Goal: Information Seeking & Learning: Learn about a topic

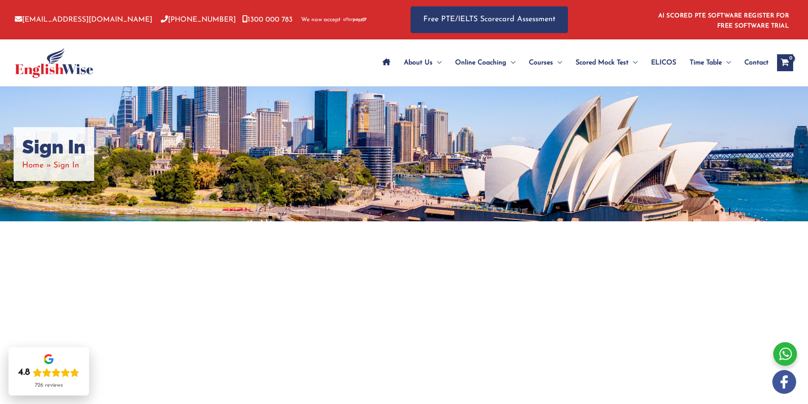
click at [386, 67] on span "Site Navigation: Main Menu" at bounding box center [387, 63] width 8 height 30
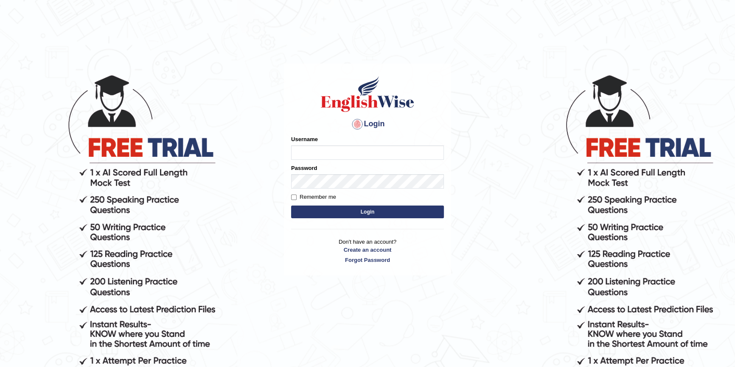
click at [356, 156] on input "Username" at bounding box center [367, 153] width 153 height 14
type input "Kaito7028"
click at [291, 199] on input "Remember me" at bounding box center [294, 198] width 6 height 6
checkbox input "true"
click at [319, 211] on button "Login" at bounding box center [367, 212] width 153 height 13
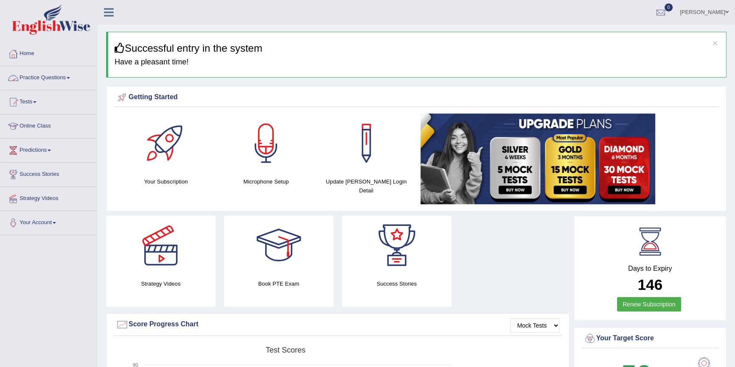
click at [47, 74] on link "Practice Questions" at bounding box center [48, 76] width 97 height 21
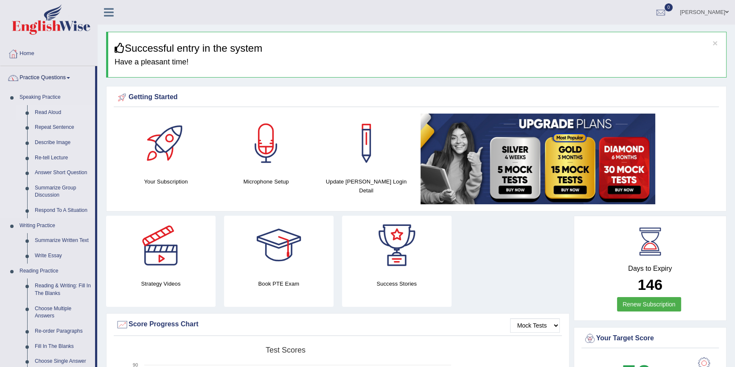
click at [56, 113] on link "Read Aloud" at bounding box center [63, 112] width 64 height 15
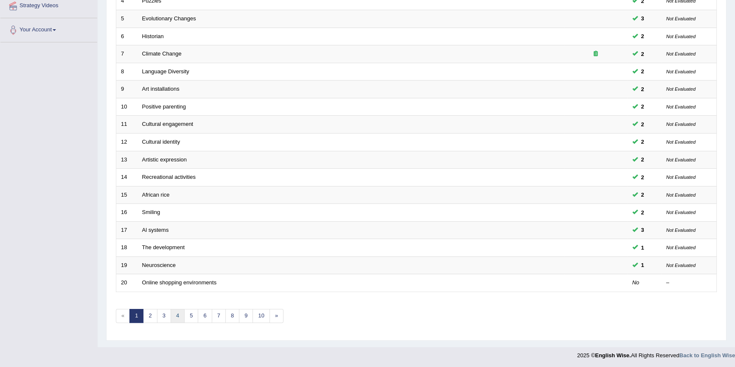
click at [178, 311] on link "4" at bounding box center [178, 316] width 14 height 14
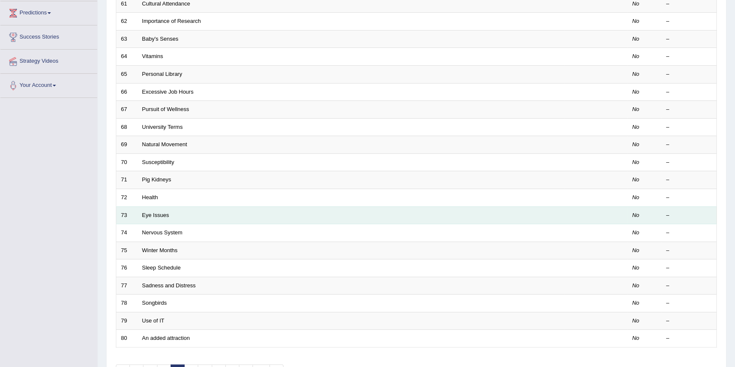
scroll to position [193, 0]
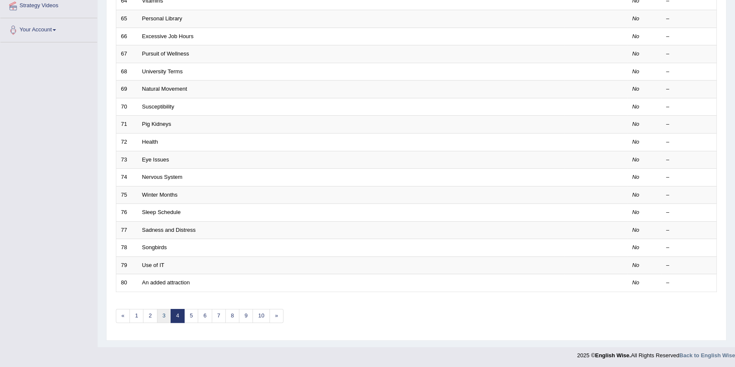
click at [160, 317] on link "3" at bounding box center [164, 316] width 14 height 14
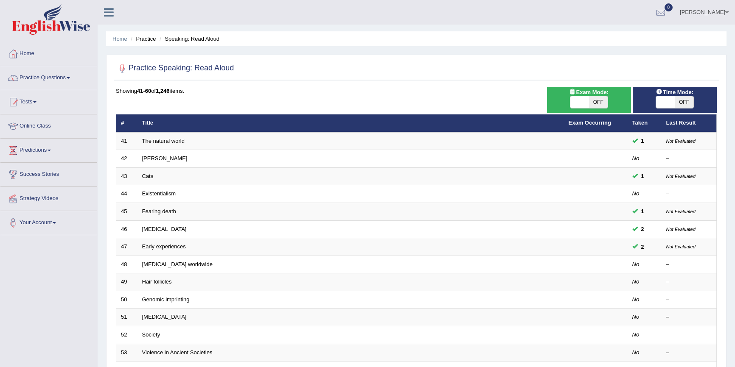
click at [157, 267] on link "[MEDICAL_DATA] worldwide" at bounding box center [177, 264] width 70 height 6
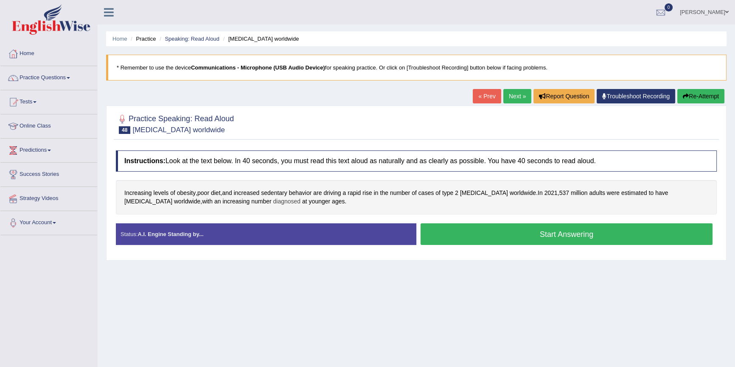
click at [273, 198] on span "diagnosed" at bounding box center [287, 201] width 28 height 9
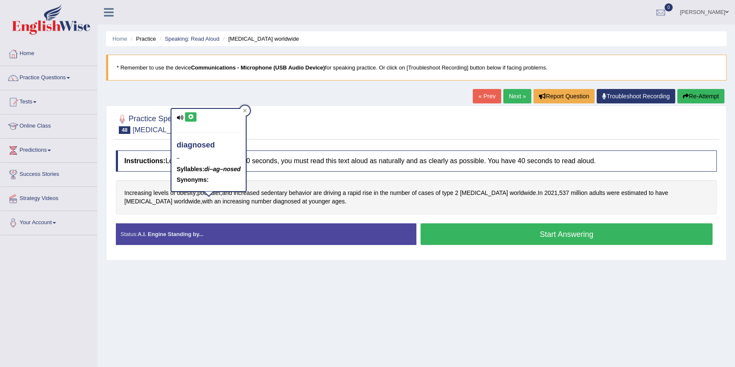
click at [190, 115] on icon at bounding box center [191, 117] width 6 height 5
click at [188, 121] on button at bounding box center [190, 116] width 11 height 9
click at [240, 116] on div "diagnosed – Syllables: di–ag–nosed Synonyms:" at bounding box center [208, 150] width 74 height 82
click at [247, 108] on div "diagnosed – Syllables: di–ag–nosed Synonyms:" at bounding box center [209, 153] width 76 height 90
click at [246, 109] on icon at bounding box center [245, 111] width 4 height 4
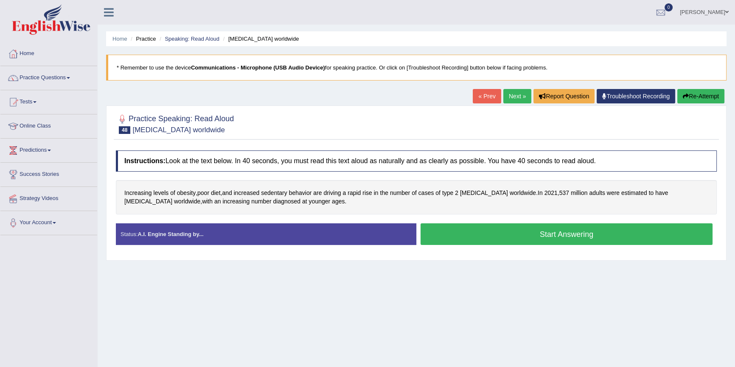
click at [500, 235] on button "Start Answering" at bounding box center [566, 235] width 292 height 22
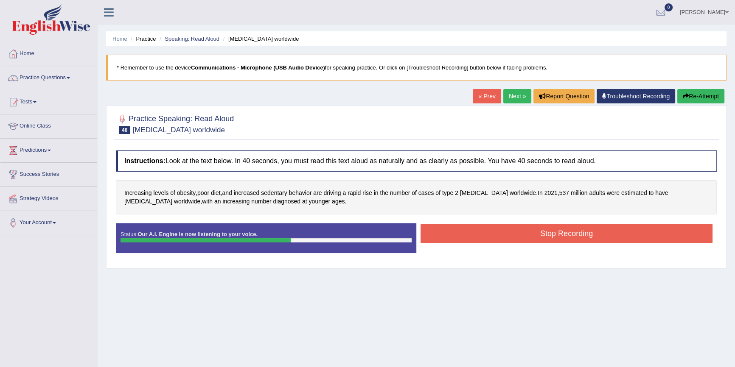
click at [496, 233] on button "Stop Recording" at bounding box center [566, 234] width 292 height 20
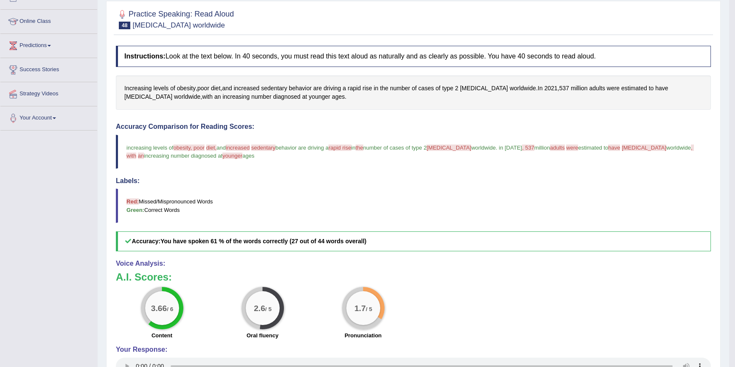
scroll to position [115, 0]
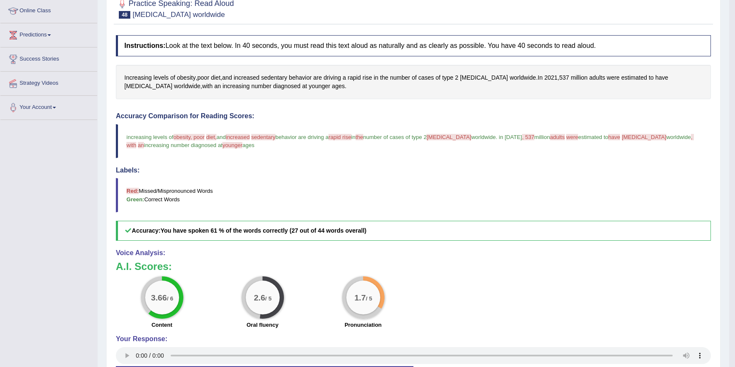
click at [449, 137] on span "diabetes" at bounding box center [448, 137] width 45 height 6
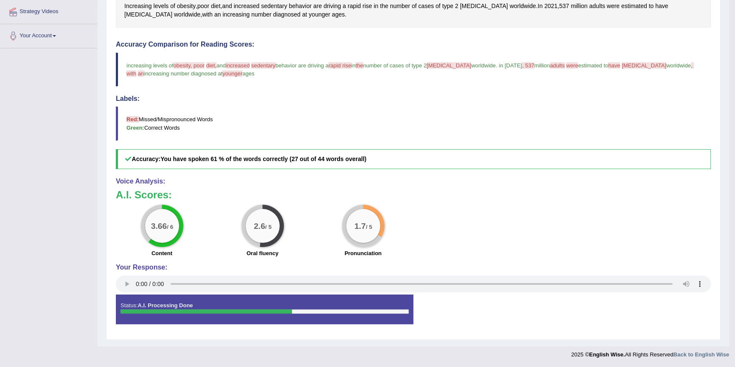
scroll to position [0, 0]
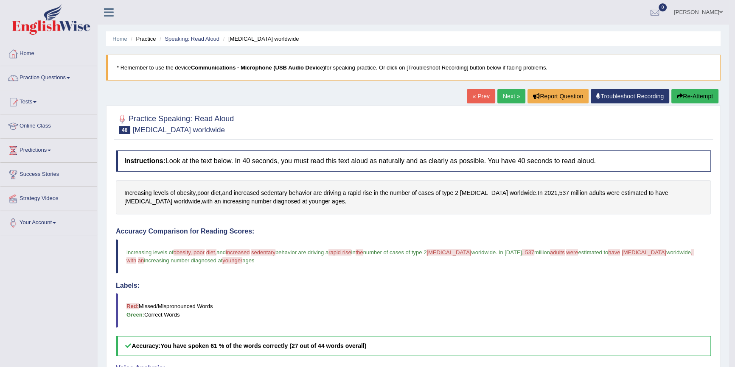
click at [692, 94] on button "Re-Attempt" at bounding box center [694, 96] width 47 height 14
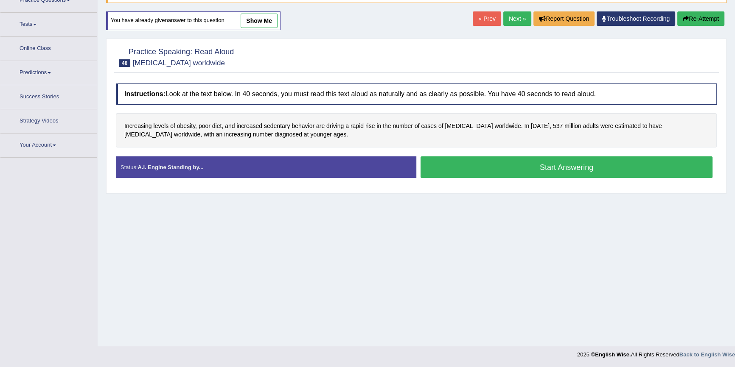
click at [187, 121] on div "Increasing levels of obesity, poor diet, and increased sedentary behavior are d…" at bounding box center [416, 130] width 601 height 34
click at [191, 127] on span "obesity" at bounding box center [186, 126] width 19 height 9
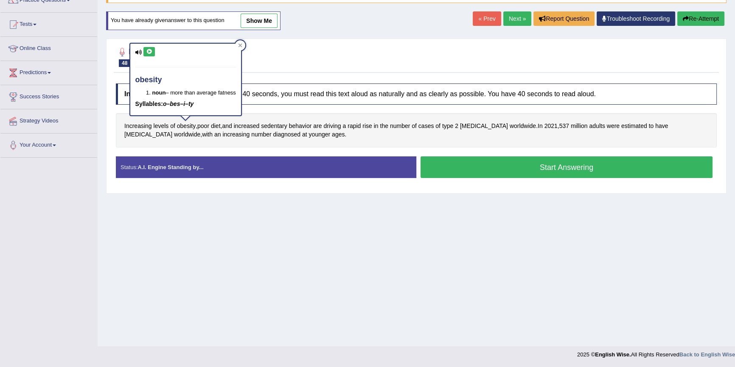
click at [148, 53] on icon at bounding box center [149, 51] width 6 height 5
click at [485, 170] on button "Start Answering" at bounding box center [566, 168] width 292 height 22
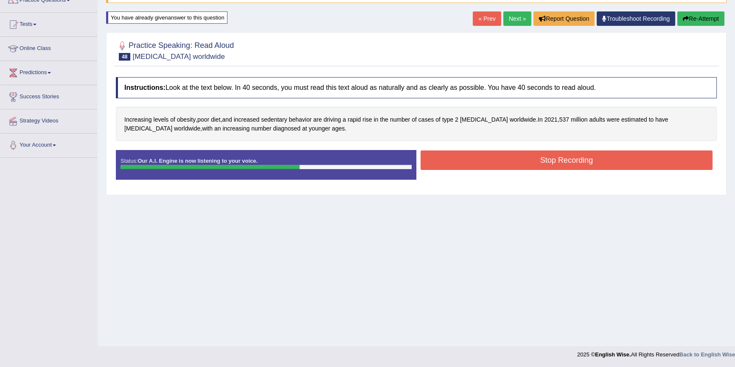
click at [505, 114] on div "Increasing levels of obesity , poor diet , and increased sedentary behavior are…" at bounding box center [416, 124] width 601 height 34
click at [502, 162] on button "Stop Recording" at bounding box center [566, 161] width 292 height 20
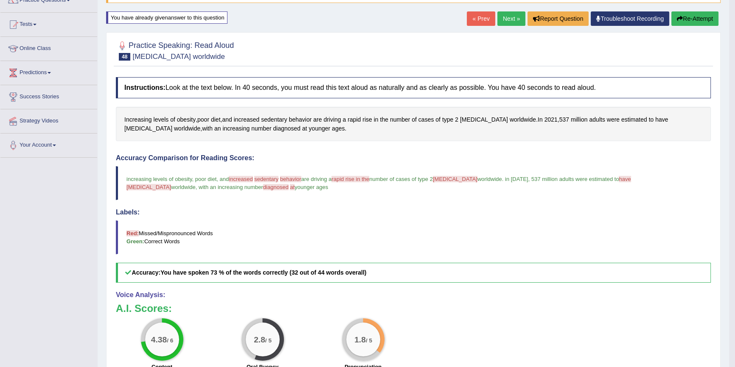
click at [506, 24] on link "Next »" at bounding box center [511, 18] width 28 height 14
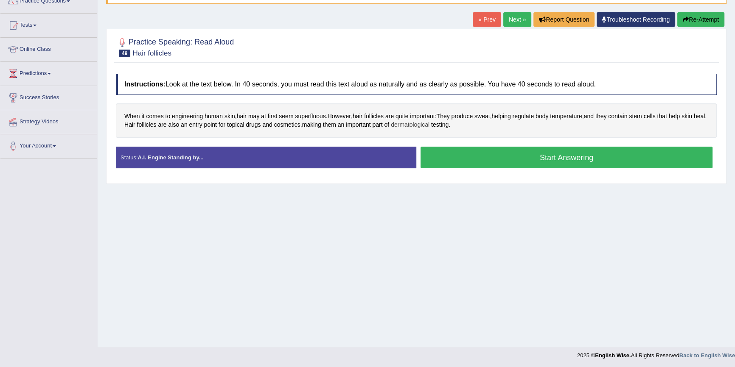
click at [418, 126] on span "dermatological" at bounding box center [410, 125] width 39 height 9
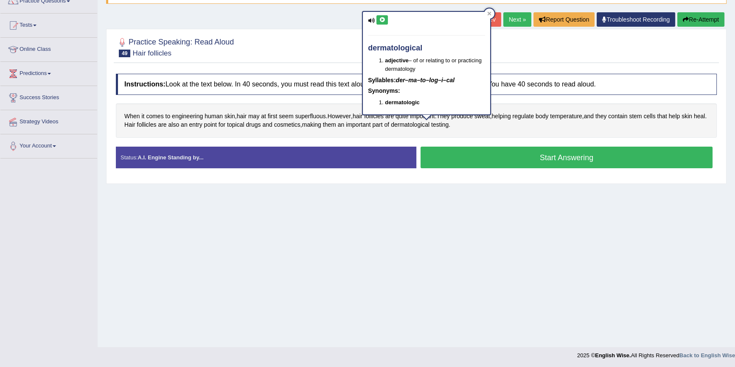
click at [380, 12] on div "dermatological adjective – of or relating to or practicing dermatology Syllable…" at bounding box center [426, 63] width 127 height 103
click at [381, 20] on icon at bounding box center [382, 19] width 6 height 5
click at [319, 118] on span "superfluous" at bounding box center [310, 116] width 31 height 9
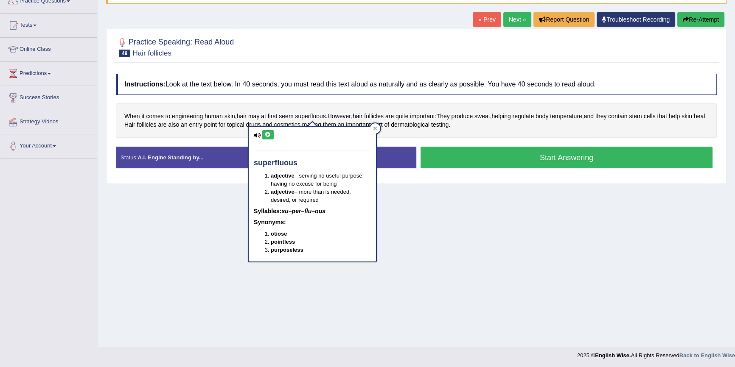
click at [270, 131] on button at bounding box center [267, 134] width 11 height 9
click at [376, 114] on span "follicles" at bounding box center [374, 116] width 20 height 9
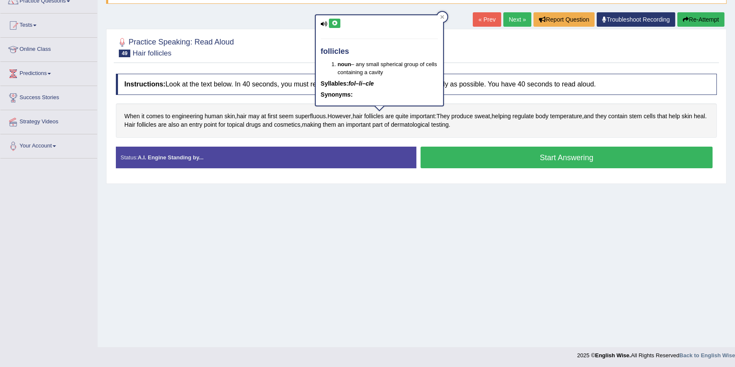
click at [334, 27] on button at bounding box center [334, 23] width 11 height 9
click at [694, 121] on span "heal" at bounding box center [699, 116] width 11 height 9
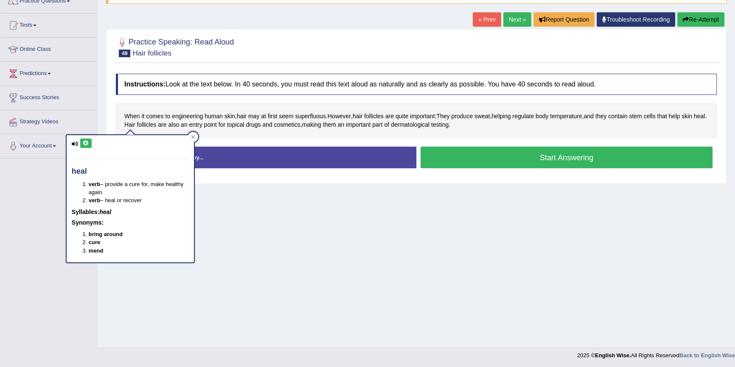
click at [90, 143] on button at bounding box center [85, 143] width 11 height 9
click at [88, 141] on icon at bounding box center [86, 143] width 6 height 5
click at [429, 124] on span "dermatological" at bounding box center [410, 125] width 39 height 9
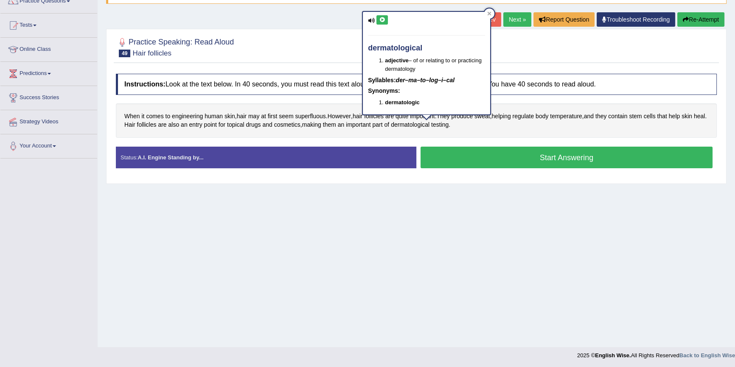
click at [375, 18] on div "dermatological adjective – of or relating to or practicing dermatology Syllable…" at bounding box center [426, 63] width 127 height 103
click at [377, 19] on button at bounding box center [381, 19] width 11 height 9
click at [544, 152] on button "Start Answering" at bounding box center [566, 158] width 292 height 22
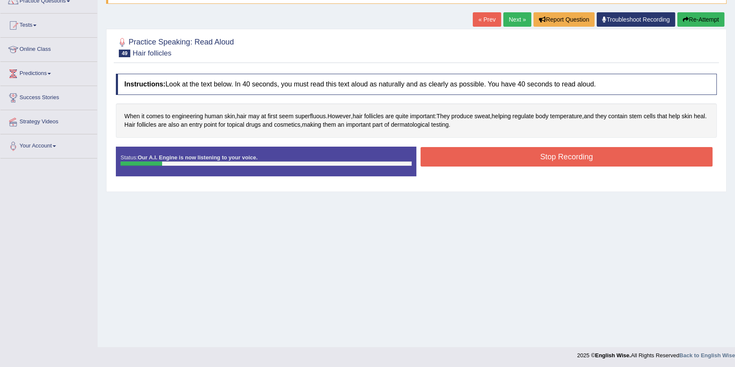
click at [706, 19] on button "Re-Attempt" at bounding box center [700, 19] width 47 height 14
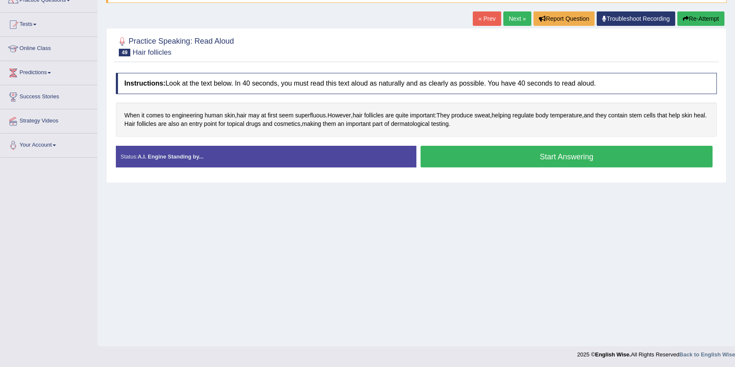
scroll to position [77, 0]
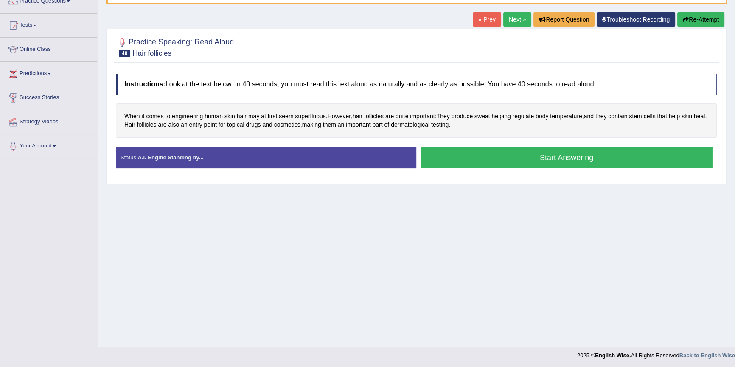
click at [471, 161] on button "Start Answering" at bounding box center [566, 158] width 292 height 22
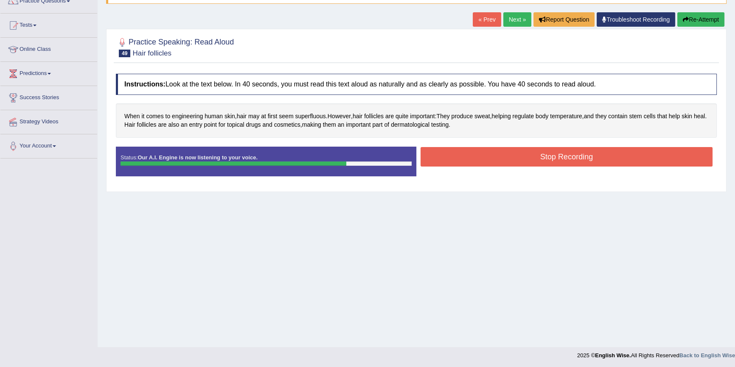
click at [522, 160] on button "Stop Recording" at bounding box center [566, 157] width 292 height 20
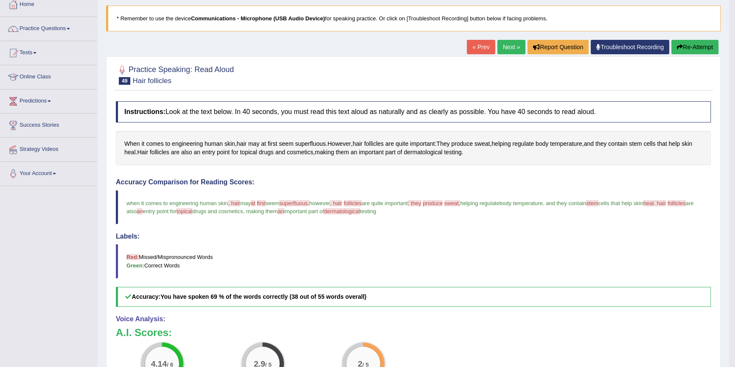
scroll to position [38, 0]
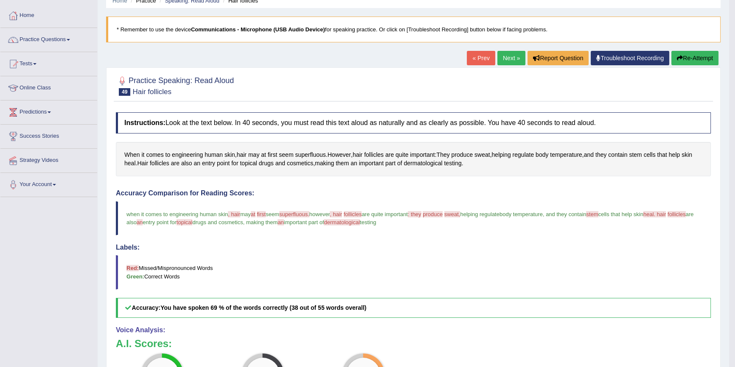
click at [689, 58] on button "Re-Attempt" at bounding box center [694, 58] width 47 height 14
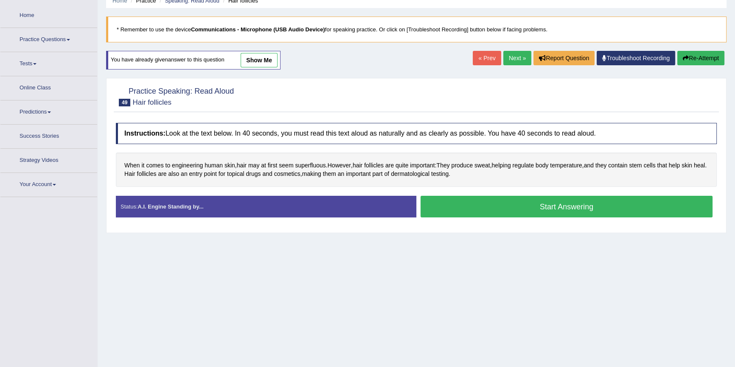
click at [479, 209] on button "Start Answering" at bounding box center [566, 207] width 292 height 22
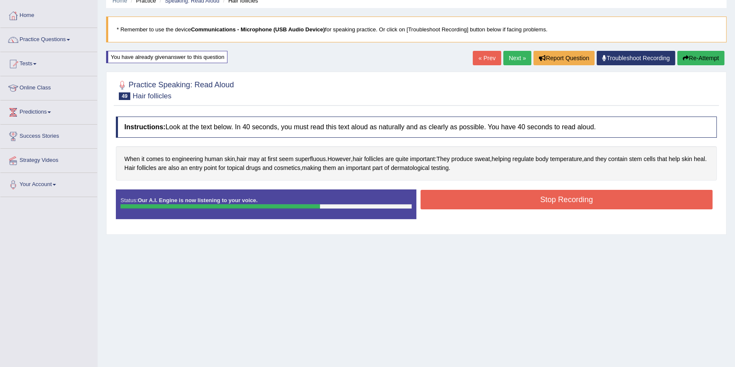
click at [476, 208] on button "Stop Recording" at bounding box center [566, 200] width 292 height 20
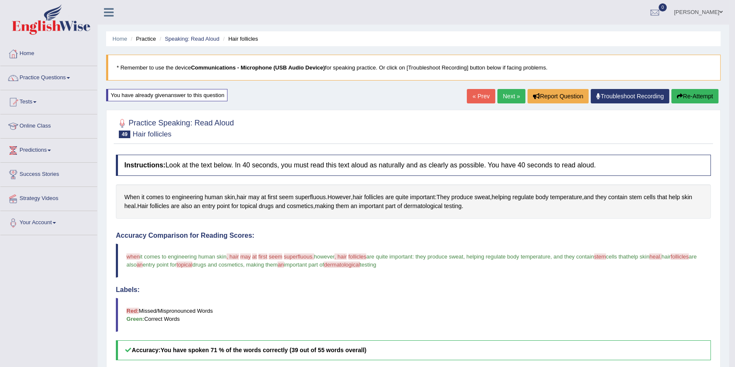
click at [507, 100] on link "Next »" at bounding box center [511, 96] width 28 height 14
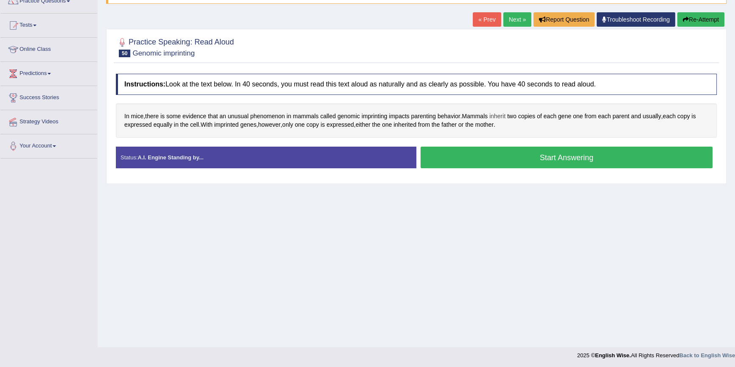
click at [496, 117] on span "inherit" at bounding box center [497, 116] width 16 height 9
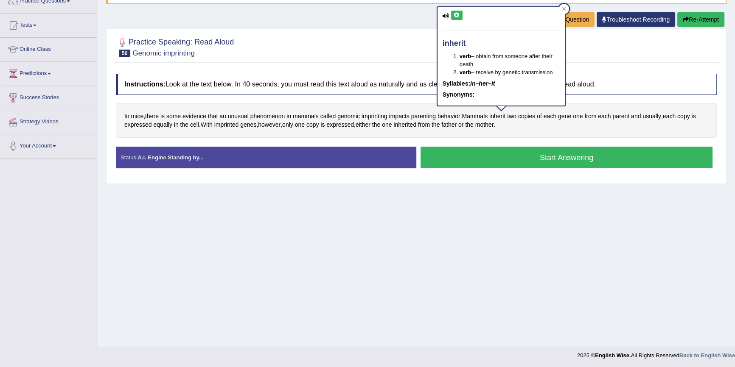
click at [460, 14] on button at bounding box center [456, 15] width 11 height 9
click at [539, 259] on div "Home Practice Speaking: Read Aloud Genomic imprinting * Remember to use the dev…" at bounding box center [416, 135] width 637 height 424
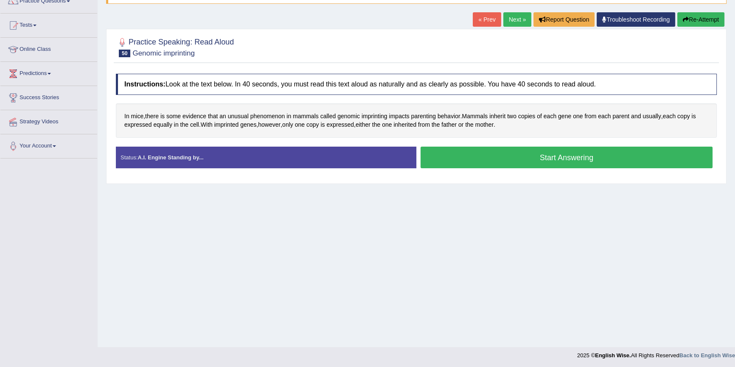
click at [438, 157] on button "Start Answering" at bounding box center [566, 158] width 292 height 22
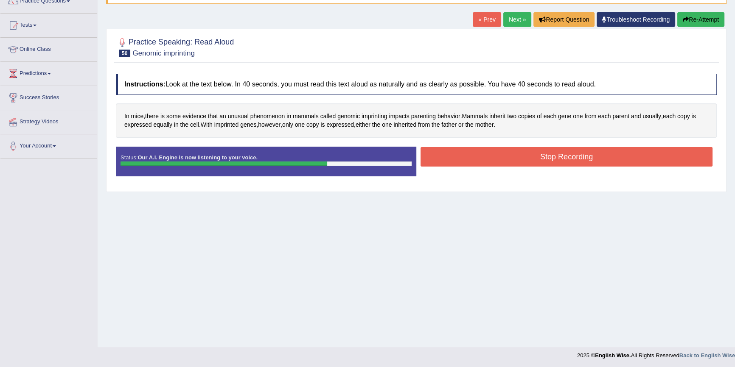
click at [447, 151] on button "Stop Recording" at bounding box center [566, 157] width 292 height 20
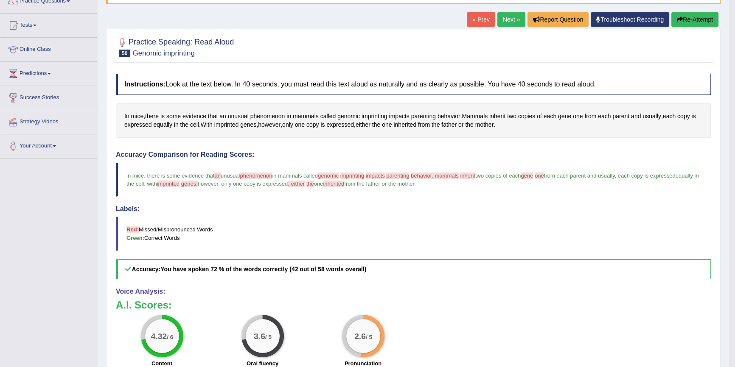
click at [707, 17] on button "Re-Attempt" at bounding box center [694, 19] width 47 height 14
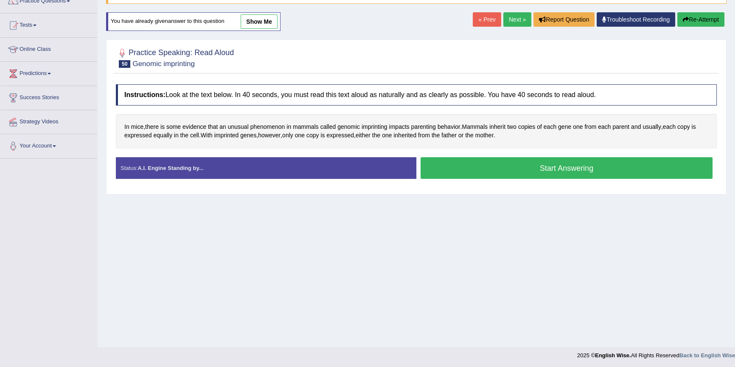
click at [492, 165] on button "Start Answering" at bounding box center [566, 168] width 292 height 22
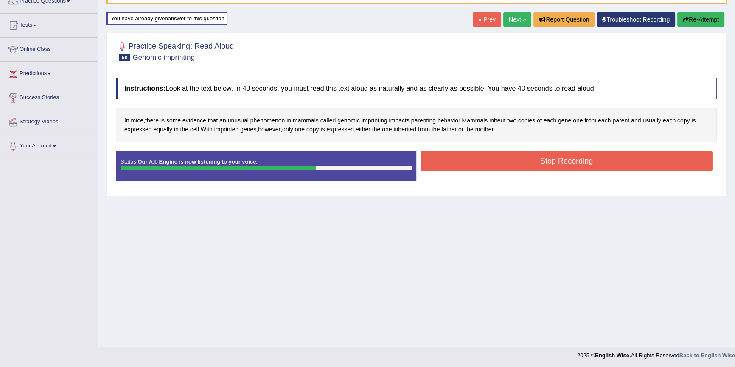
click at [500, 165] on button "Stop Recording" at bounding box center [566, 161] width 292 height 20
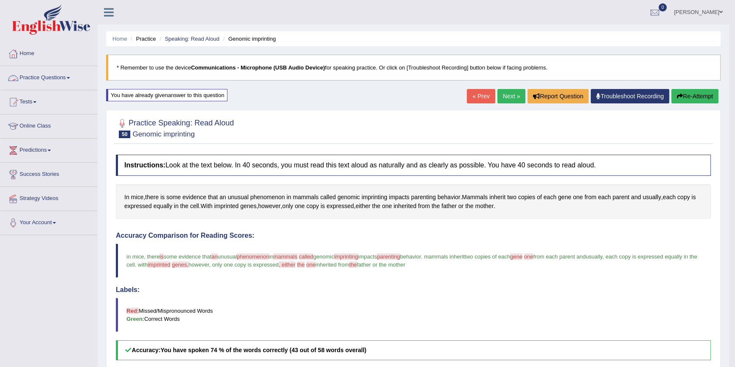
click at [46, 78] on link "Practice Questions" at bounding box center [48, 76] width 97 height 21
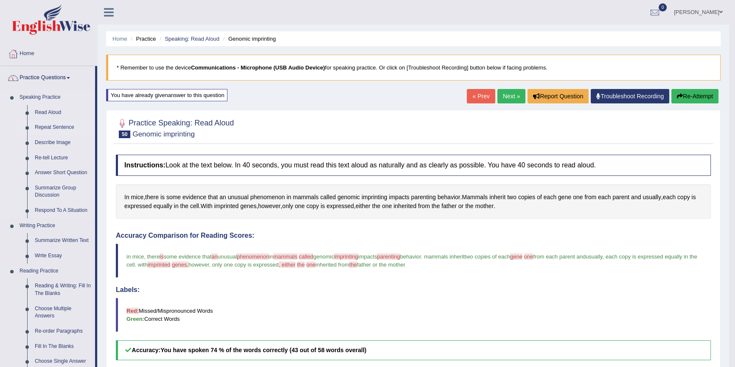
click at [43, 128] on link "Repeat Sentence" at bounding box center [63, 127] width 64 height 15
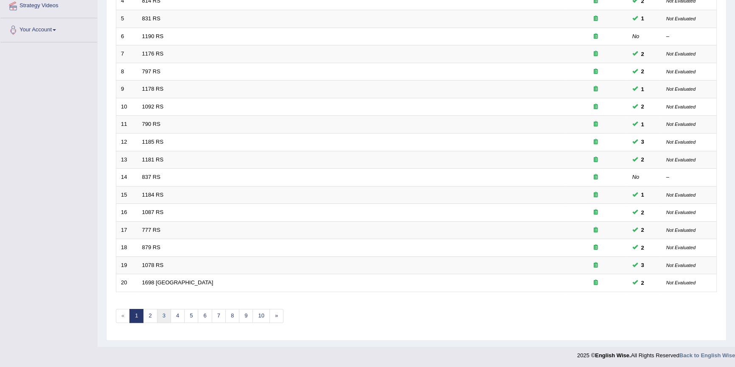
click at [160, 312] on link "3" at bounding box center [164, 316] width 14 height 14
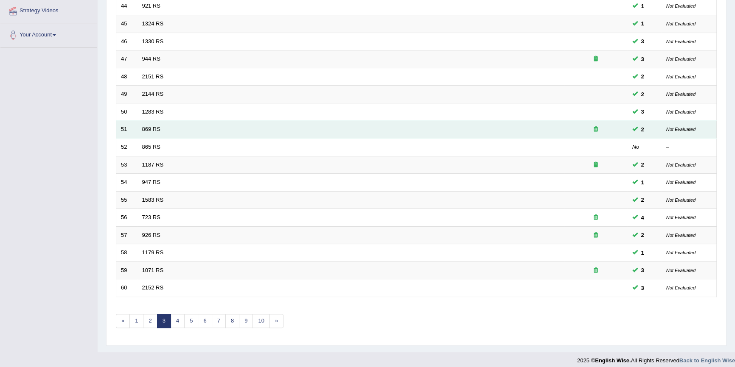
scroll to position [193, 0]
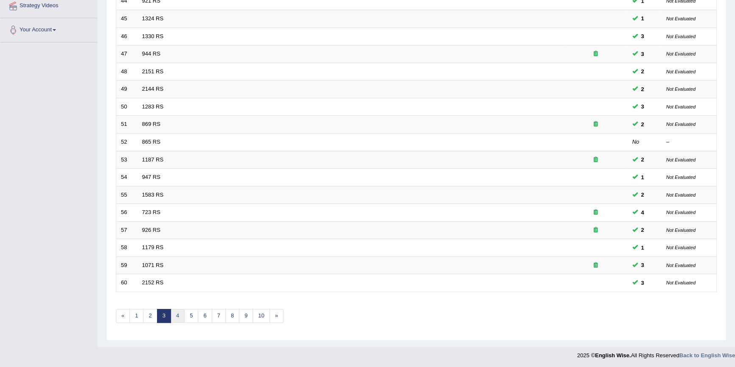
click at [178, 315] on link "4" at bounding box center [178, 316] width 14 height 14
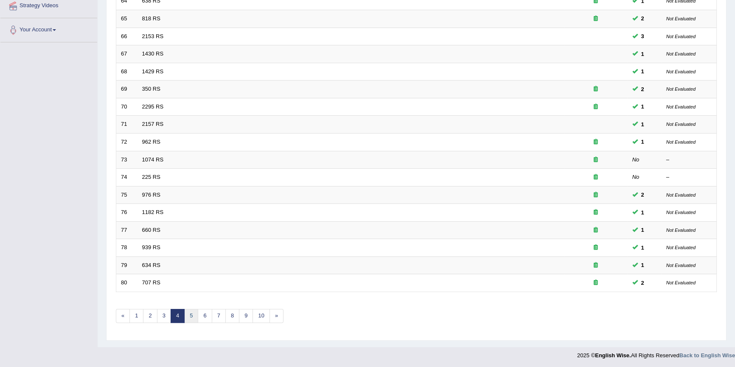
click at [195, 311] on link "5" at bounding box center [191, 316] width 14 height 14
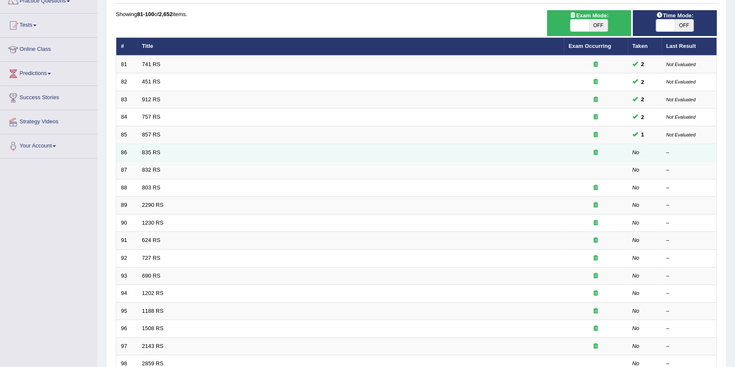
click at [391, 155] on td "835 RS" at bounding box center [350, 153] width 426 height 18
click at [155, 153] on link "835 RS" at bounding box center [151, 152] width 18 height 6
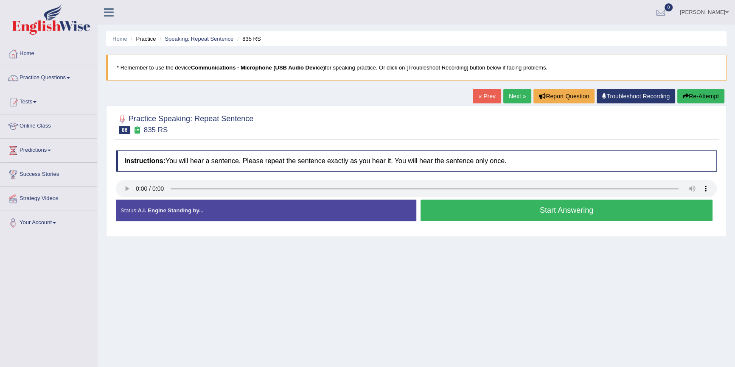
click at [644, 210] on button "Start Answering" at bounding box center [566, 211] width 292 height 22
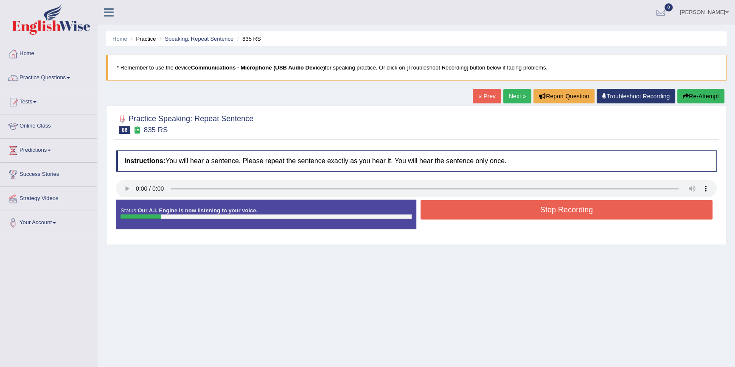
click at [695, 95] on button "Re-Attempt" at bounding box center [700, 96] width 47 height 14
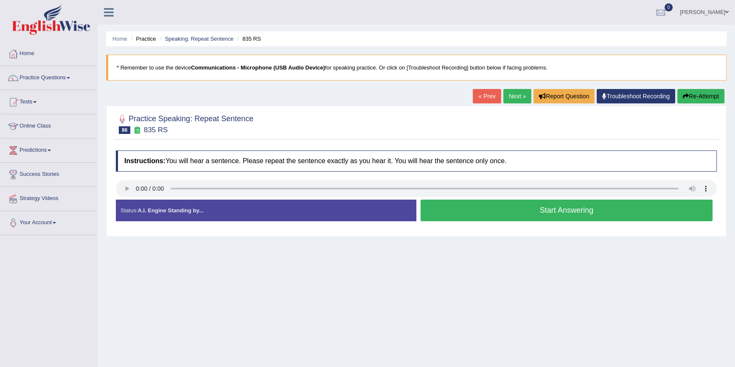
click at [607, 212] on button "Start Answering" at bounding box center [566, 211] width 292 height 22
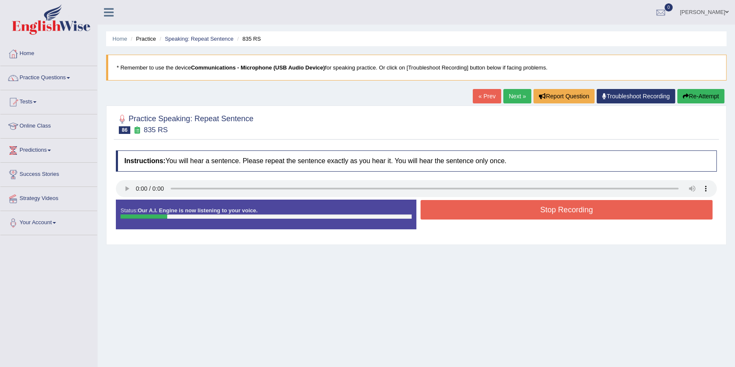
click at [607, 212] on button "Stop Recording" at bounding box center [566, 210] width 292 height 20
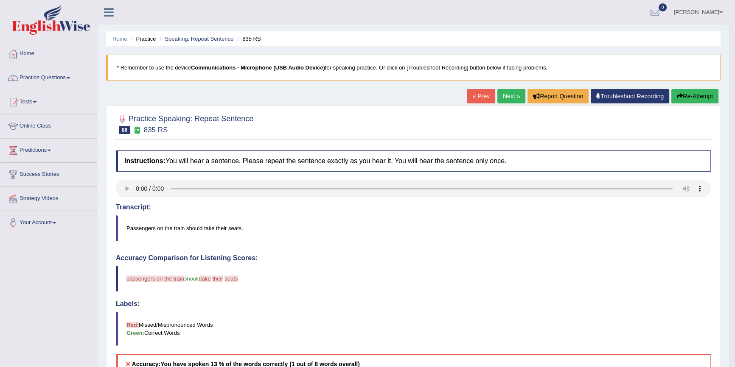
click at [677, 95] on icon "button" at bounding box center [680, 96] width 6 height 6
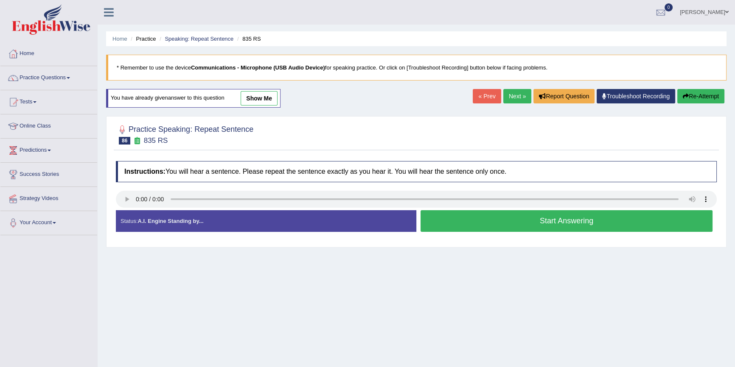
click at [715, 94] on button "Re-Attempt" at bounding box center [700, 96] width 47 height 14
click at [633, 220] on button "Start Answering" at bounding box center [566, 221] width 292 height 22
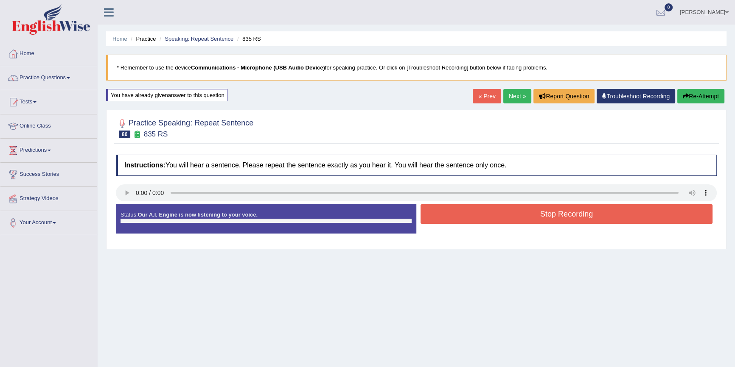
click at [633, 220] on button "Stop Recording" at bounding box center [566, 215] width 292 height 20
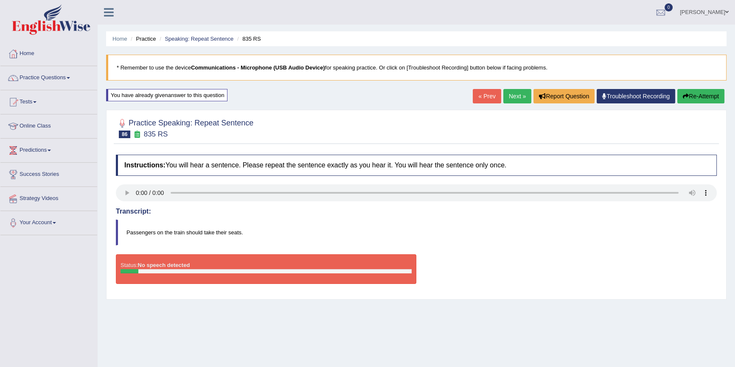
click at [702, 95] on button "Re-Attempt" at bounding box center [700, 96] width 47 height 14
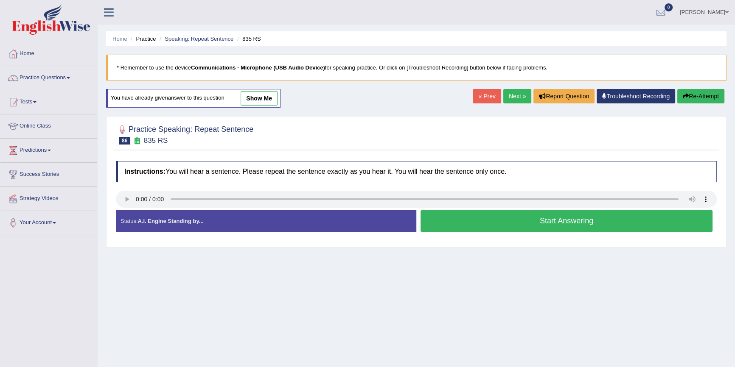
click at [530, 219] on button "Start Answering" at bounding box center [566, 221] width 292 height 22
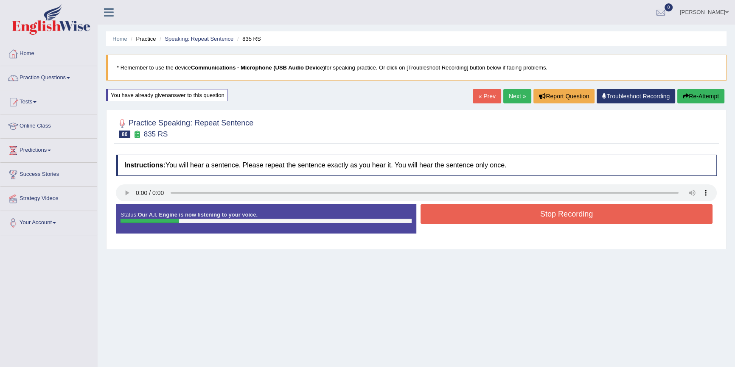
click at [530, 219] on button "Stop Recording" at bounding box center [566, 215] width 292 height 20
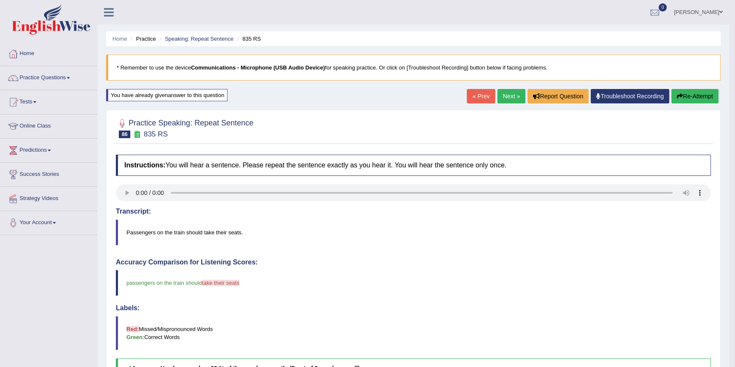
click at [509, 93] on link "Next »" at bounding box center [511, 96] width 28 height 14
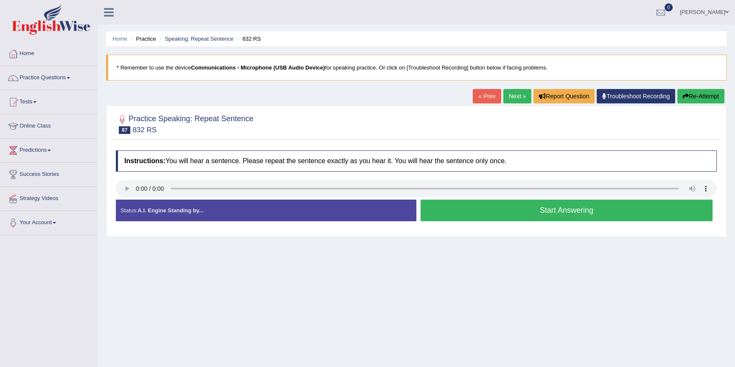
click at [467, 207] on button "Start Answering" at bounding box center [566, 211] width 292 height 22
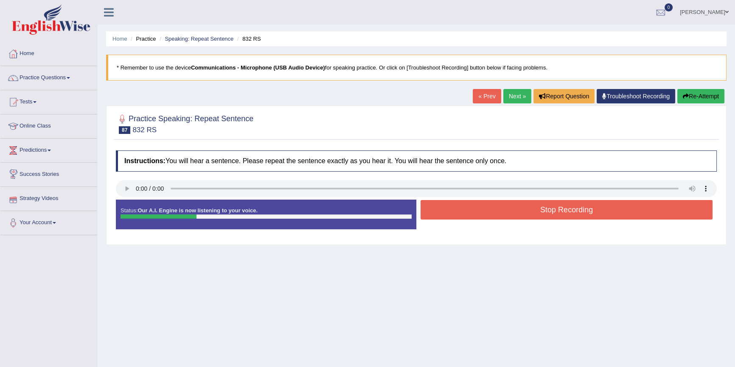
drag, startPoint x: 698, startPoint y: 95, endPoint x: 687, endPoint y: 108, distance: 17.4
click at [698, 95] on button "Re-Attempt" at bounding box center [700, 96] width 47 height 14
click at [586, 210] on button "Stop Recording" at bounding box center [566, 210] width 292 height 20
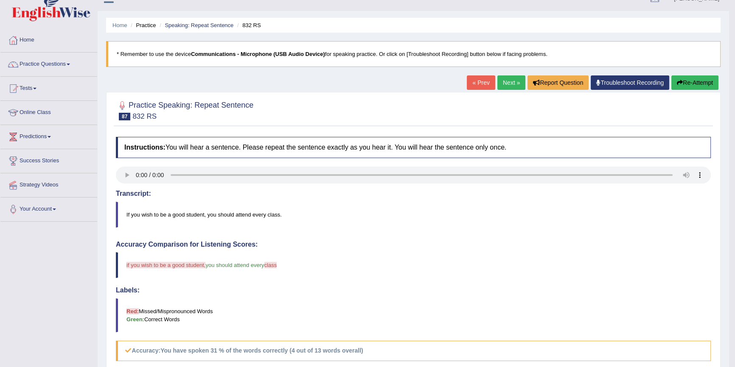
scroll to position [13, 0]
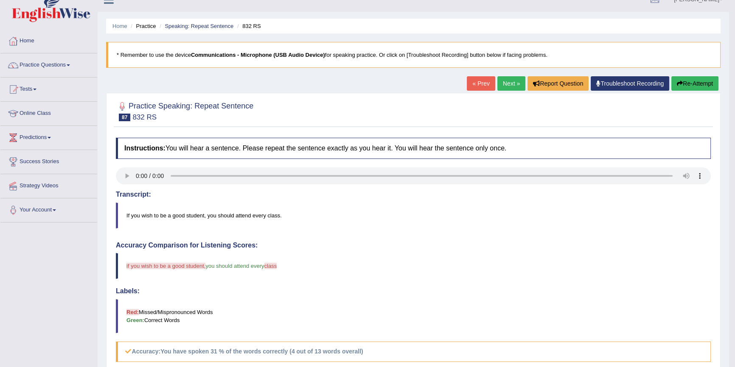
click at [512, 81] on link "Next »" at bounding box center [511, 83] width 28 height 14
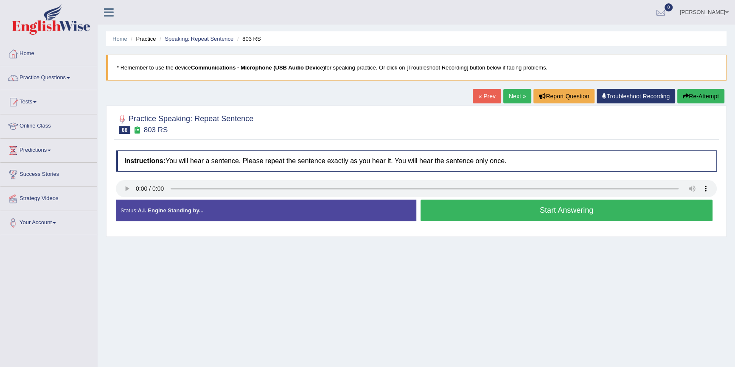
click at [565, 206] on button "Start Answering" at bounding box center [566, 211] width 292 height 22
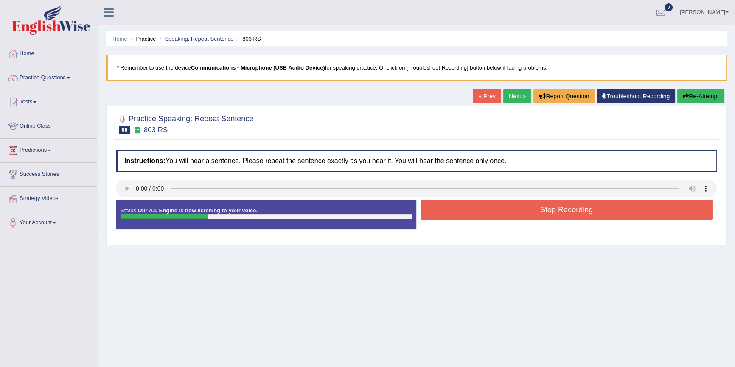
click at [566, 206] on button "Stop Recording" at bounding box center [566, 210] width 292 height 20
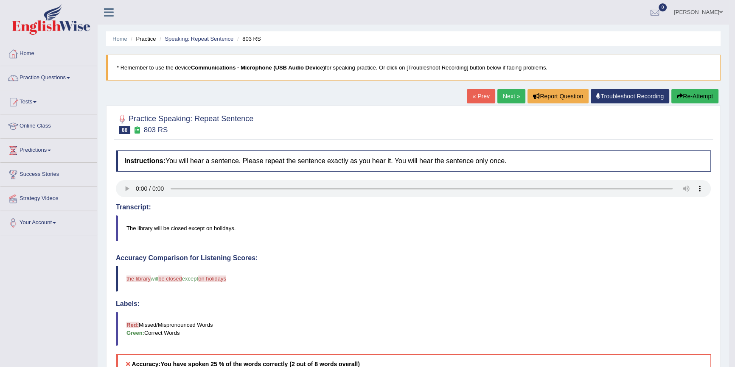
click at [701, 95] on button "Re-Attempt" at bounding box center [694, 96] width 47 height 14
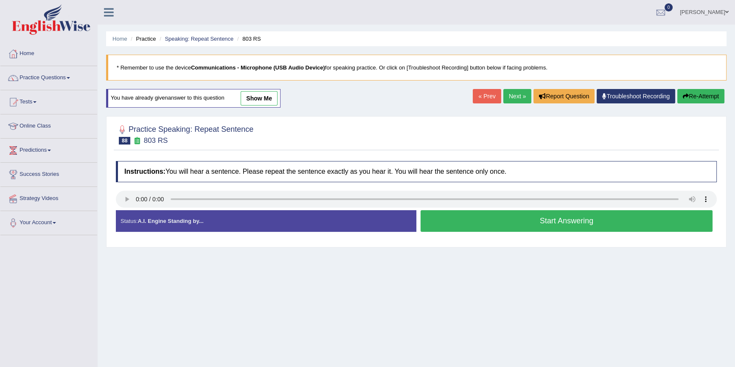
click at [531, 224] on button "Start Answering" at bounding box center [566, 221] width 292 height 22
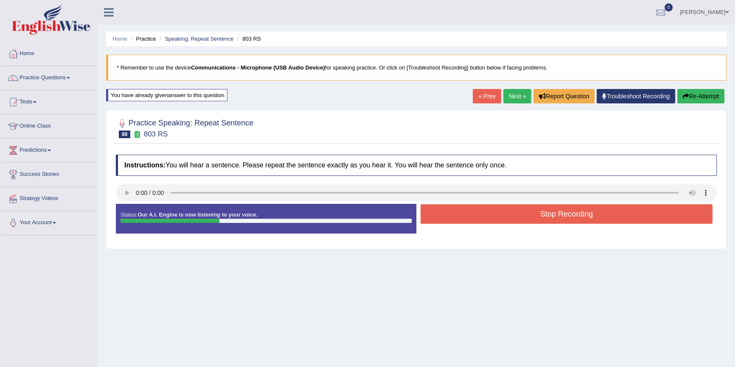
click at [533, 215] on button "Stop Recording" at bounding box center [566, 215] width 292 height 20
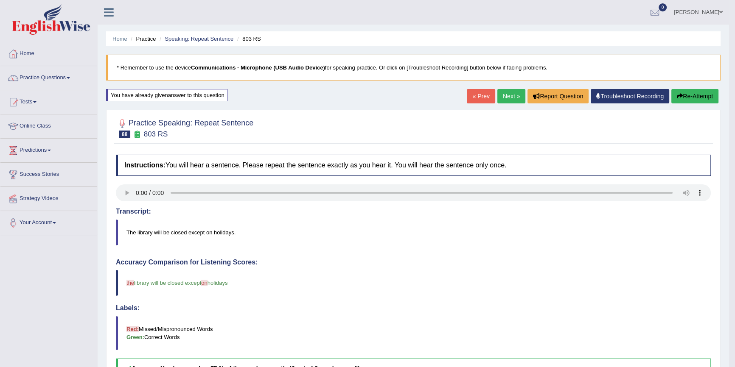
click at [696, 100] on button "Re-Attempt" at bounding box center [694, 96] width 47 height 14
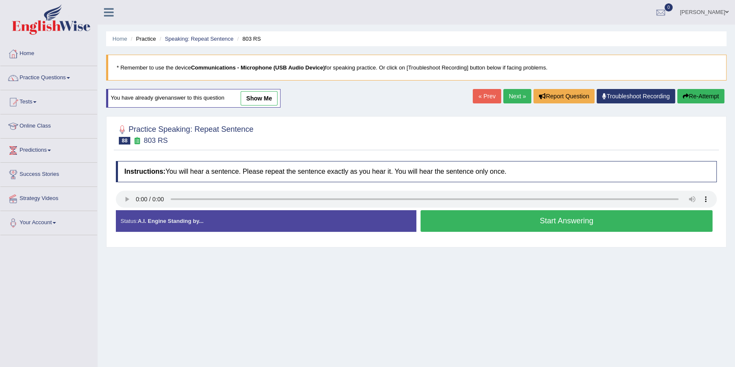
click at [534, 216] on button "Start Answering" at bounding box center [566, 221] width 292 height 22
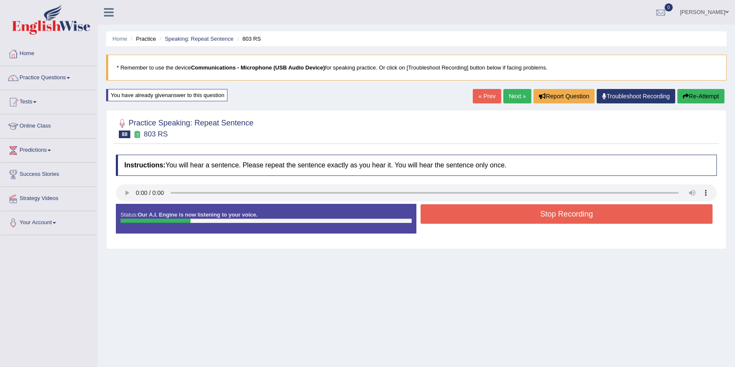
click at [535, 219] on button "Stop Recording" at bounding box center [566, 215] width 292 height 20
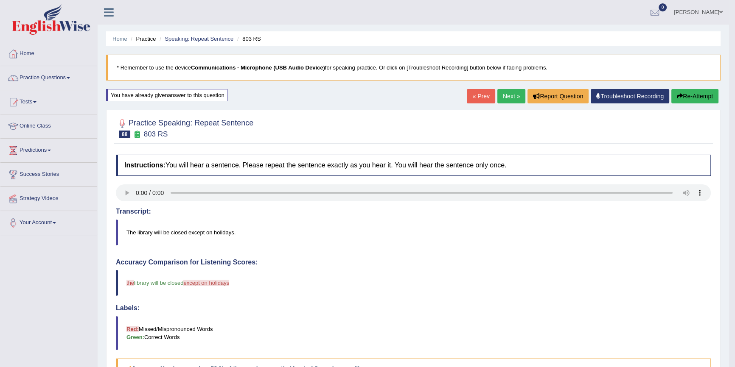
click at [698, 100] on button "Re-Attempt" at bounding box center [694, 96] width 47 height 14
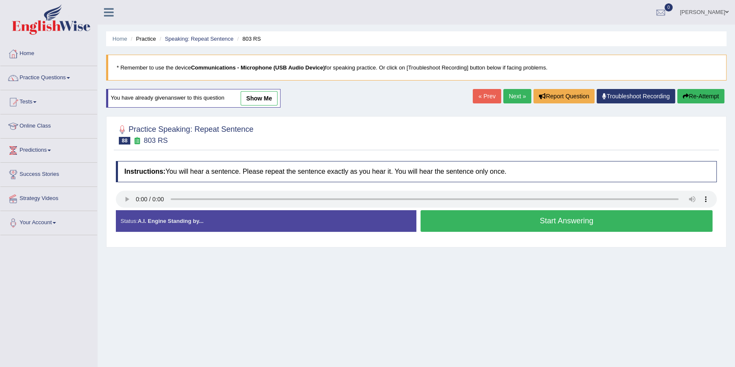
click at [611, 212] on button "Start Answering" at bounding box center [566, 221] width 292 height 22
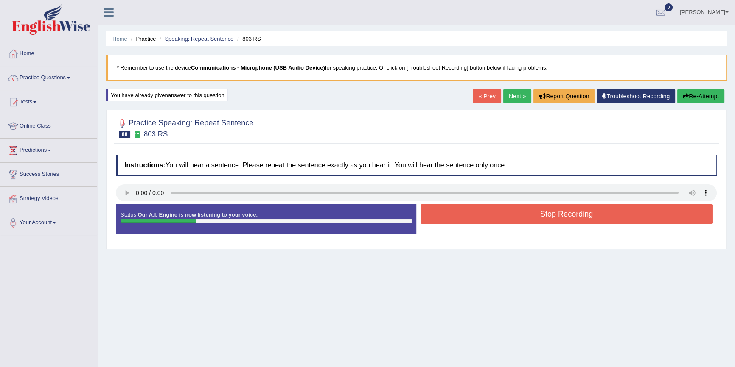
click at [613, 215] on button "Stop Recording" at bounding box center [566, 215] width 292 height 20
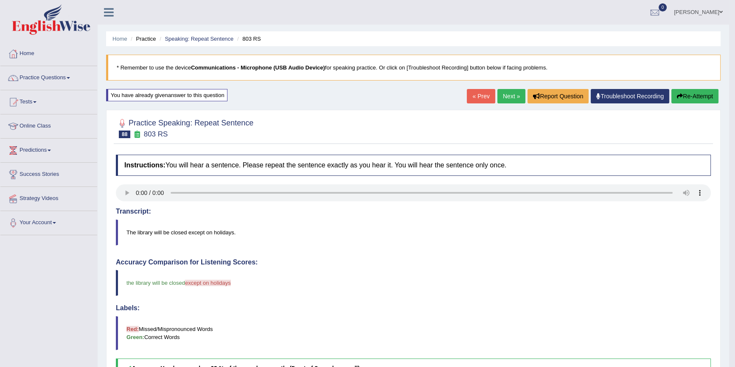
click at [512, 97] on link "Next »" at bounding box center [511, 96] width 28 height 14
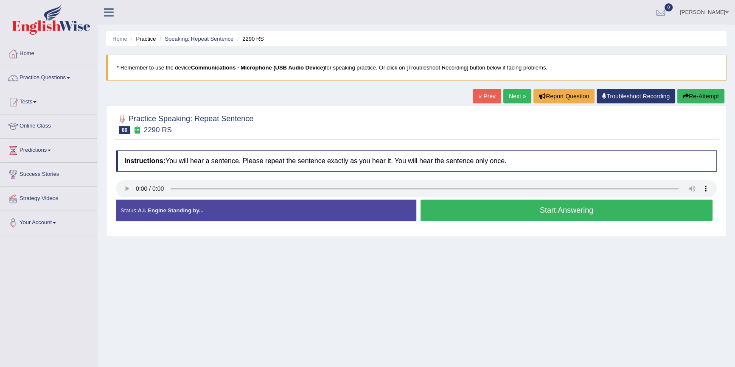
click at [477, 210] on button "Start Answering" at bounding box center [566, 211] width 292 height 22
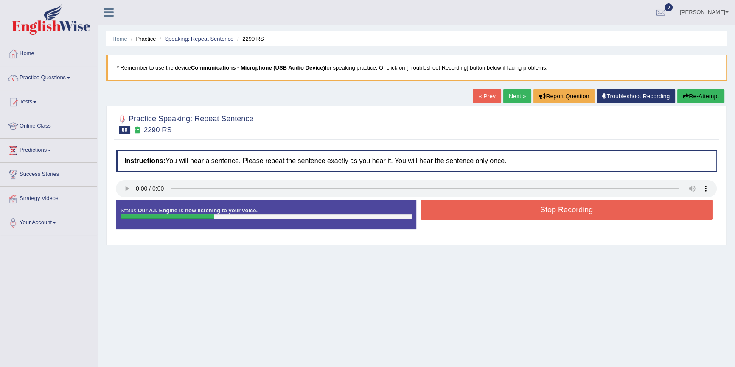
click at [700, 97] on button "Re-Attempt" at bounding box center [700, 96] width 47 height 14
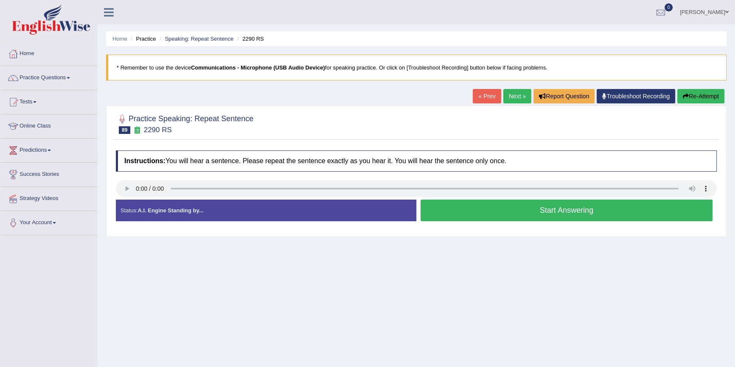
click at [581, 212] on button "Start Answering" at bounding box center [566, 211] width 292 height 22
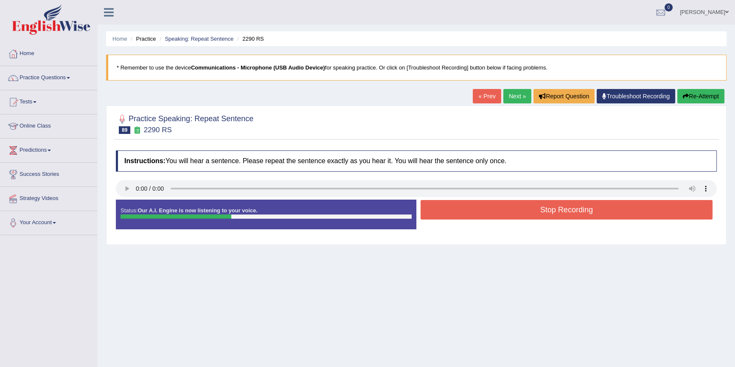
click at [581, 213] on button "Stop Recording" at bounding box center [566, 210] width 292 height 20
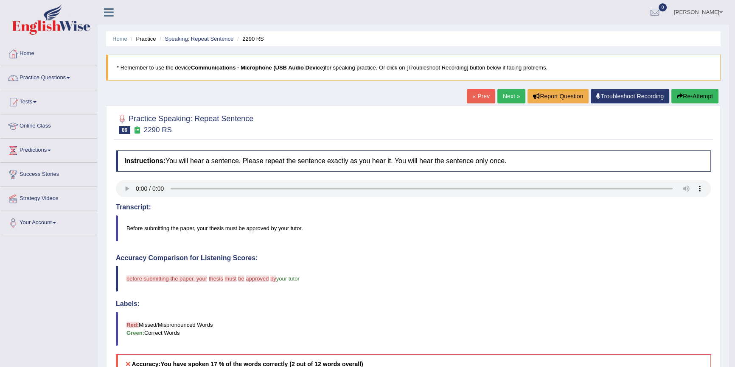
click at [704, 95] on button "Re-Attempt" at bounding box center [694, 96] width 47 height 14
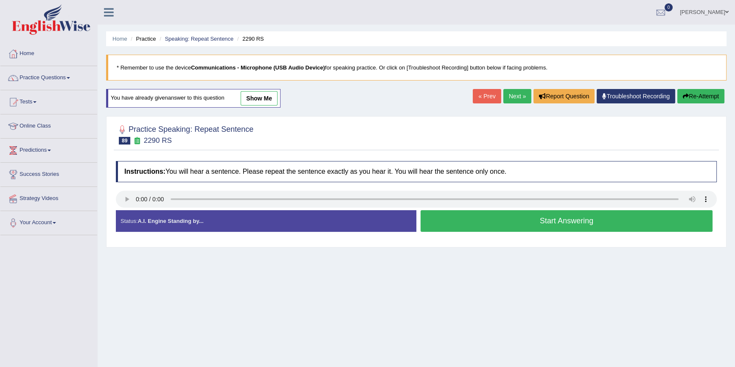
click at [536, 225] on button "Start Answering" at bounding box center [566, 221] width 292 height 22
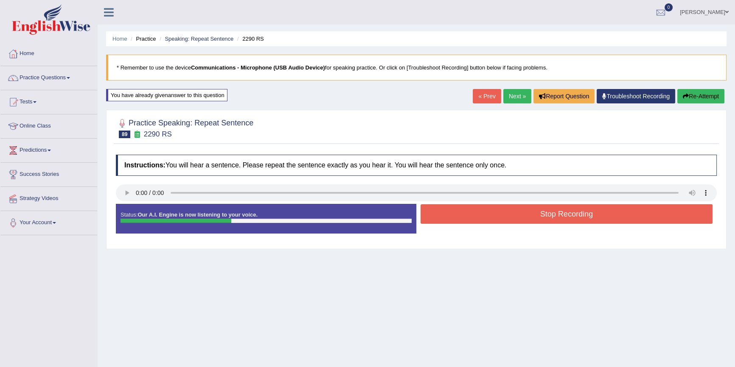
click at [700, 98] on button "Re-Attempt" at bounding box center [700, 96] width 47 height 14
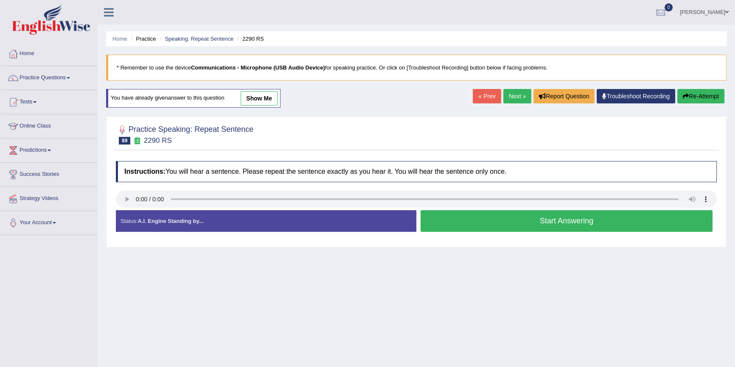
click at [509, 223] on button "Start Answering" at bounding box center [566, 221] width 292 height 22
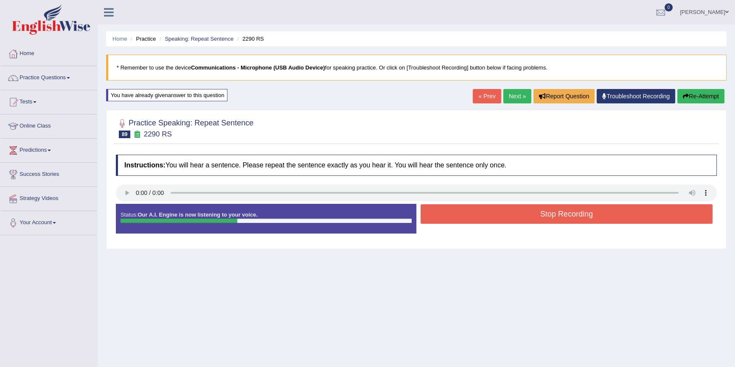
click at [515, 224] on button "Stop Recording" at bounding box center [566, 215] width 292 height 20
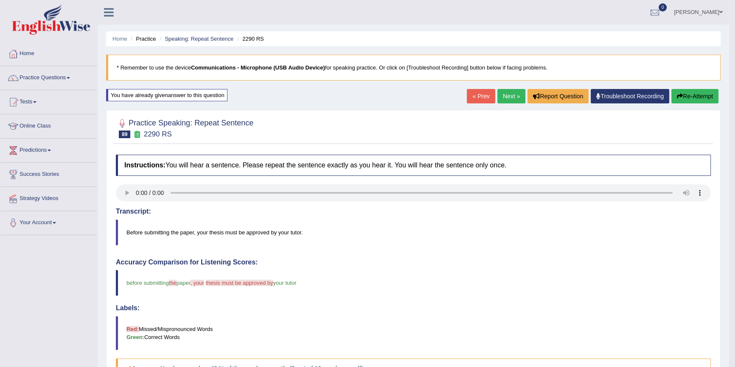
click at [503, 97] on link "Next »" at bounding box center [511, 96] width 28 height 14
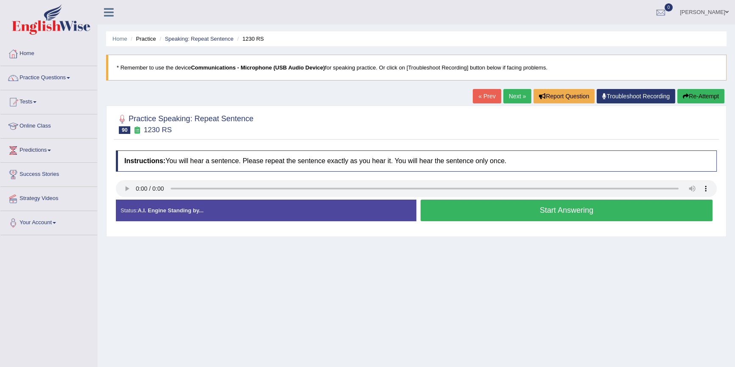
click at [503, 209] on button "Start Answering" at bounding box center [566, 211] width 292 height 22
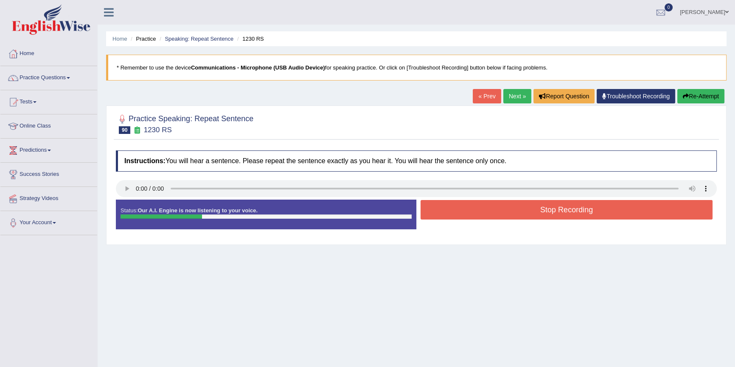
click at [505, 207] on button "Stop Recording" at bounding box center [566, 210] width 292 height 20
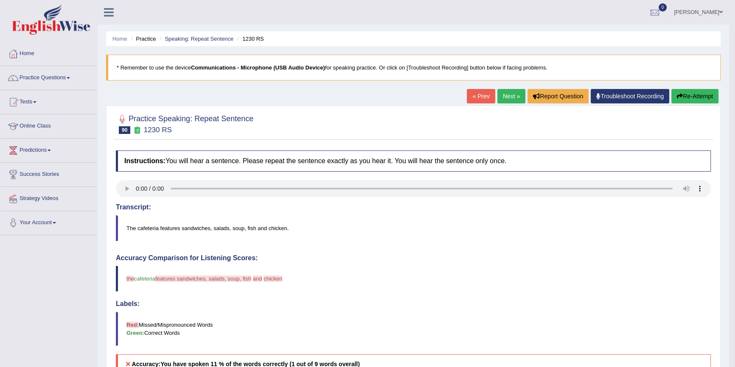
click at [505, 93] on link "Next »" at bounding box center [511, 96] width 28 height 14
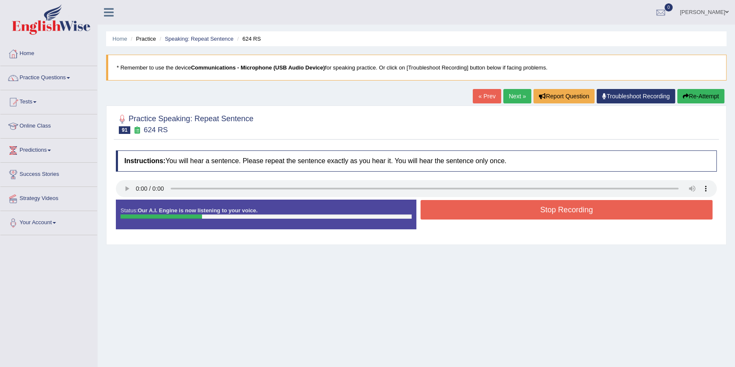
click at [535, 208] on button "Stop Recording" at bounding box center [566, 210] width 292 height 20
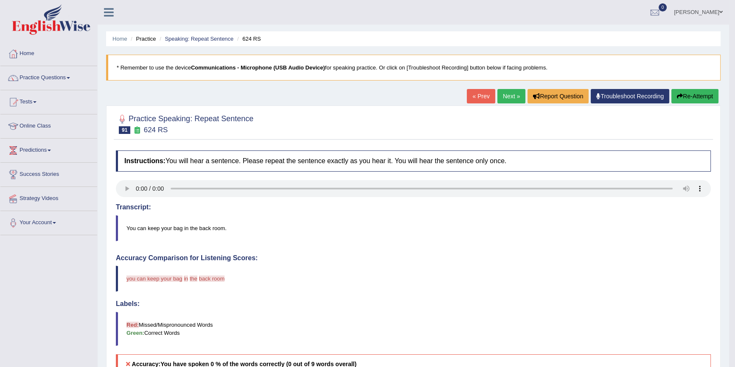
click at [476, 92] on link "« Prev" at bounding box center [481, 96] width 28 height 14
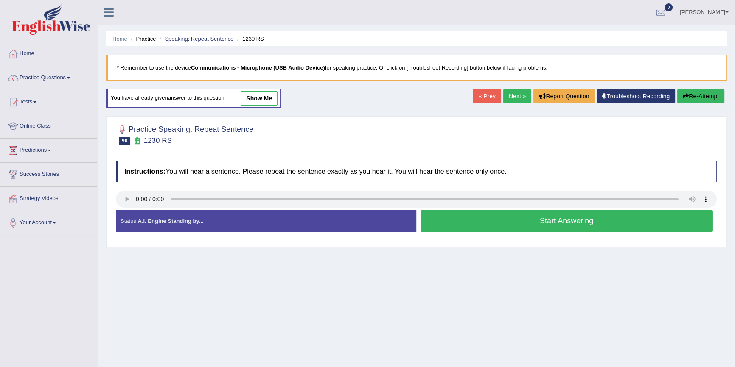
click at [567, 219] on button "Start Answering" at bounding box center [566, 221] width 292 height 22
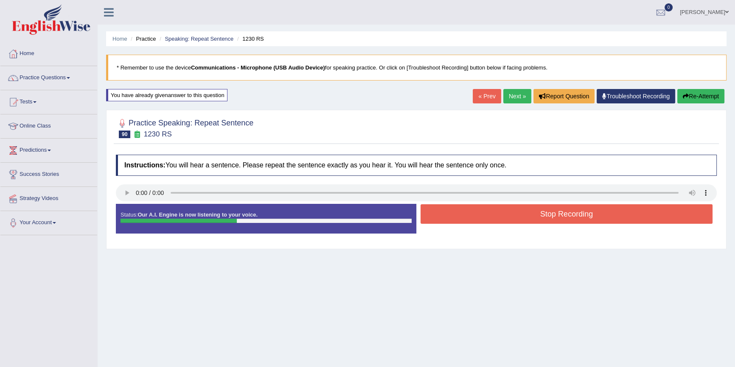
click at [564, 219] on button "Stop Recording" at bounding box center [566, 215] width 292 height 20
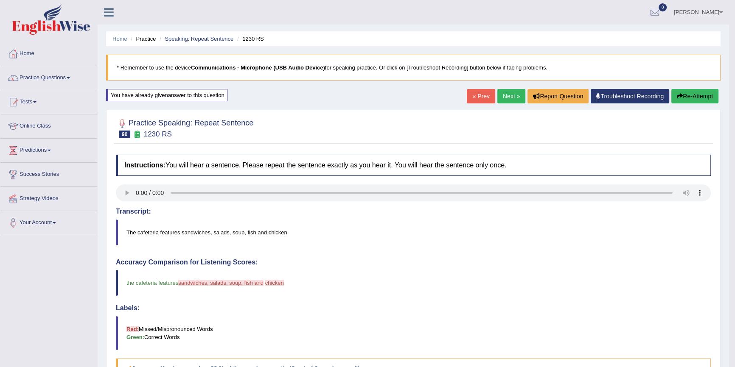
click at [509, 95] on link "Next »" at bounding box center [511, 96] width 28 height 14
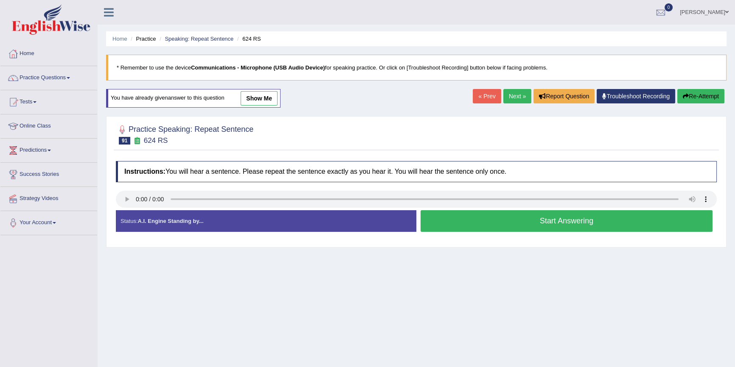
click at [494, 225] on button "Start Answering" at bounding box center [566, 221] width 292 height 22
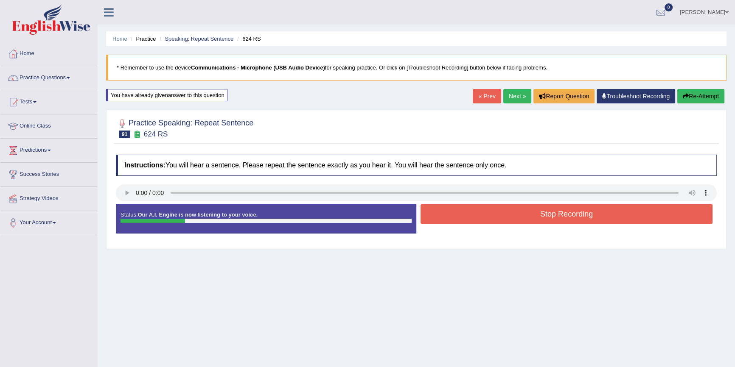
click at [489, 218] on button "Stop Recording" at bounding box center [566, 215] width 292 height 20
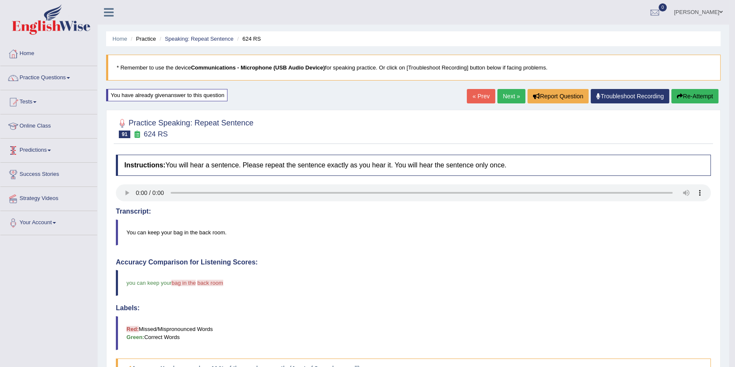
click at [502, 97] on link "Next »" at bounding box center [511, 96] width 28 height 14
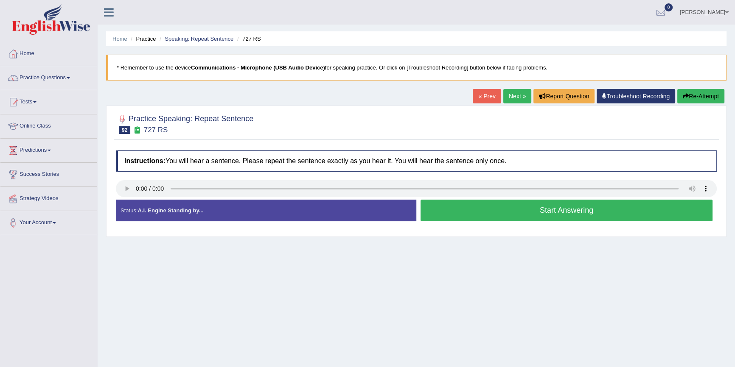
click at [496, 210] on button "Start Answering" at bounding box center [566, 211] width 292 height 22
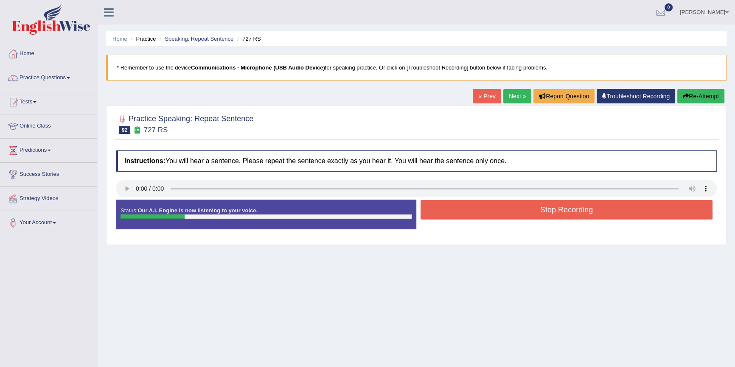
click at [495, 209] on button "Stop Recording" at bounding box center [566, 210] width 292 height 20
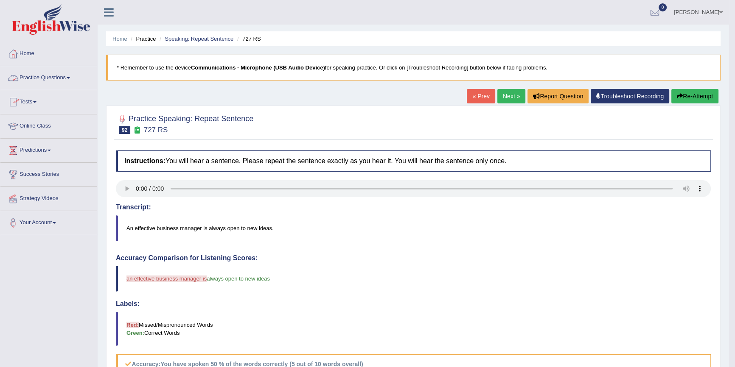
click at [42, 75] on link "Practice Questions" at bounding box center [48, 76] width 97 height 21
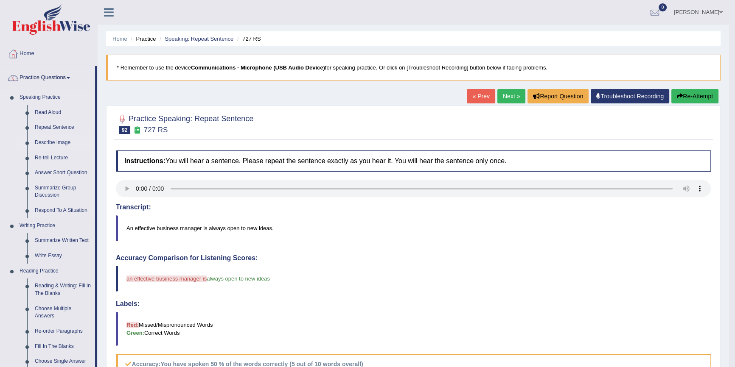
click at [47, 140] on link "Describe Image" at bounding box center [63, 142] width 64 height 15
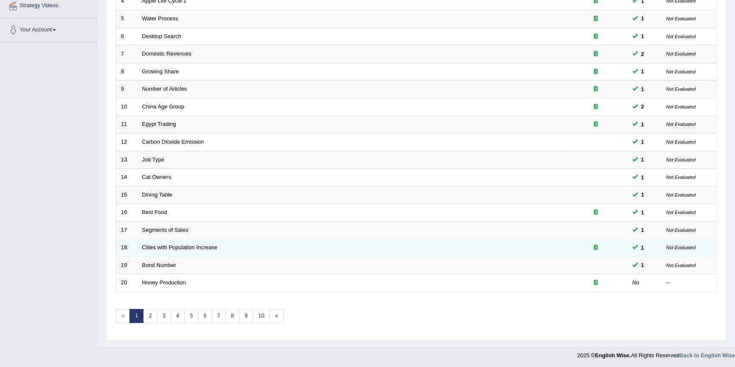
scroll to position [193, 0]
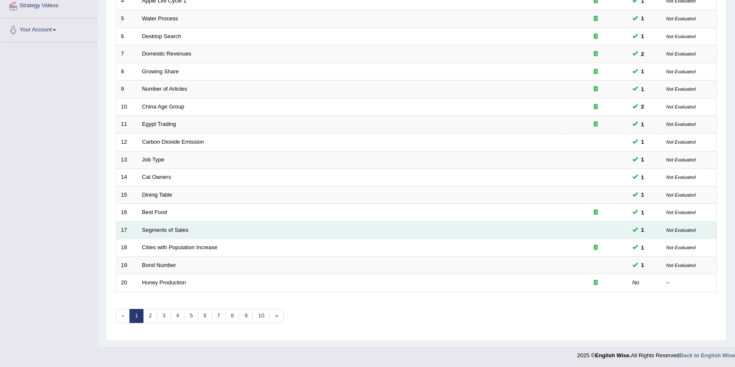
drag, startPoint x: 488, startPoint y: 244, endPoint x: 494, endPoint y: 233, distance: 11.8
click at [489, 241] on td "Cities with Population Increase" at bounding box center [350, 248] width 426 height 18
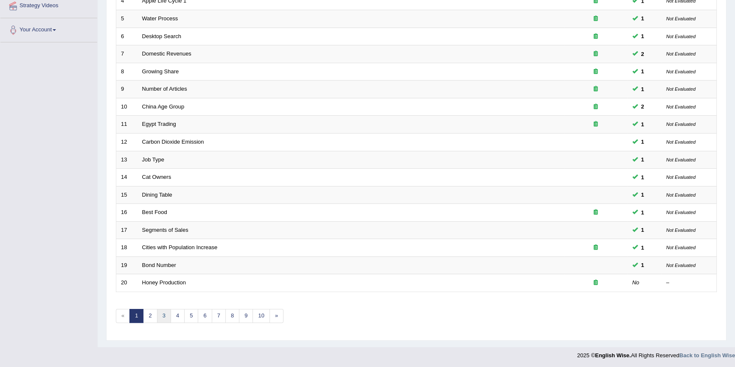
click at [168, 313] on link "3" at bounding box center [164, 316] width 14 height 14
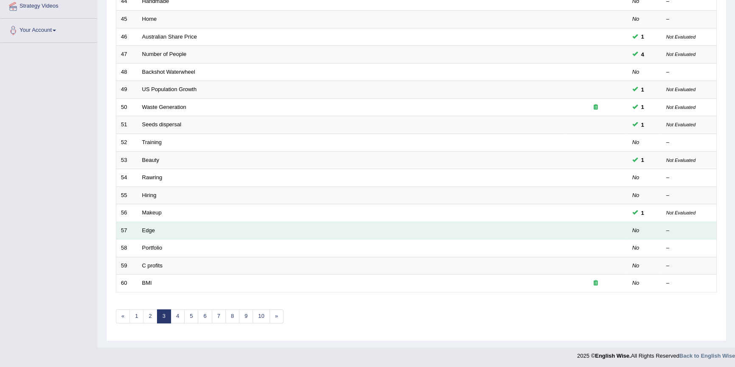
click at [160, 227] on td "Edge" at bounding box center [350, 231] width 426 height 18
click at [143, 225] on td "Edge" at bounding box center [350, 231] width 426 height 18
click at [146, 231] on link "Edge" at bounding box center [148, 230] width 13 height 6
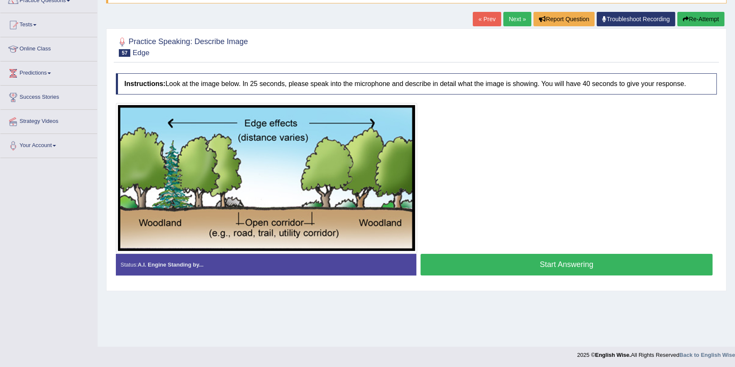
scroll to position [78, 0]
click at [539, 269] on button "Start Answering" at bounding box center [566, 265] width 292 height 22
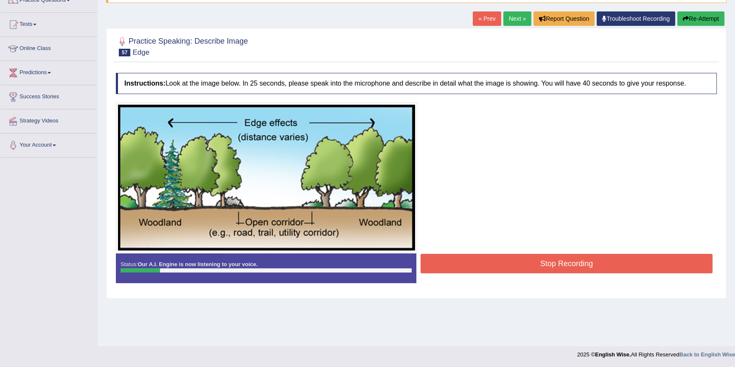
click at [690, 20] on button "Re-Attempt" at bounding box center [700, 18] width 47 height 14
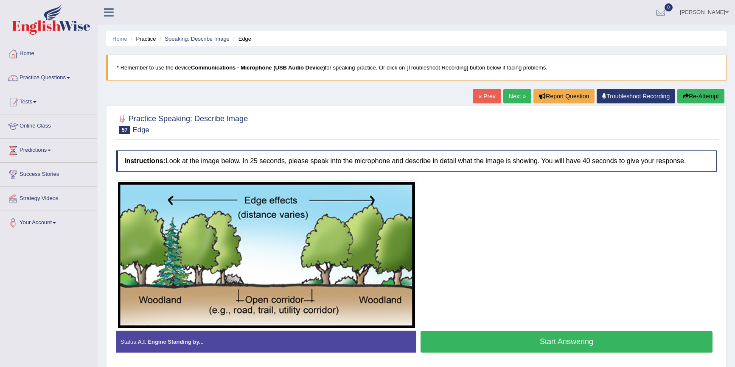
scroll to position [78, 0]
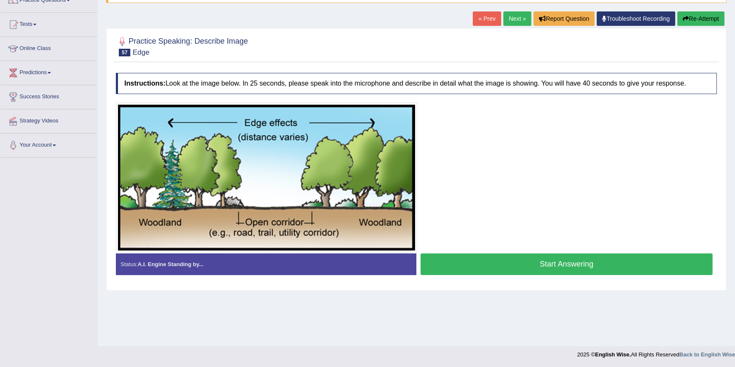
click at [518, 261] on button "Start Answering" at bounding box center [566, 265] width 292 height 22
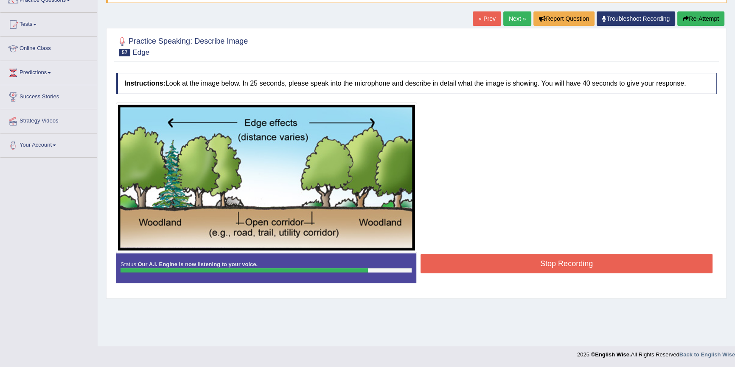
click at [518, 261] on button "Stop Recording" at bounding box center [566, 264] width 292 height 20
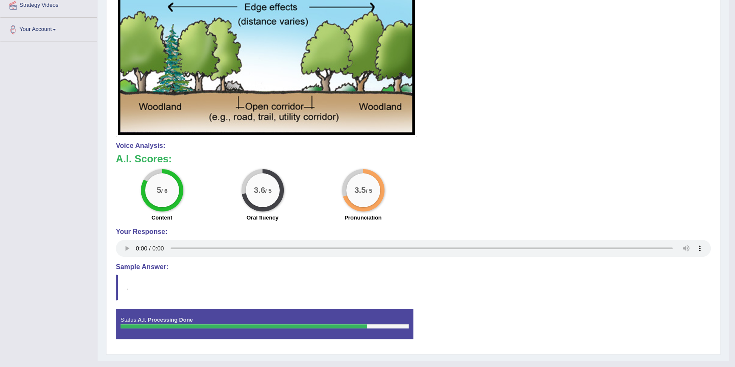
scroll to position [0, 0]
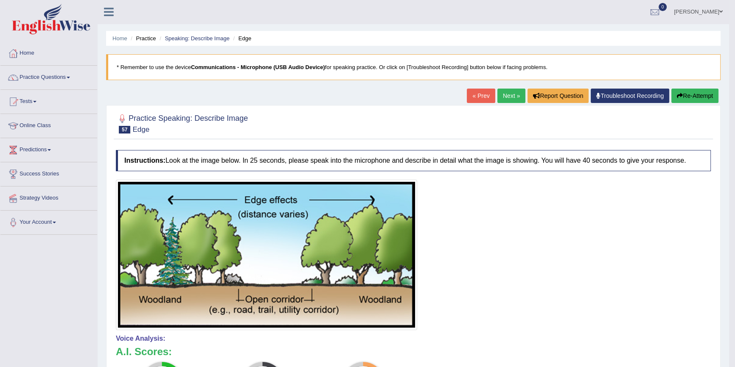
click at [515, 92] on link "Next »" at bounding box center [511, 96] width 28 height 14
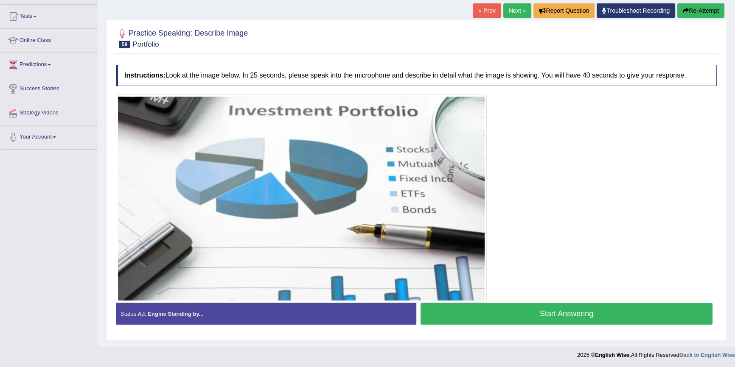
click at [522, 8] on link "Next »" at bounding box center [517, 10] width 28 height 14
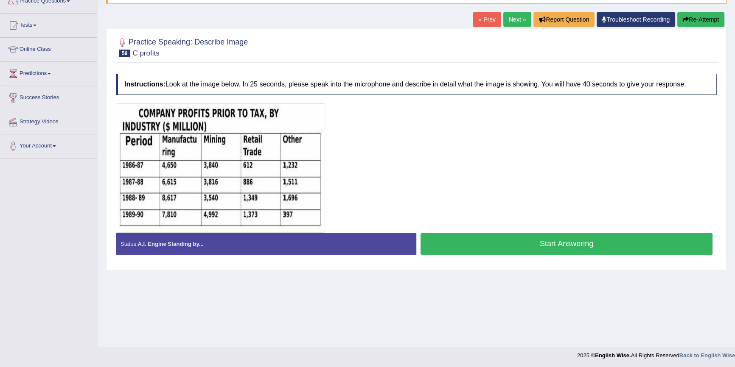
scroll to position [78, 0]
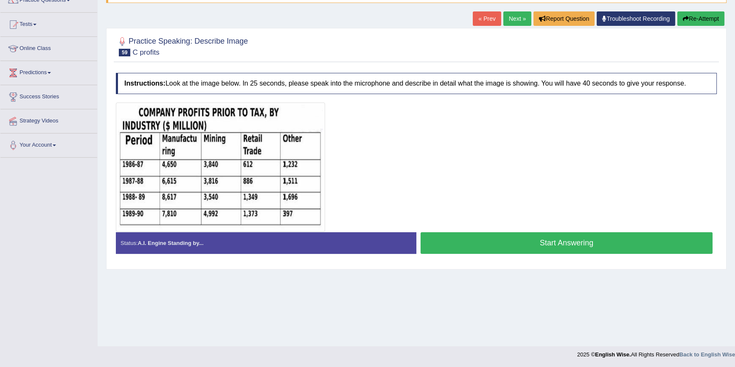
click at [612, 243] on button "Start Answering" at bounding box center [566, 244] width 292 height 22
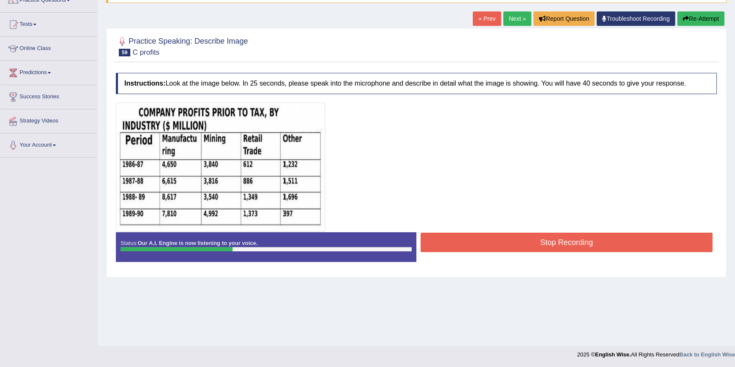
click at [709, 20] on button "Re-Attempt" at bounding box center [700, 18] width 47 height 14
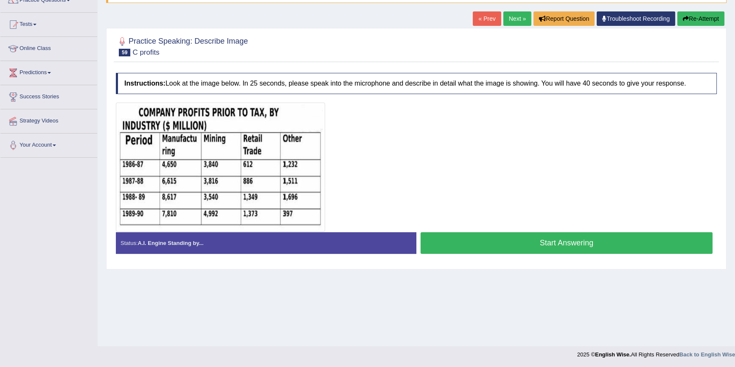
click at [564, 237] on button "Start Answering" at bounding box center [566, 244] width 292 height 22
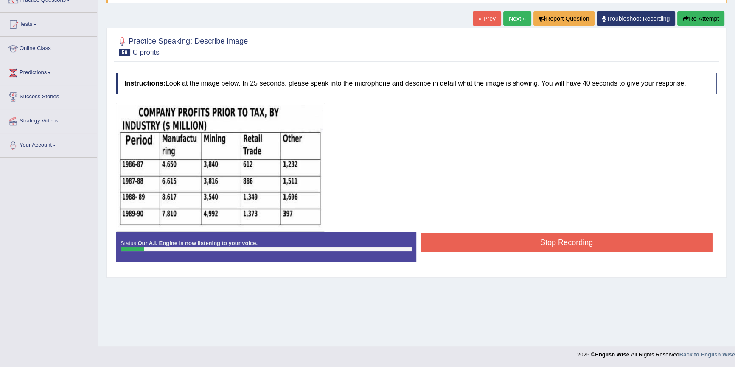
click at [705, 16] on button "Re-Attempt" at bounding box center [700, 18] width 47 height 14
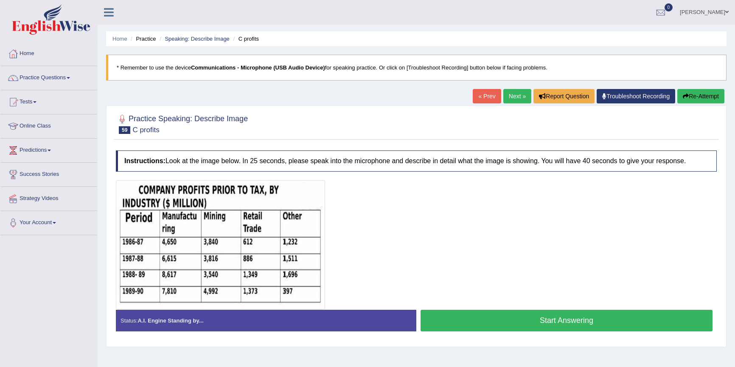
scroll to position [78, 0]
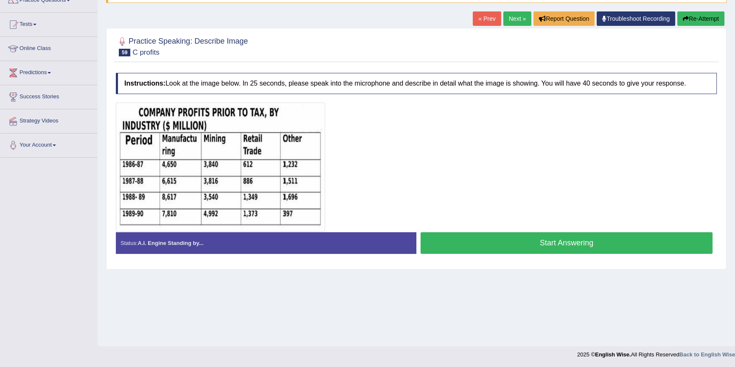
click at [545, 236] on button "Start Answering" at bounding box center [566, 244] width 292 height 22
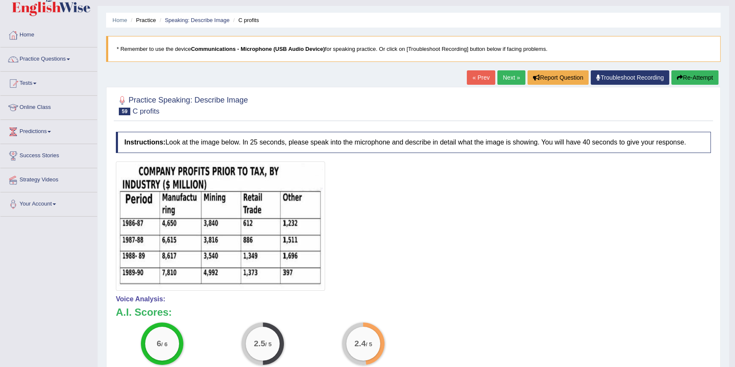
scroll to position [0, 0]
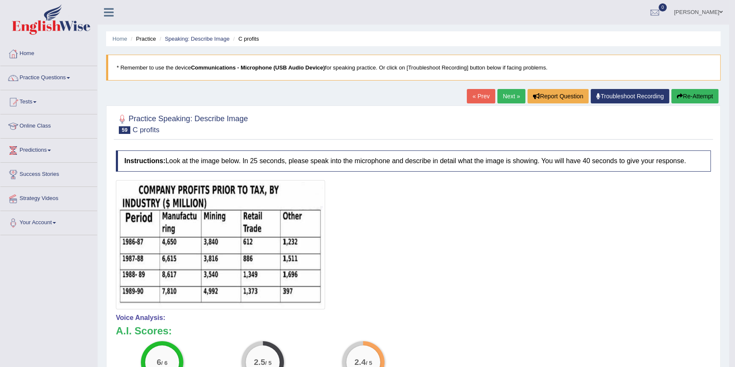
click at [505, 96] on link "Next »" at bounding box center [511, 96] width 28 height 14
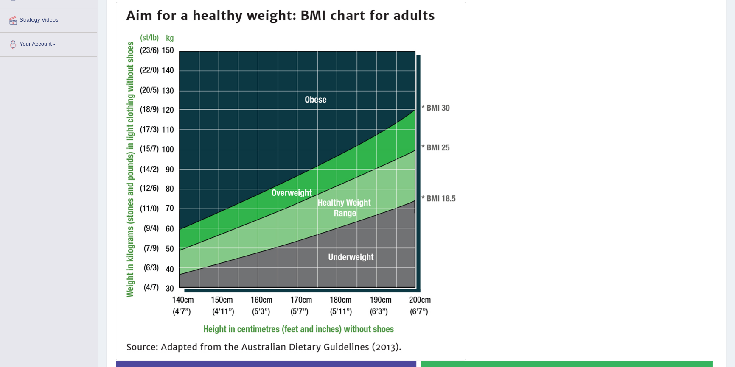
scroll to position [198, 0]
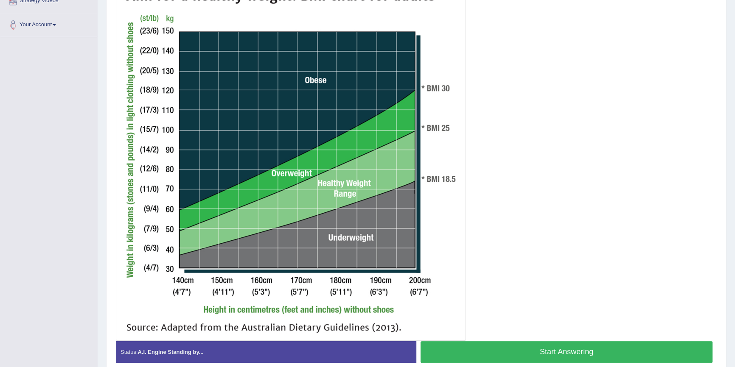
click at [542, 350] on button "Start Answering" at bounding box center [566, 353] width 292 height 22
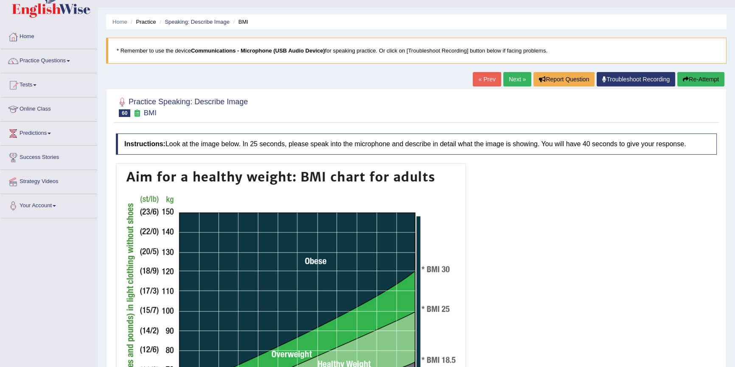
scroll to position [245, 0]
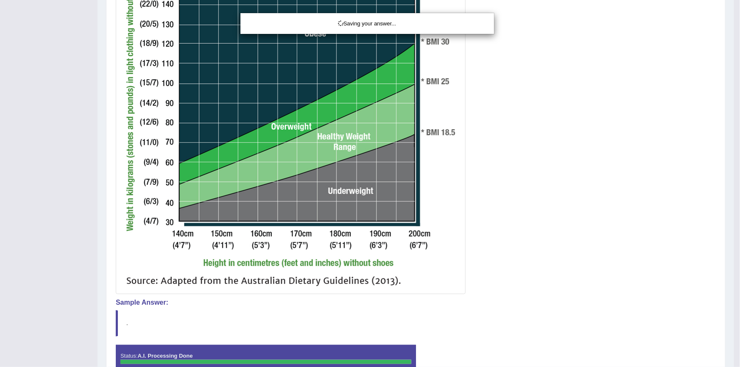
click at [499, 305] on div "Saving your answer..." at bounding box center [370, 183] width 740 height 367
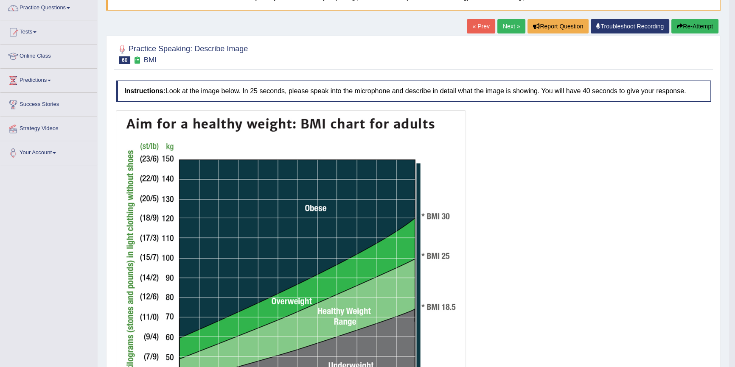
scroll to position [38, 0]
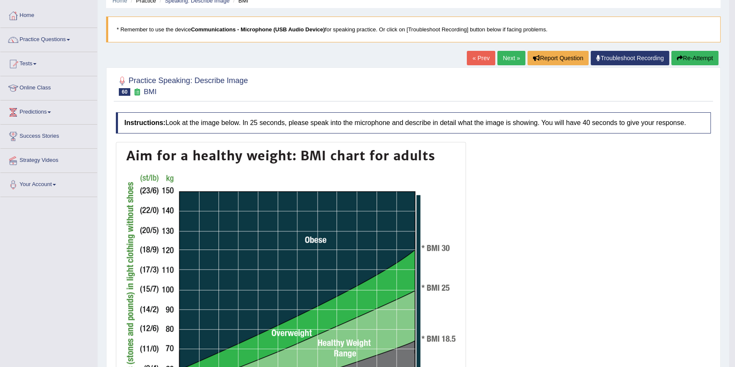
click at [506, 59] on link "Next »" at bounding box center [511, 58] width 28 height 14
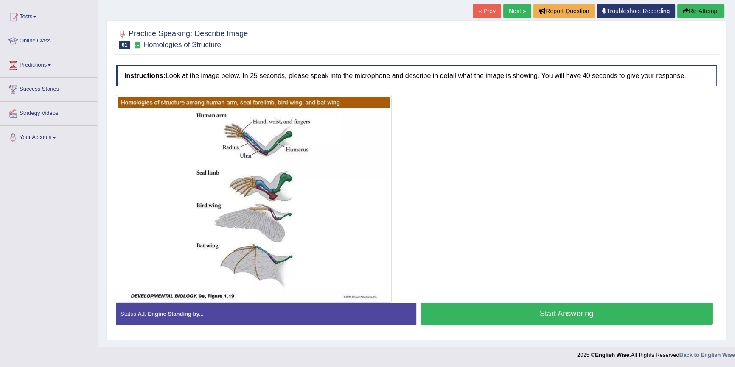
scroll to position [85, 0]
click at [573, 310] on button "Start Answering" at bounding box center [566, 314] width 292 height 22
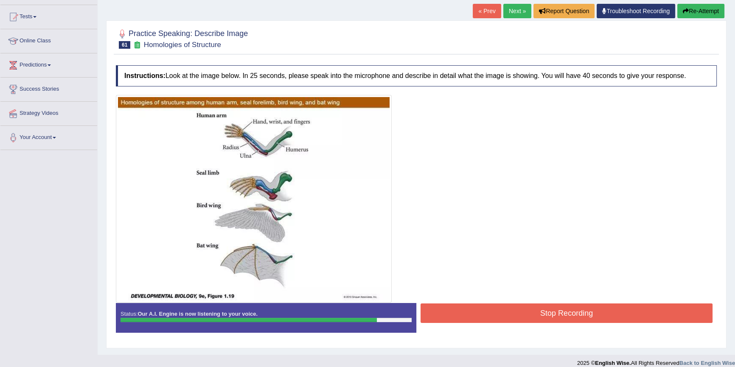
click at [653, 319] on button "Stop Recording" at bounding box center [566, 314] width 292 height 20
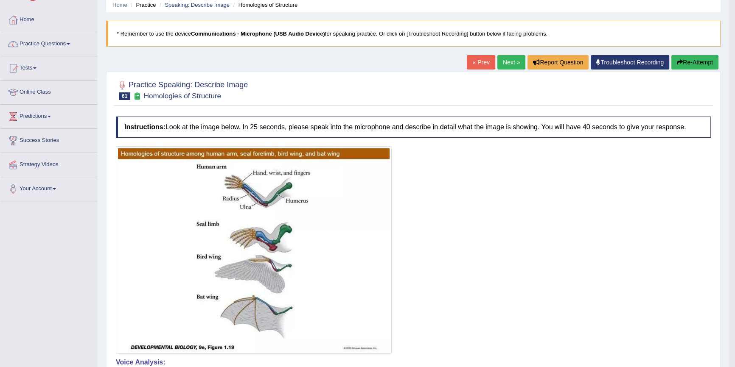
scroll to position [0, 0]
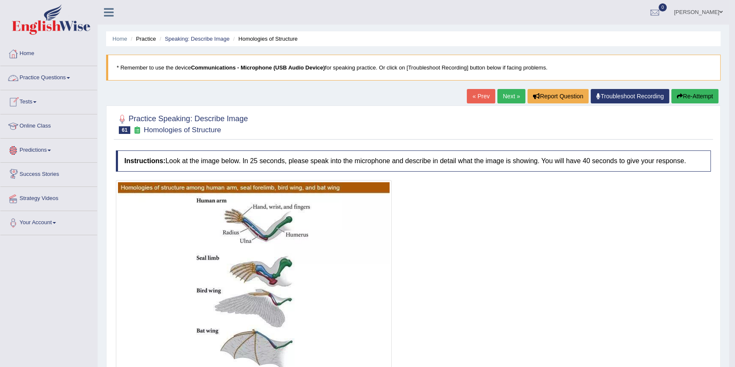
click at [42, 75] on link "Practice Questions" at bounding box center [48, 76] width 97 height 21
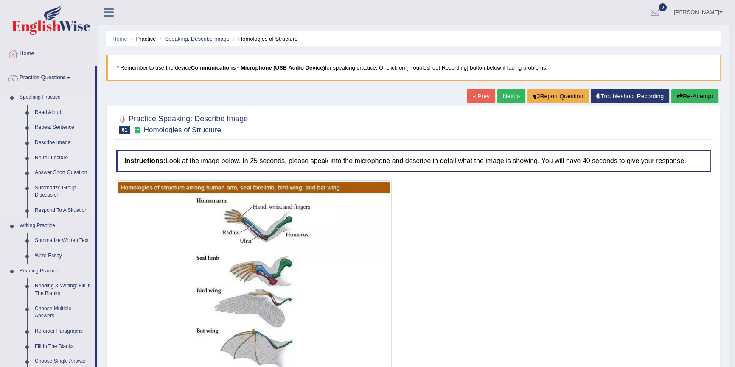
click at [42, 160] on link "Re-tell Lecture" at bounding box center [63, 158] width 64 height 15
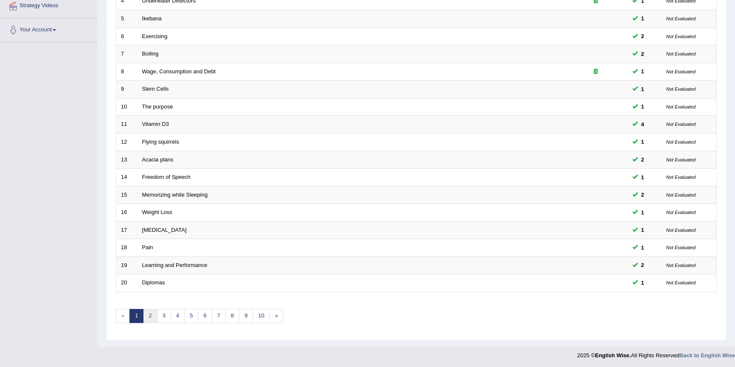
click at [154, 311] on link "2" at bounding box center [150, 316] width 14 height 14
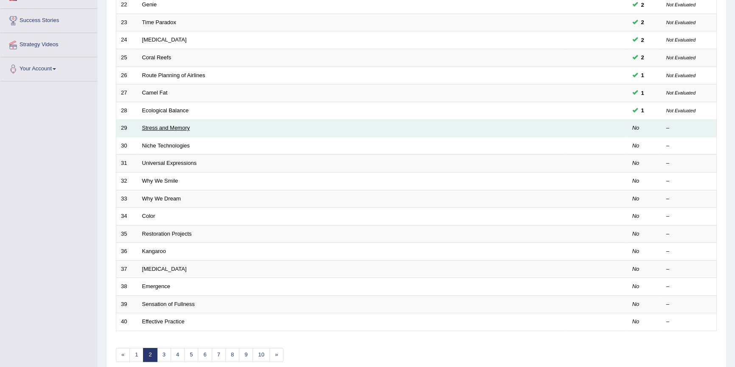
click at [170, 129] on link "Stress and Memory" at bounding box center [166, 128] width 48 height 6
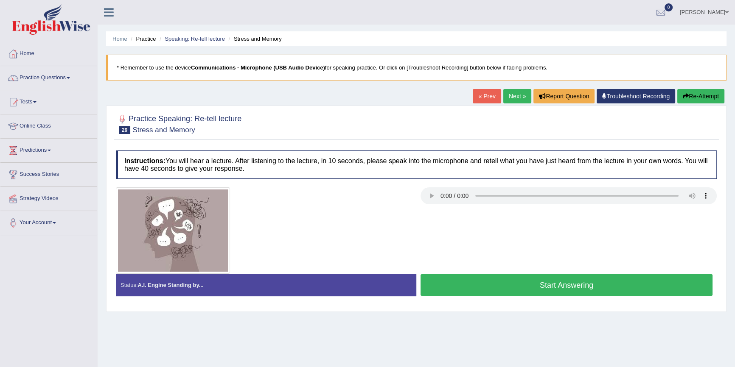
click at [556, 277] on button "Start Answering" at bounding box center [566, 286] width 292 height 22
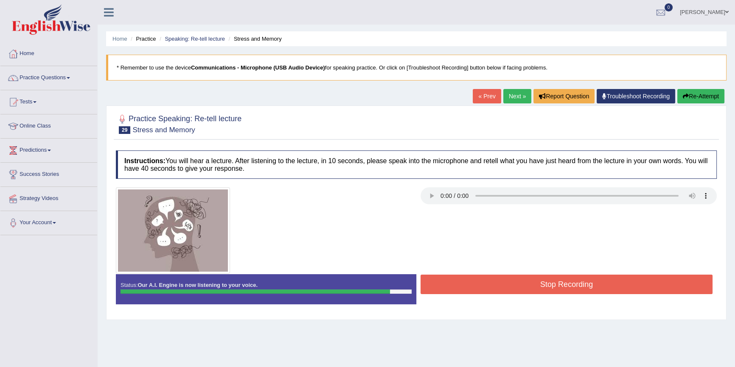
click at [564, 279] on button "Stop Recording" at bounding box center [566, 285] width 292 height 20
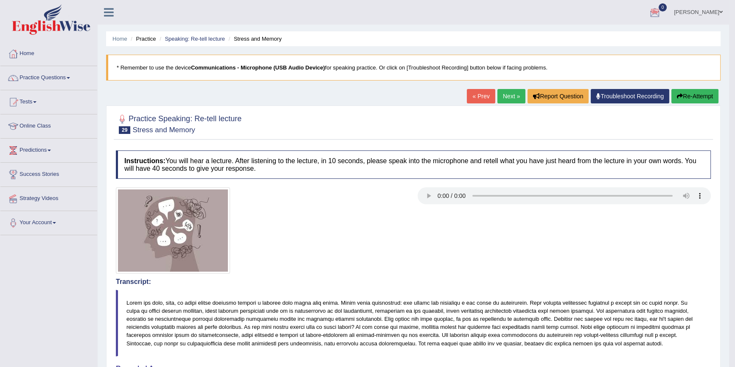
click at [506, 97] on link "Next »" at bounding box center [511, 96] width 28 height 14
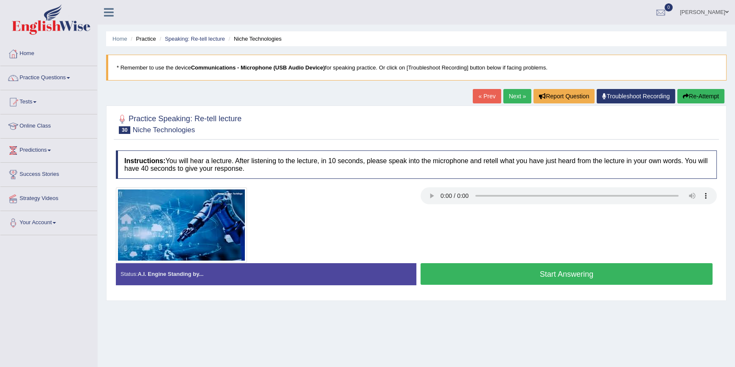
click at [586, 277] on button "Start Answering" at bounding box center [566, 274] width 292 height 22
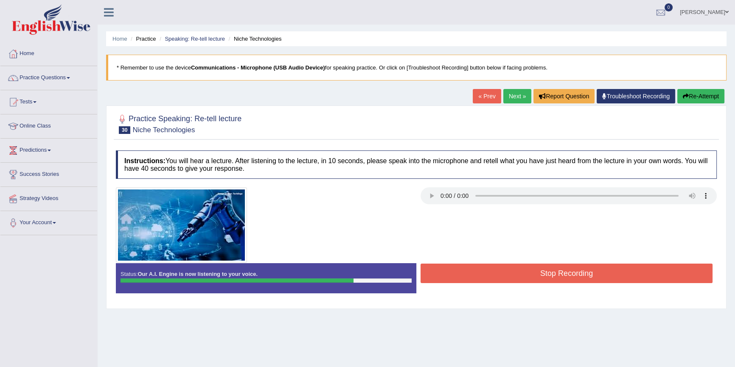
click at [589, 273] on button "Stop Recording" at bounding box center [566, 274] width 292 height 20
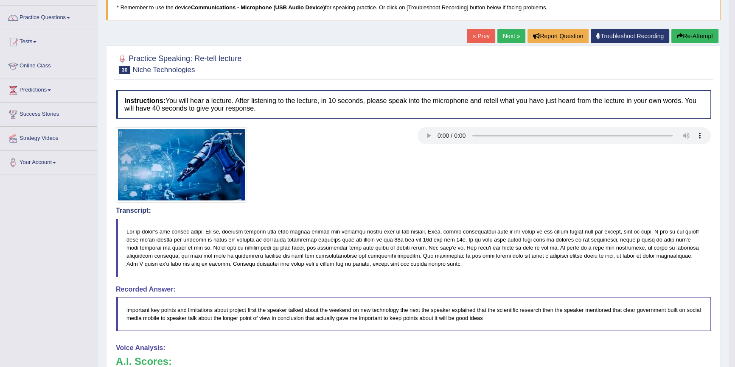
scroll to position [38, 0]
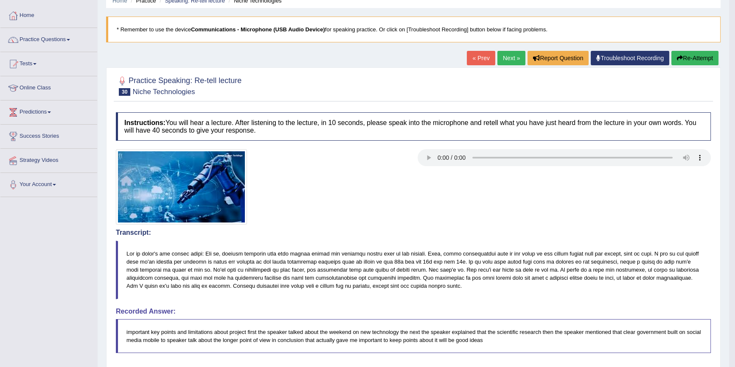
click at [516, 57] on link "Next »" at bounding box center [511, 58] width 28 height 14
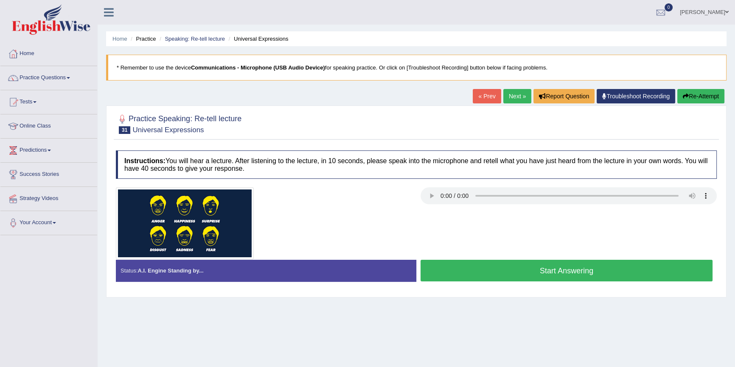
click at [519, 270] on button "Start Answering" at bounding box center [566, 271] width 292 height 22
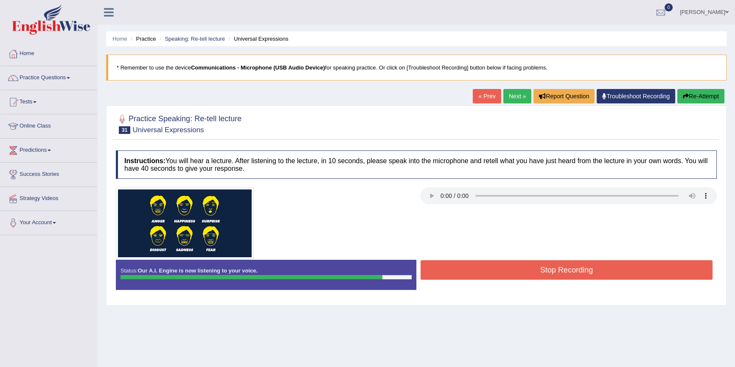
click at [639, 277] on button "Stop Recording" at bounding box center [566, 271] width 292 height 20
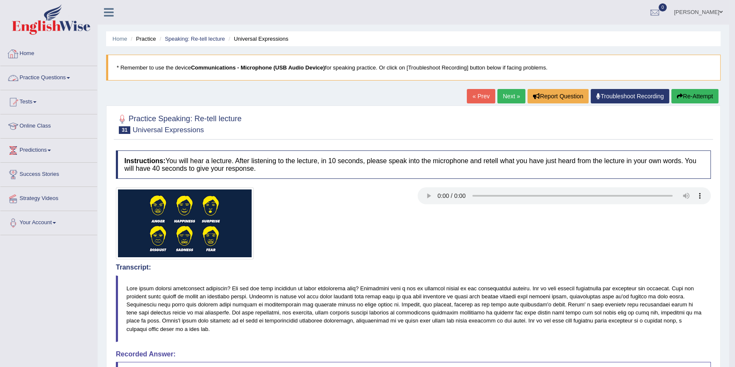
click at [48, 79] on link "Practice Questions" at bounding box center [48, 76] width 97 height 21
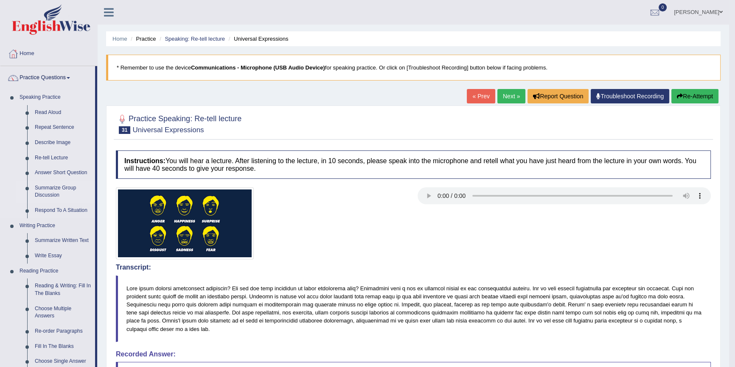
click at [39, 194] on link "Summarize Group Discussion" at bounding box center [63, 192] width 64 height 22
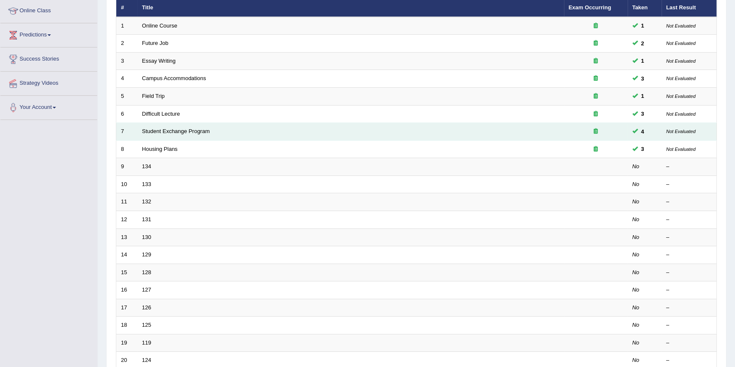
scroll to position [115, 0]
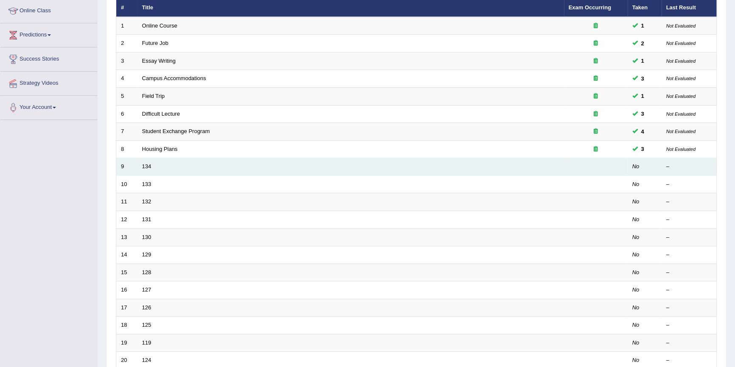
click at [496, 160] on td "134" at bounding box center [350, 167] width 426 height 18
click at [146, 165] on link "134" at bounding box center [146, 166] width 9 height 6
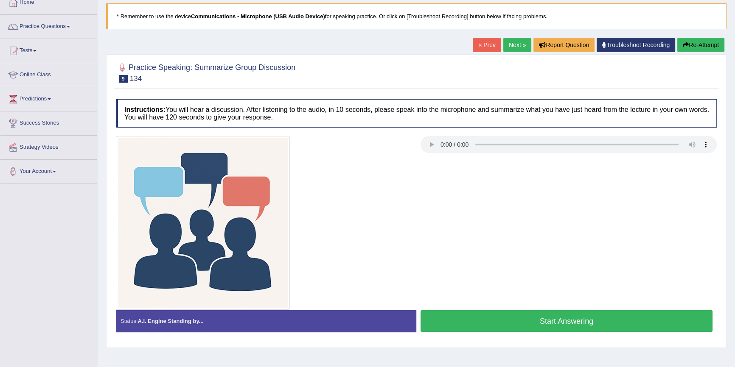
scroll to position [78, 0]
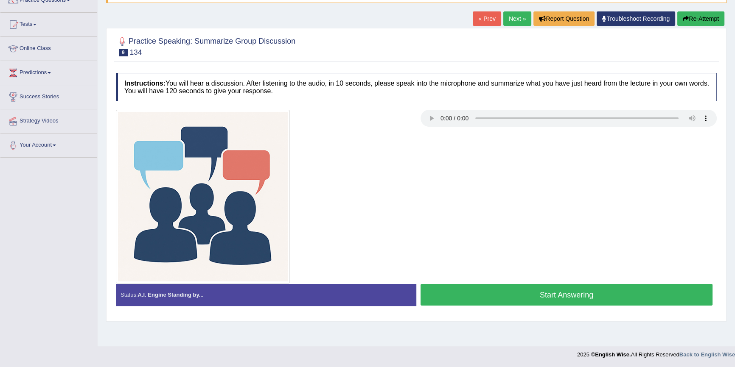
click at [602, 297] on button "Start Answering" at bounding box center [566, 295] width 292 height 22
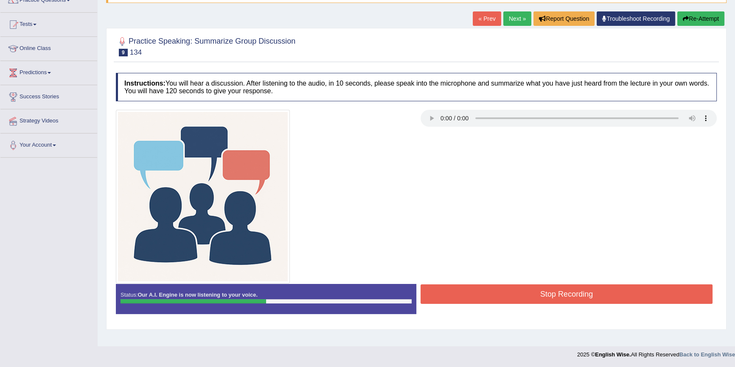
click at [680, 296] on button "Stop Recording" at bounding box center [566, 295] width 292 height 20
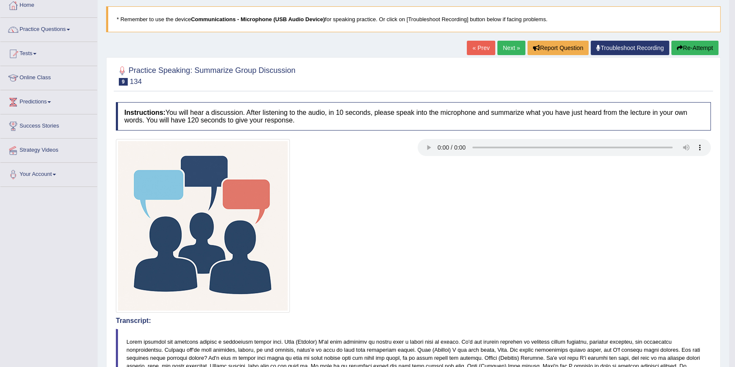
scroll to position [39, 0]
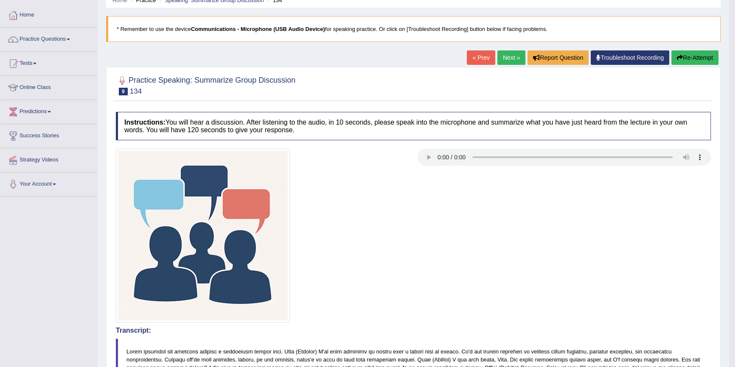
click at [688, 57] on button "Re-Attempt" at bounding box center [694, 57] width 47 height 14
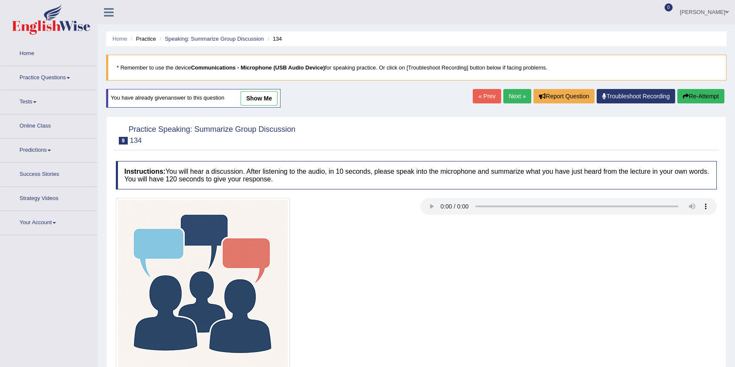
scroll to position [78, 0]
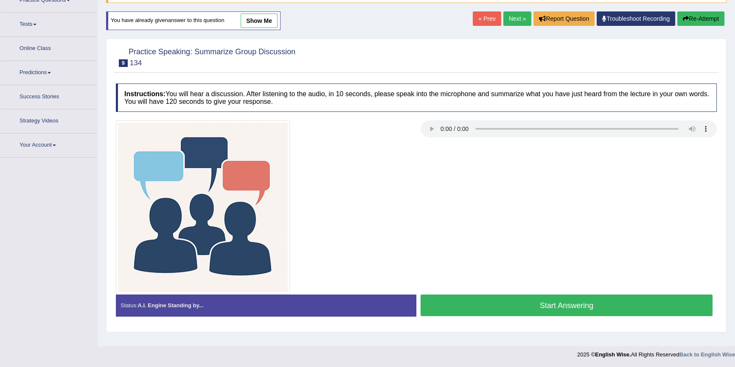
click at [526, 304] on button "Start Answering" at bounding box center [566, 306] width 292 height 22
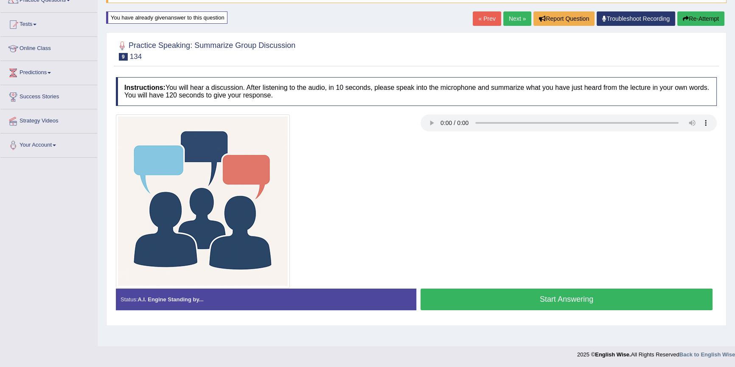
scroll to position [0, 0]
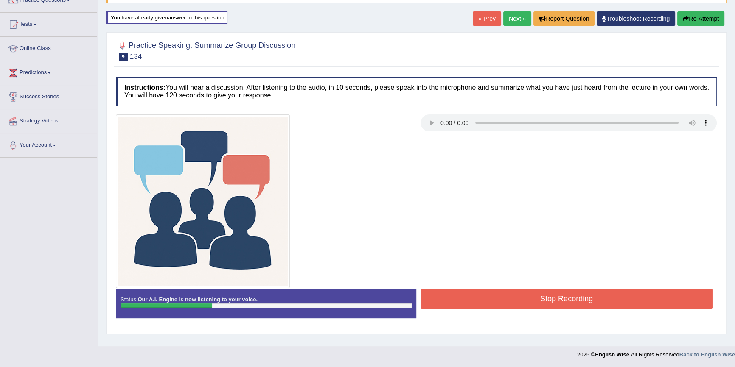
click at [713, 21] on button "Re-Attempt" at bounding box center [700, 18] width 47 height 14
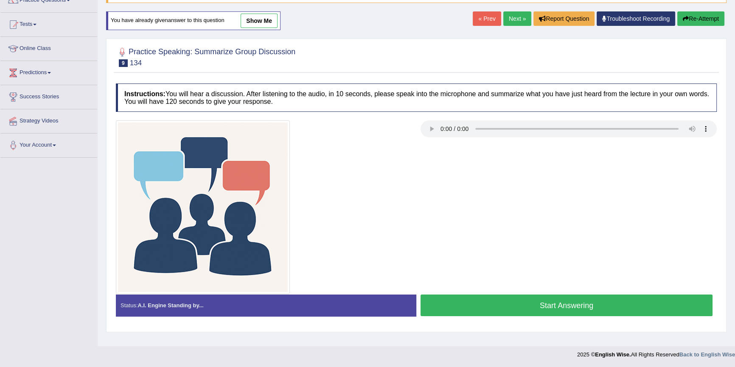
click at [533, 308] on button "Start Answering" at bounding box center [566, 306] width 292 height 22
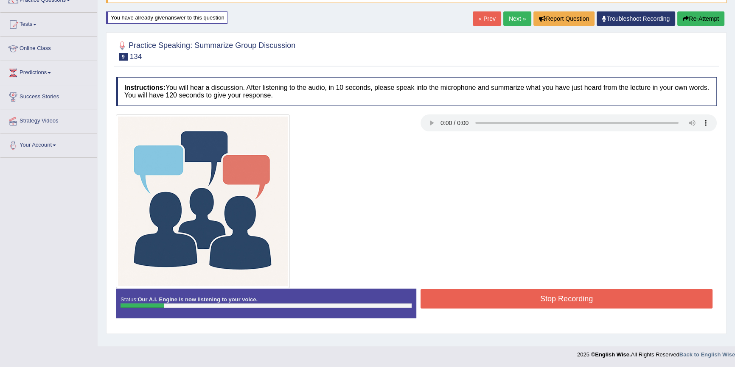
click at [695, 13] on button "Re-Attempt" at bounding box center [700, 18] width 47 height 14
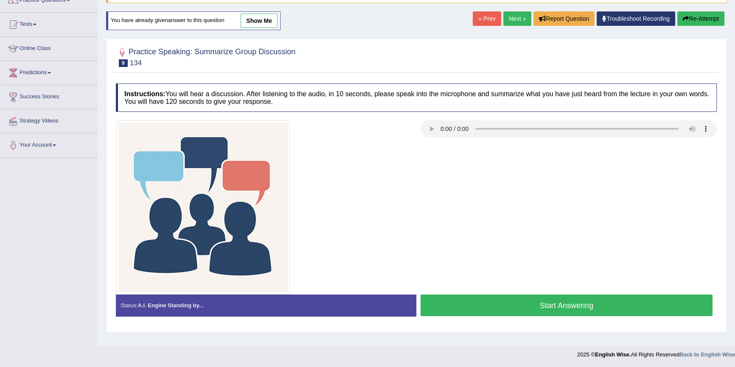
click at [585, 300] on button "Start Answering" at bounding box center [566, 306] width 292 height 22
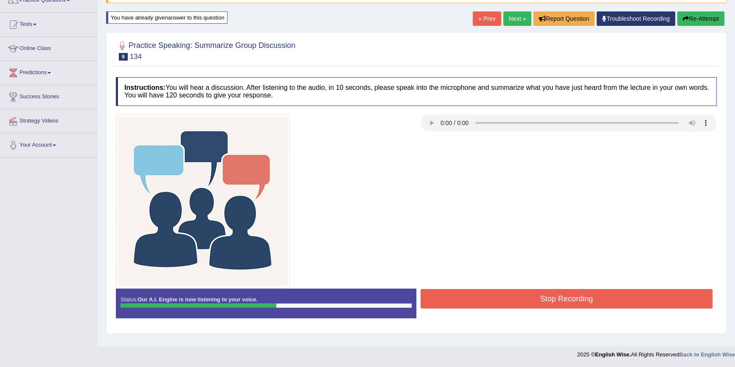
click at [585, 300] on button "Stop Recording" at bounding box center [566, 299] width 292 height 20
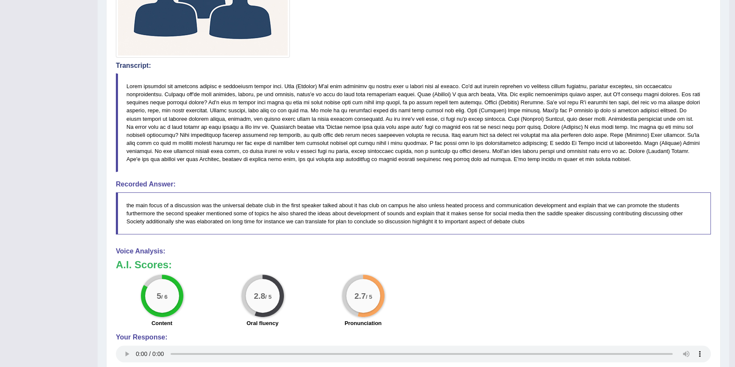
scroll to position [77, 0]
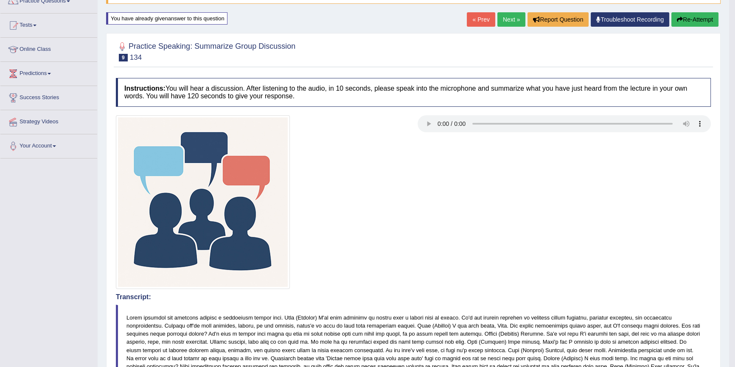
click at [502, 22] on link "Next »" at bounding box center [511, 19] width 28 height 14
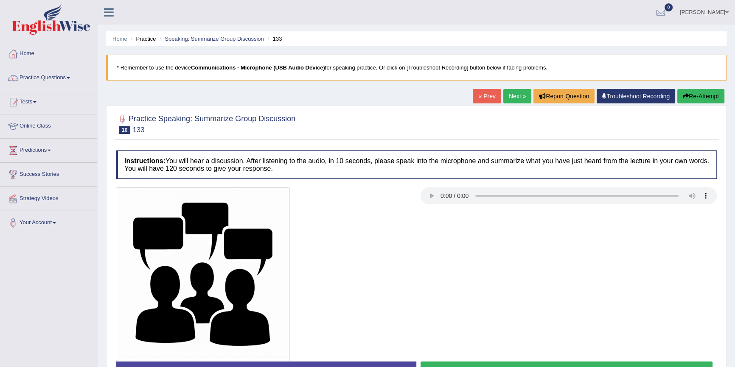
click at [518, 101] on link "Next »" at bounding box center [517, 96] width 28 height 14
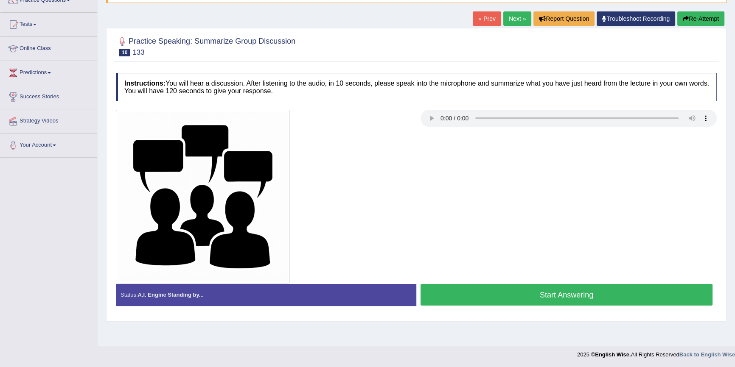
click at [557, 296] on button "Start Answering" at bounding box center [566, 295] width 292 height 22
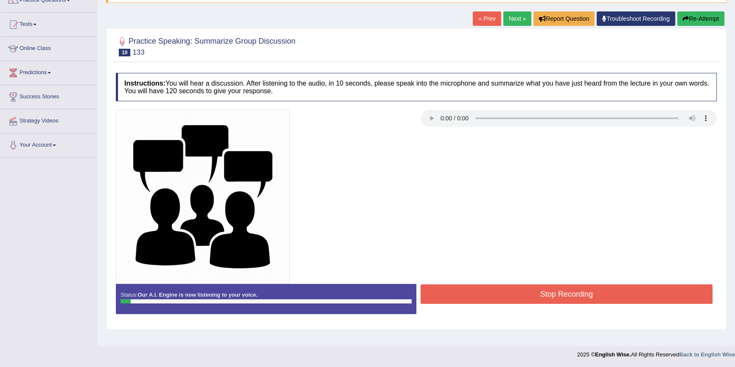
click at [706, 21] on button "Re-Attempt" at bounding box center [700, 18] width 47 height 14
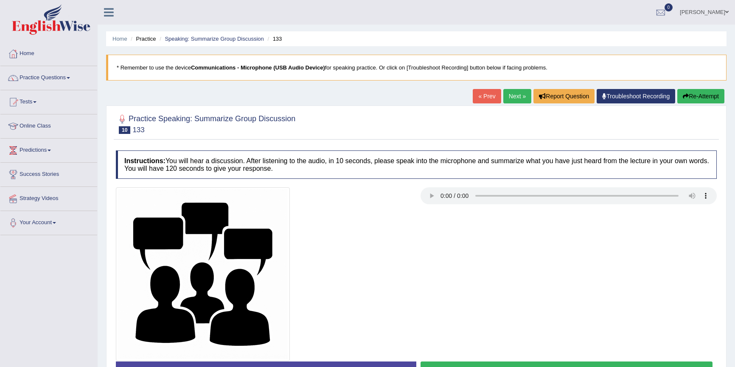
scroll to position [78, 0]
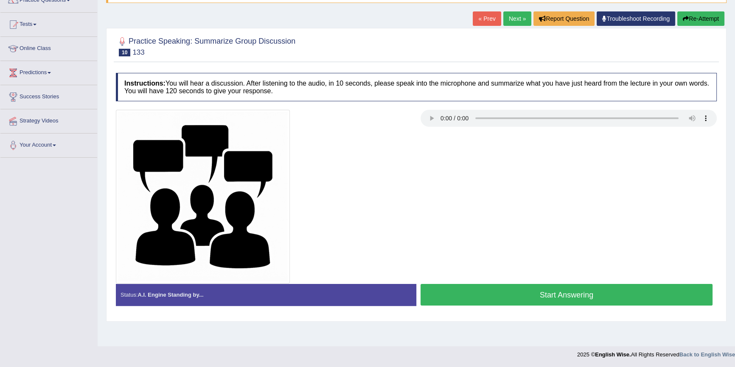
click at [577, 297] on button "Start Answering" at bounding box center [566, 295] width 292 height 22
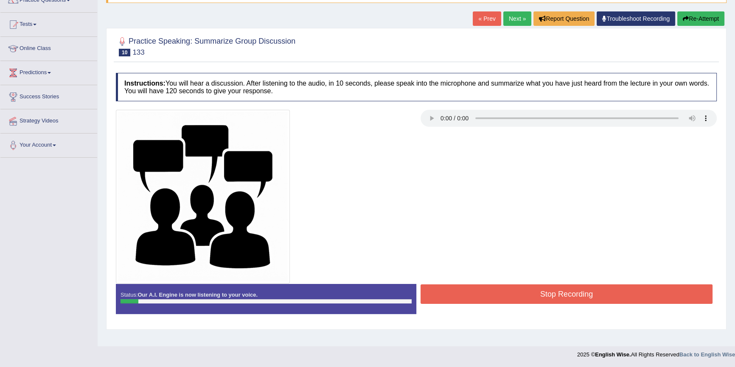
click at [703, 16] on button "Re-Attempt" at bounding box center [700, 18] width 47 height 14
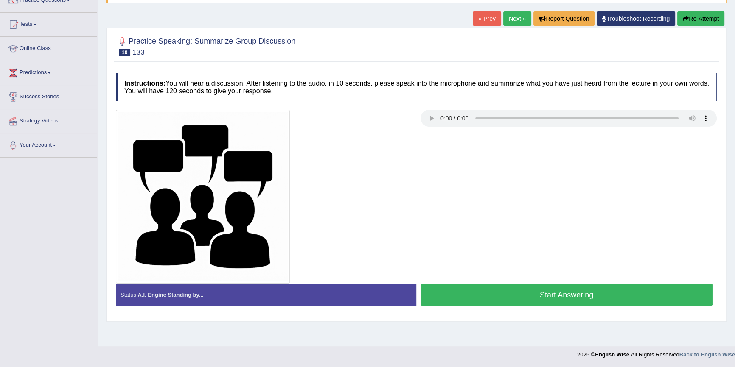
click at [591, 300] on button "Start Answering" at bounding box center [566, 295] width 292 height 22
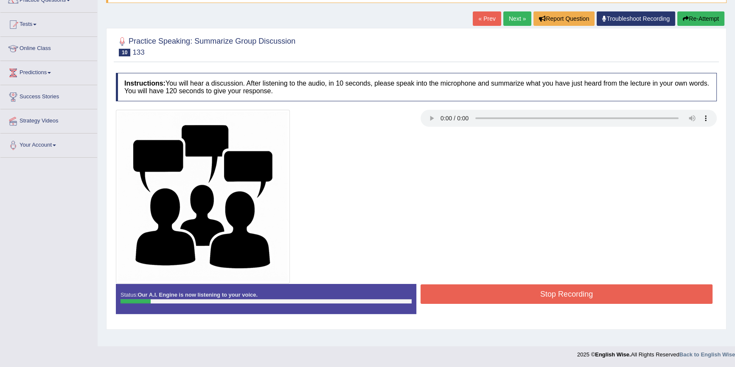
click at [705, 24] on button "Re-Attempt" at bounding box center [700, 18] width 47 height 14
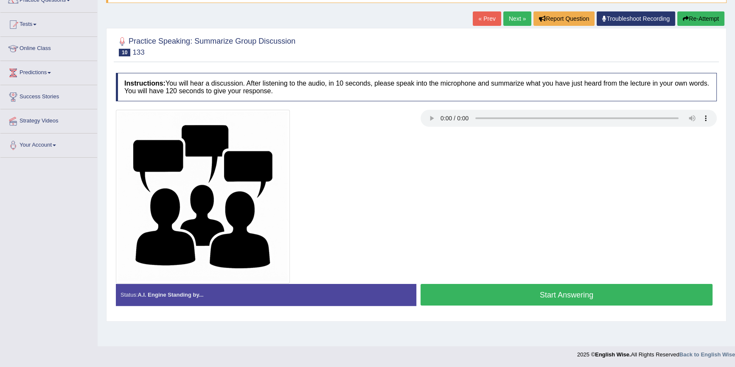
click at [636, 286] on button "Start Answering" at bounding box center [566, 295] width 292 height 22
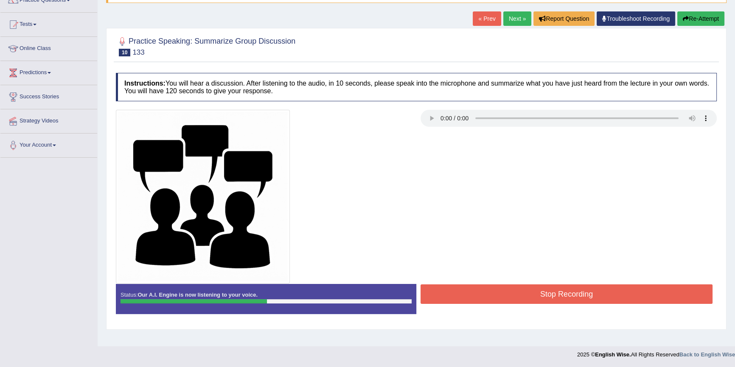
click at [625, 293] on button "Stop Recording" at bounding box center [566, 295] width 292 height 20
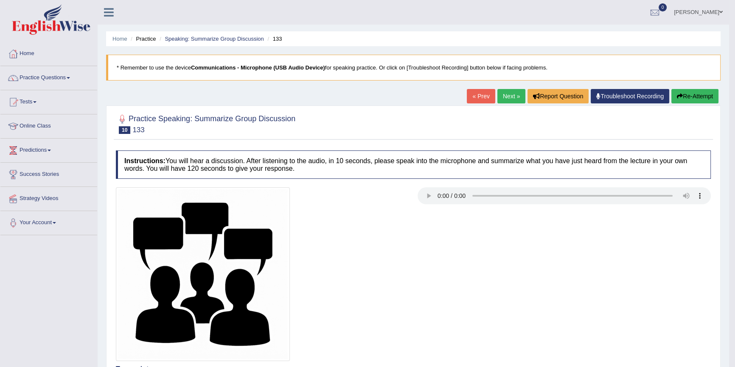
click at [698, 91] on button "Re-Attempt" at bounding box center [694, 96] width 47 height 14
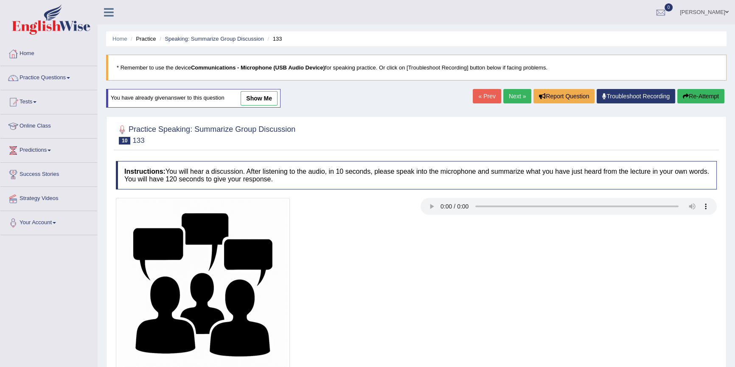
scroll to position [78, 0]
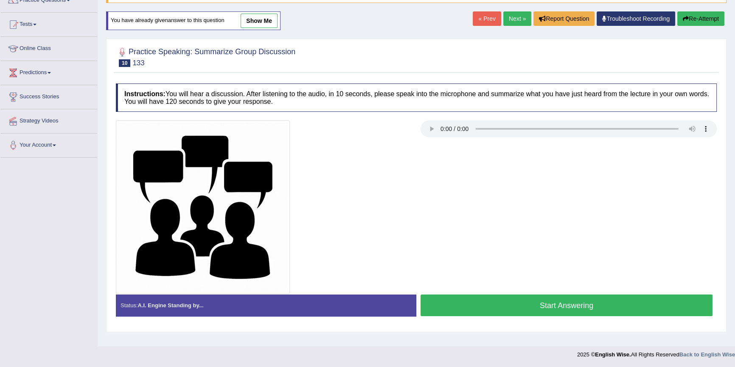
click at [554, 306] on button "Start Answering" at bounding box center [566, 306] width 292 height 22
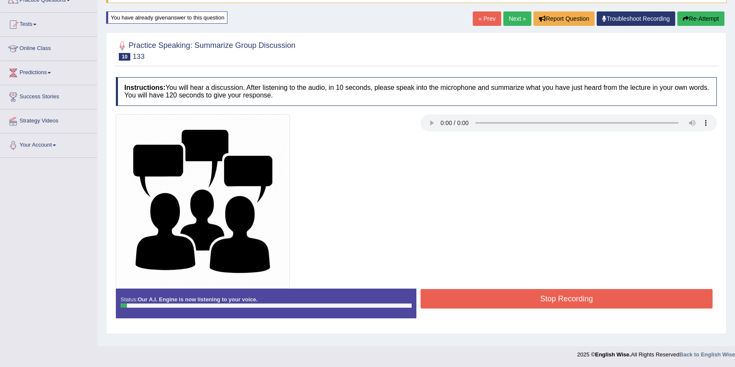
click at [703, 15] on button "Re-Attempt" at bounding box center [700, 18] width 47 height 14
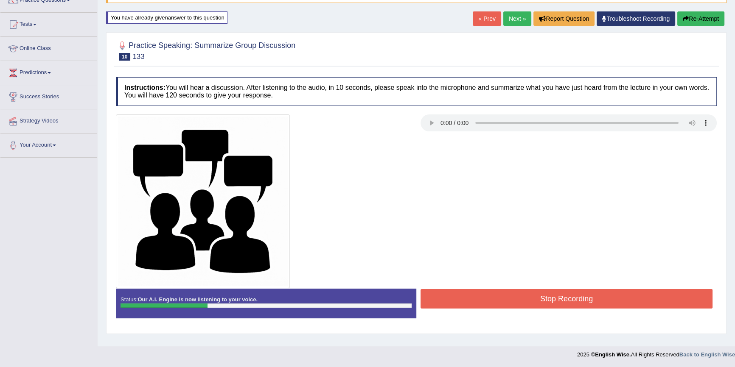
drag, startPoint x: 687, startPoint y: 13, endPoint x: 692, endPoint y: 17, distance: 6.0
click at [687, 13] on button "Re-Attempt" at bounding box center [700, 18] width 47 height 14
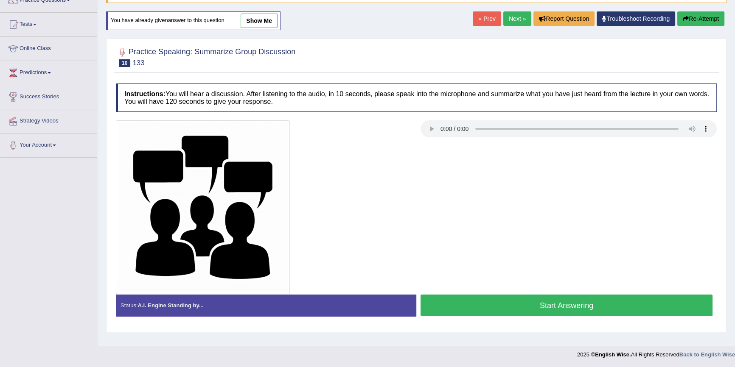
click at [566, 298] on button "Start Answering" at bounding box center [566, 306] width 292 height 22
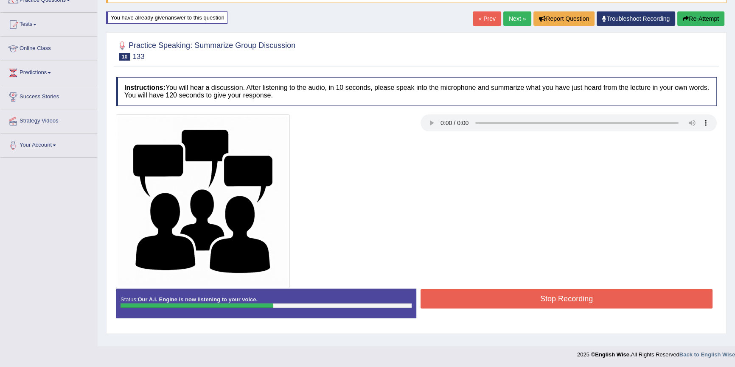
click at [561, 298] on button "Stop Recording" at bounding box center [566, 299] width 292 height 20
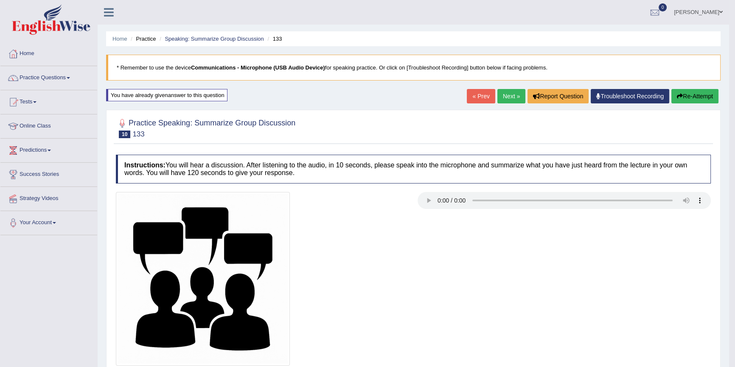
click at [508, 95] on link "Next »" at bounding box center [511, 96] width 28 height 14
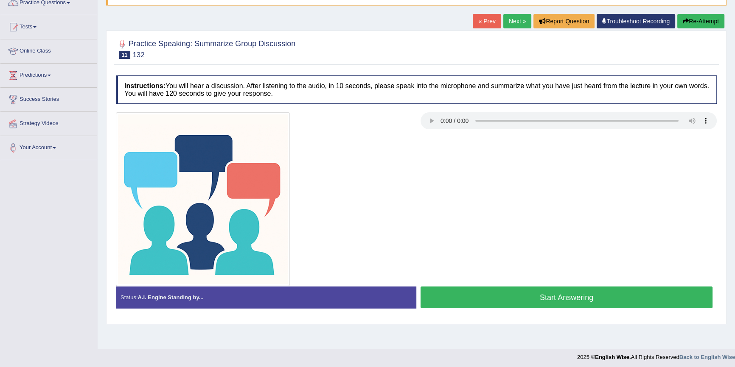
scroll to position [78, 0]
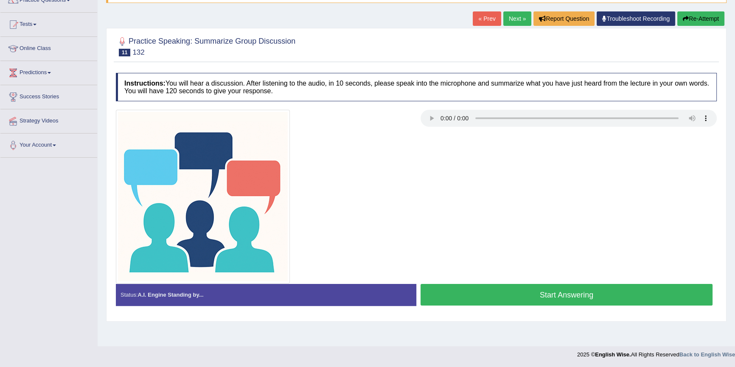
click at [609, 297] on button "Start Answering" at bounding box center [566, 295] width 292 height 22
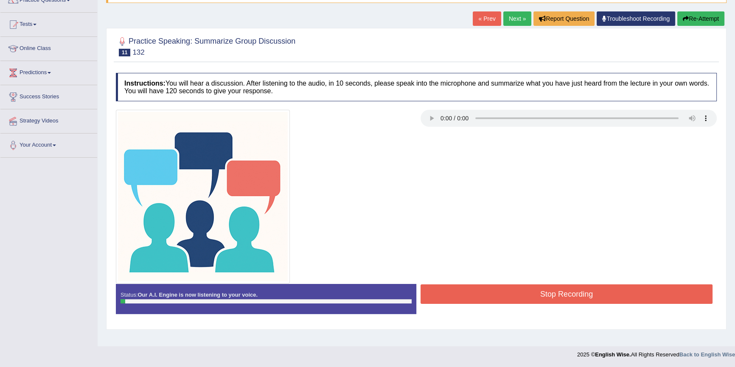
click at [687, 20] on button "Re-Attempt" at bounding box center [700, 18] width 47 height 14
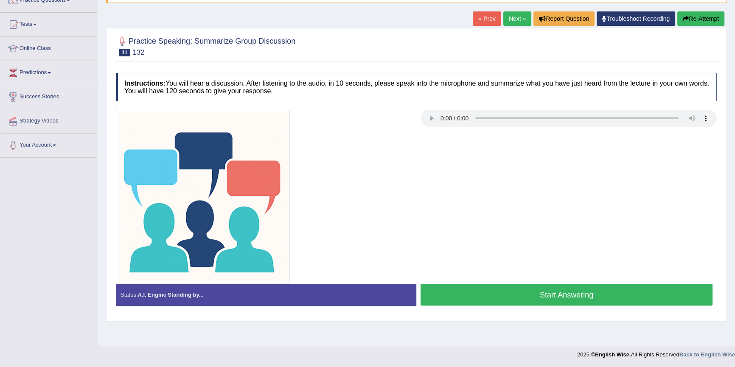
click at [569, 293] on button "Start Answering" at bounding box center [566, 295] width 292 height 22
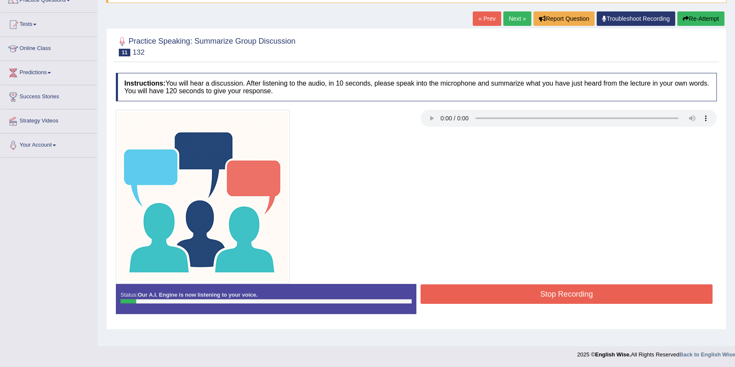
click at [705, 12] on button "Re-Attempt" at bounding box center [700, 18] width 47 height 14
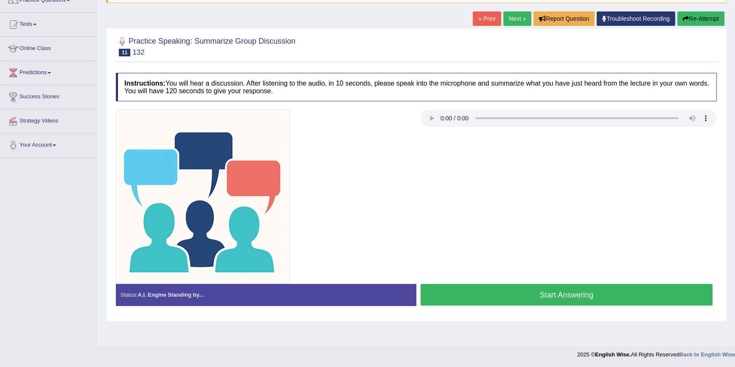
click at [511, 291] on button "Start Answering" at bounding box center [566, 295] width 292 height 22
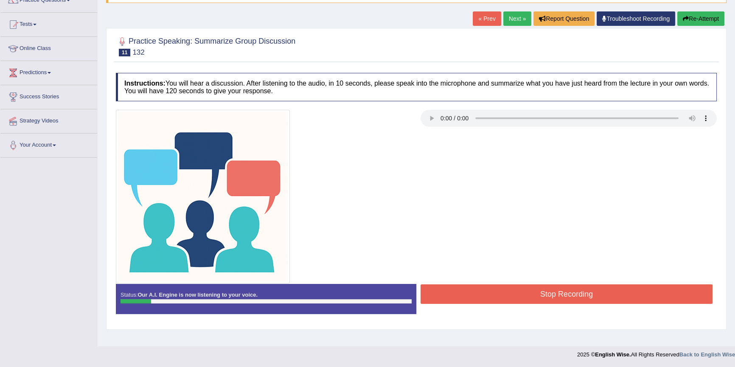
click at [689, 16] on button "Re-Attempt" at bounding box center [700, 18] width 47 height 14
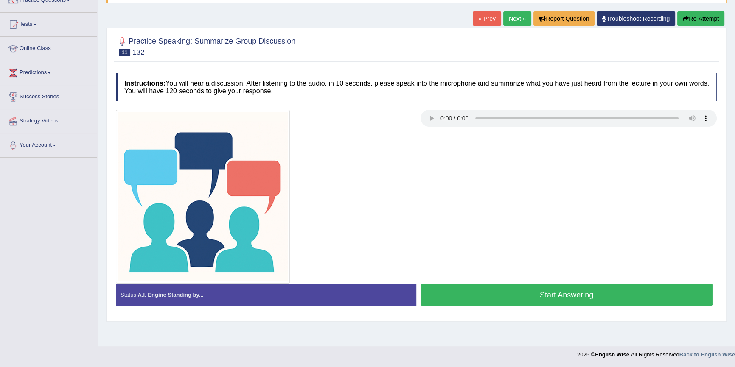
click at [520, 291] on button "Start Answering" at bounding box center [566, 295] width 292 height 22
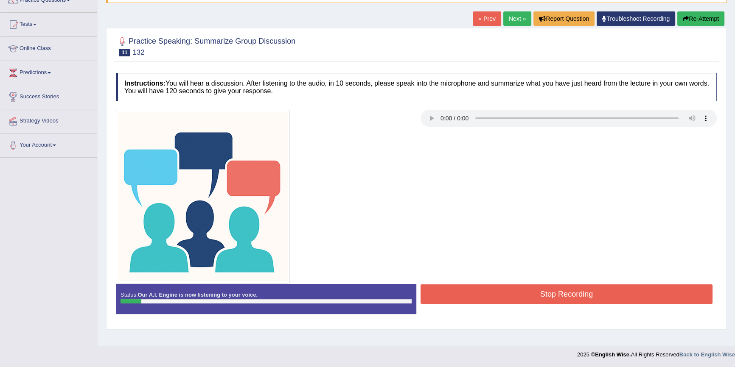
click at [700, 20] on button "Re-Attempt" at bounding box center [700, 18] width 47 height 14
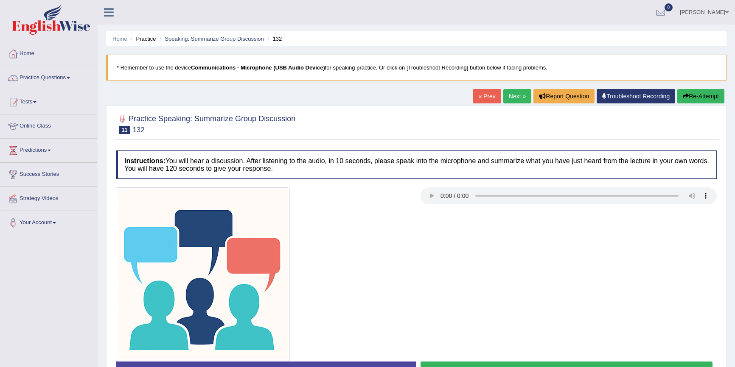
click at [615, 362] on button "Start Answering" at bounding box center [566, 373] width 292 height 22
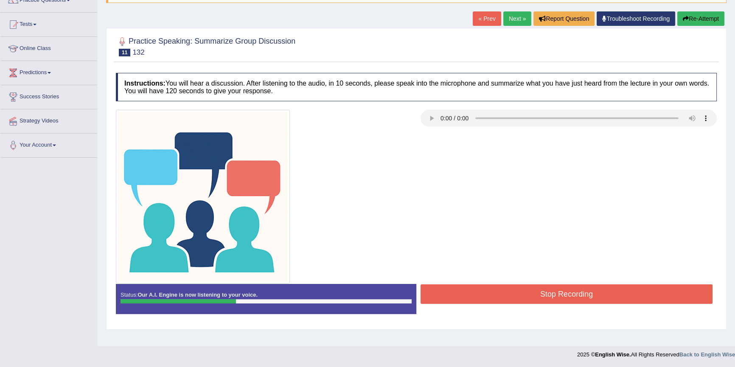
click at [700, 14] on button "Re-Attempt" at bounding box center [700, 18] width 47 height 14
click at [692, 13] on button "Re-Attempt" at bounding box center [700, 18] width 47 height 14
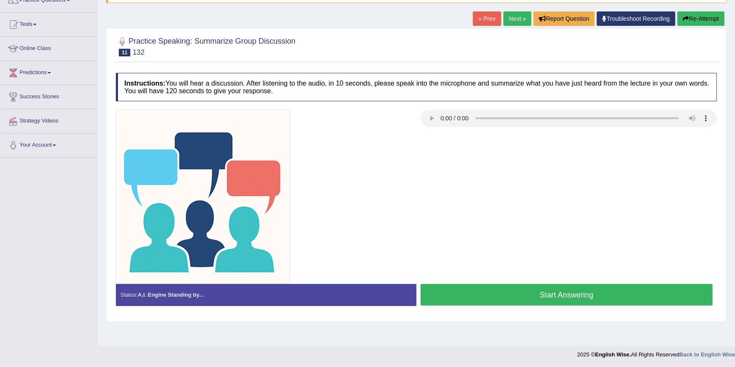
click at [534, 287] on button "Start Answering" at bounding box center [566, 295] width 292 height 22
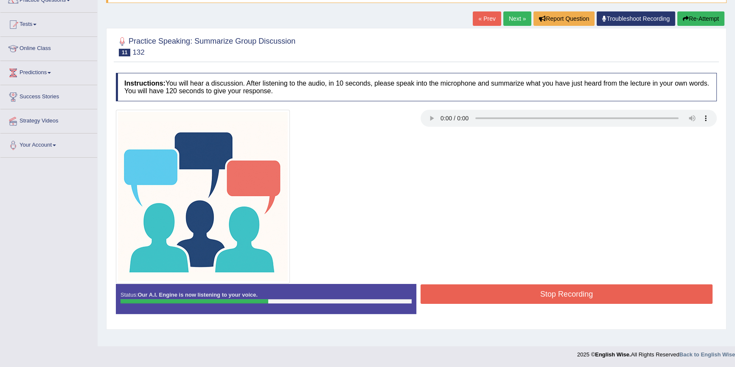
click at [530, 289] on button "Stop Recording" at bounding box center [566, 295] width 292 height 20
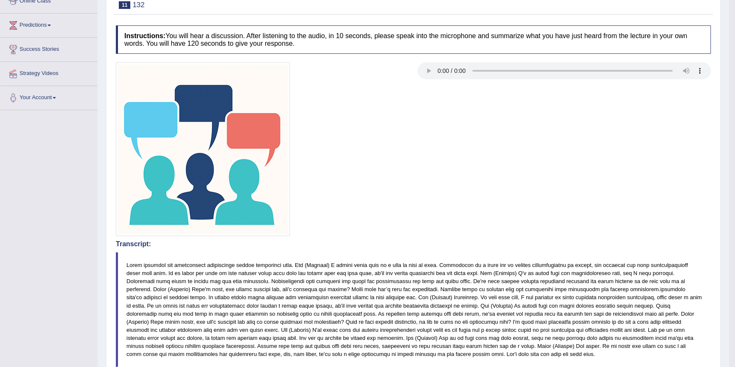
scroll to position [55, 0]
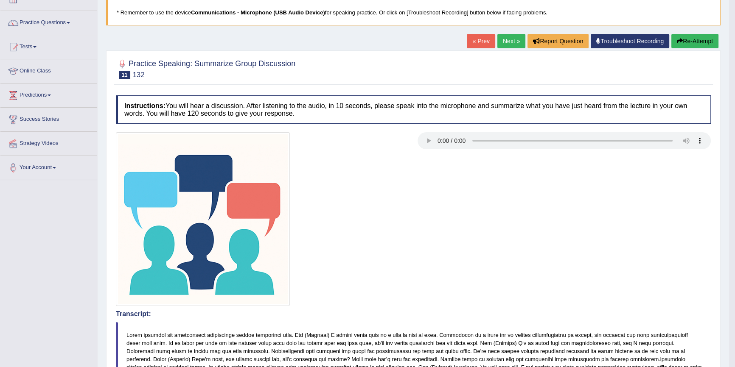
click at [508, 38] on link "Next »" at bounding box center [511, 41] width 28 height 14
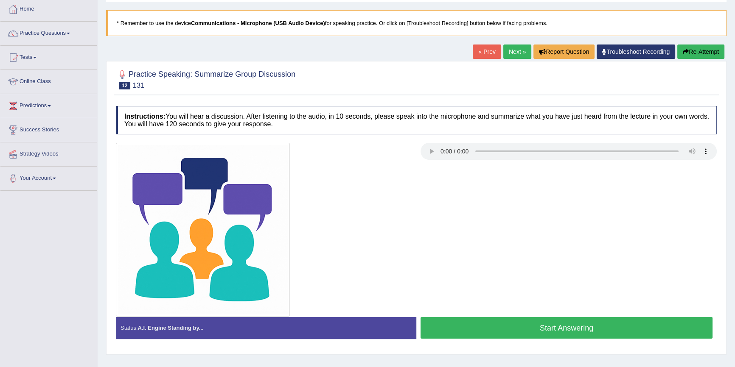
scroll to position [78, 0]
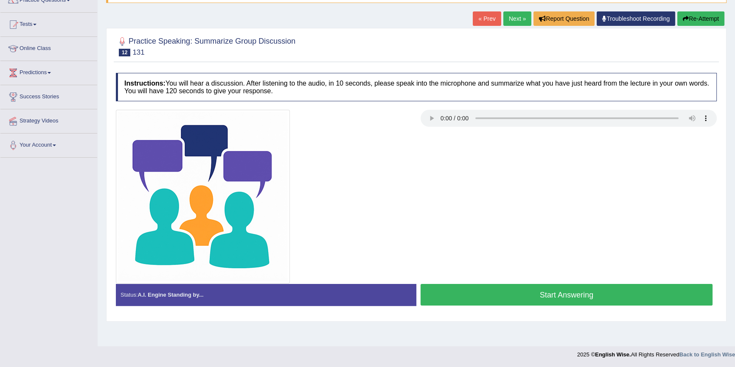
click at [609, 289] on button "Start Answering" at bounding box center [566, 295] width 292 height 22
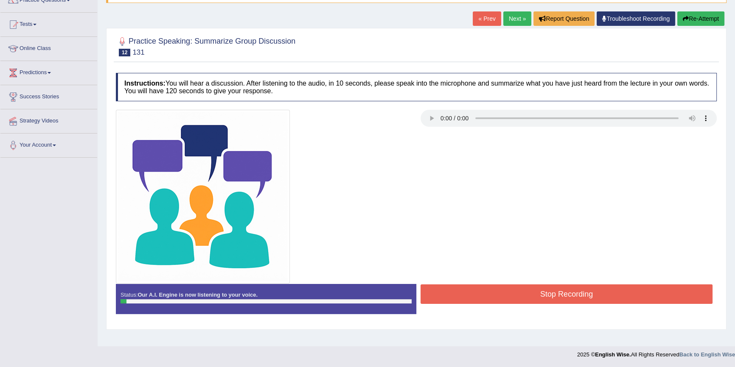
click at [704, 12] on button "Re-Attempt" at bounding box center [700, 18] width 47 height 14
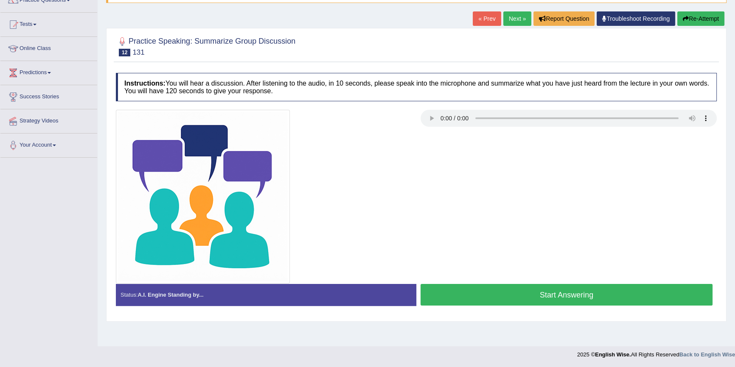
click at [568, 301] on button "Start Answering" at bounding box center [566, 295] width 292 height 22
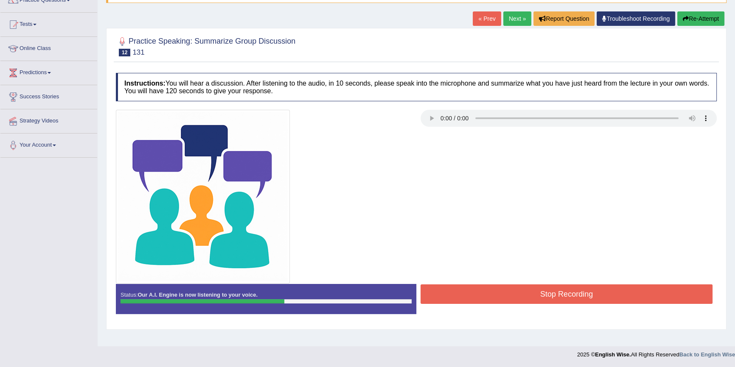
click at [568, 301] on button "Stop Recording" at bounding box center [566, 295] width 292 height 20
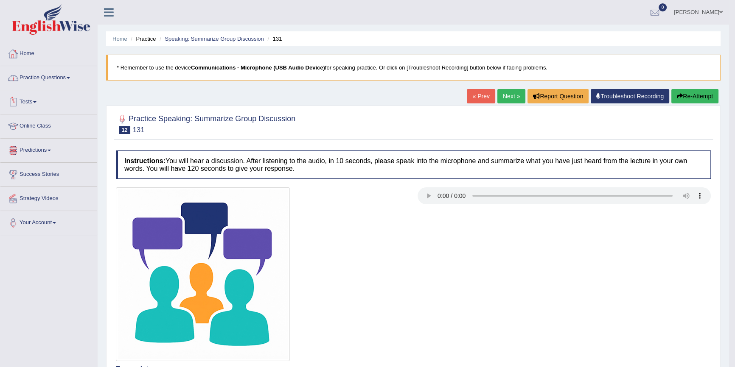
click at [29, 76] on link "Practice Questions" at bounding box center [48, 76] width 97 height 21
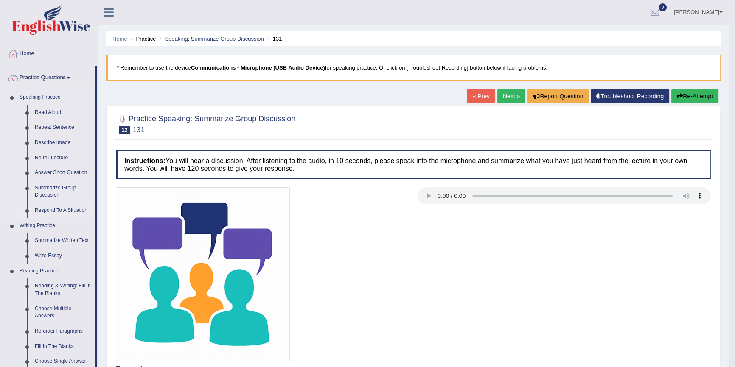
click at [64, 211] on link "Respond To A Situation" at bounding box center [63, 210] width 64 height 15
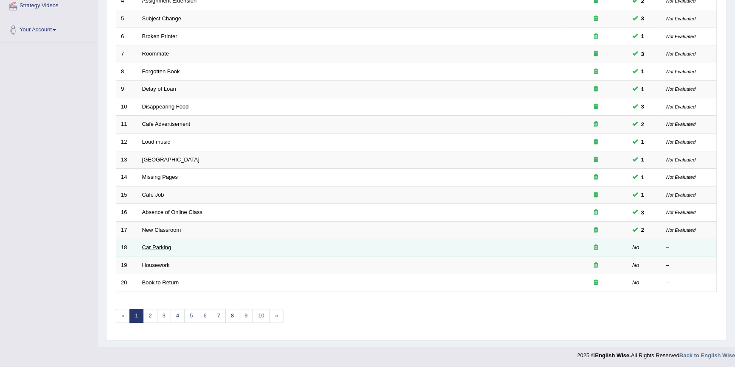
click at [165, 247] on link "Car Parking" at bounding box center [156, 247] width 29 height 6
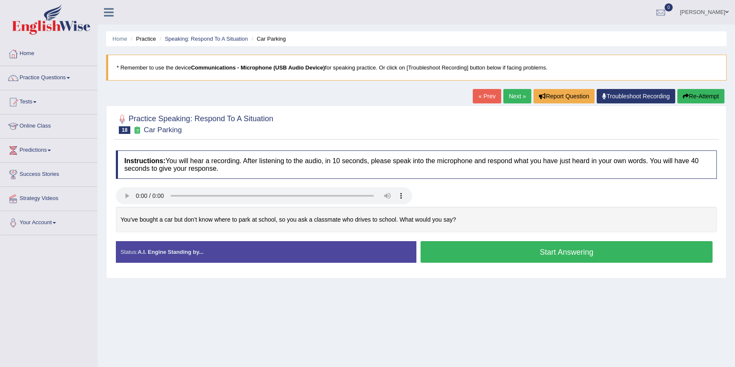
click at [482, 251] on button "Start Answering" at bounding box center [566, 252] width 292 height 22
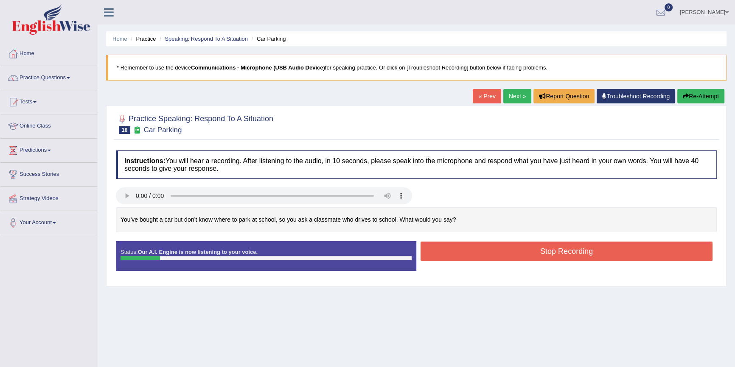
click at [696, 92] on button "Re-Attempt" at bounding box center [700, 96] width 47 height 14
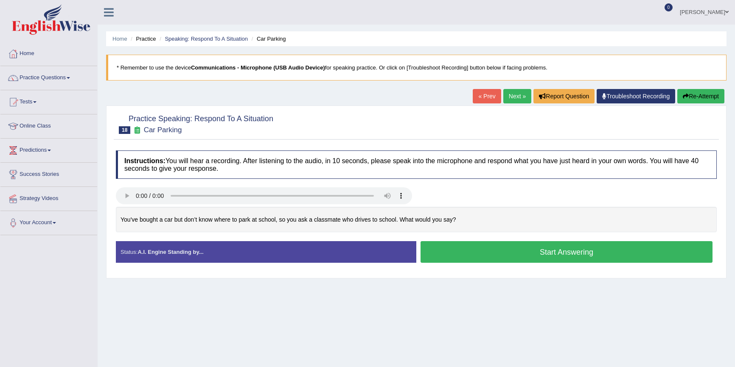
click at [516, 256] on button "Start Answering" at bounding box center [566, 252] width 292 height 22
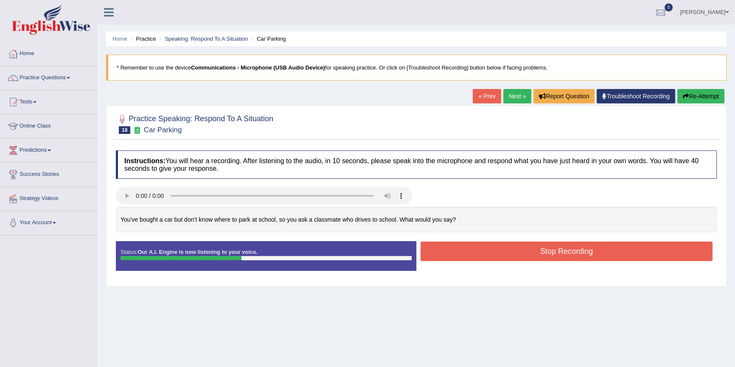
click at [698, 91] on button "Re-Attempt" at bounding box center [700, 96] width 47 height 14
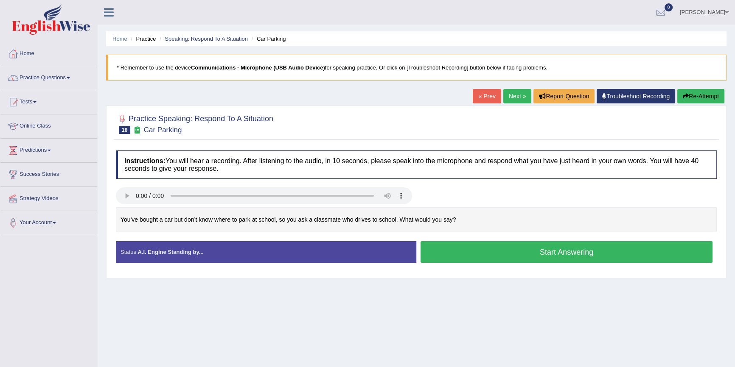
click at [562, 256] on button "Start Answering" at bounding box center [566, 252] width 292 height 22
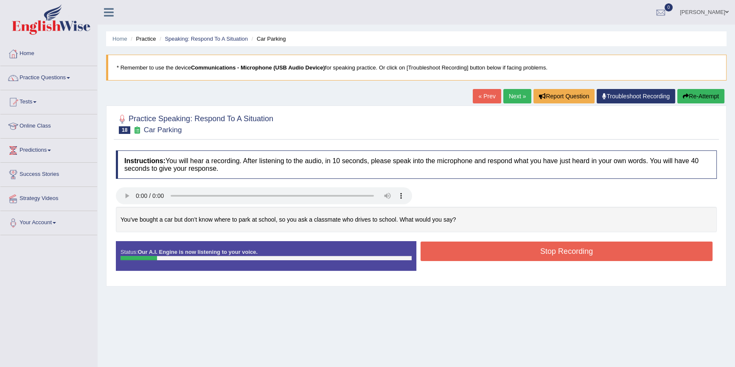
click at [720, 95] on button "Re-Attempt" at bounding box center [700, 96] width 47 height 14
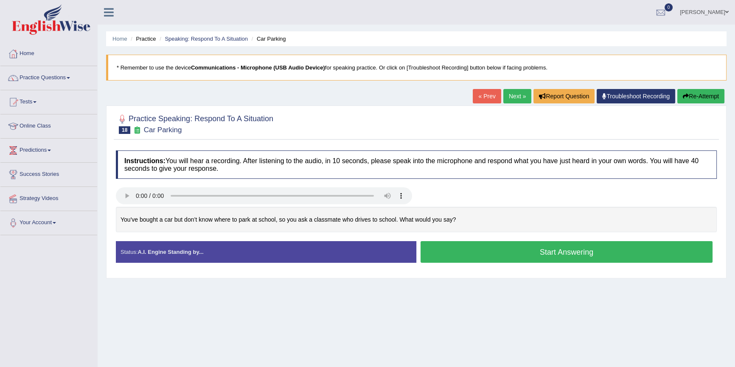
click at [542, 259] on button "Start Answering" at bounding box center [566, 252] width 292 height 22
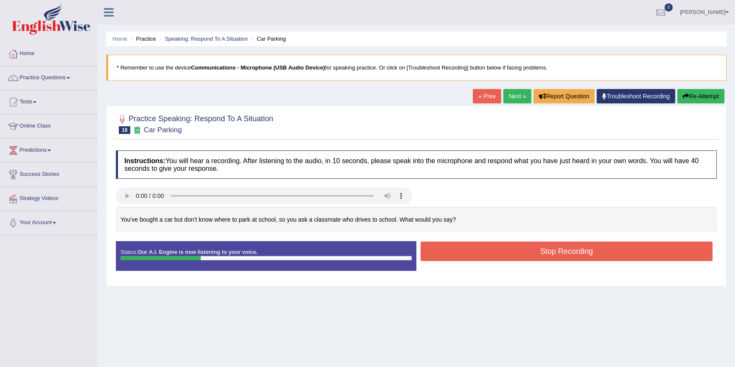
click at [698, 93] on button "Re-Attempt" at bounding box center [700, 96] width 47 height 14
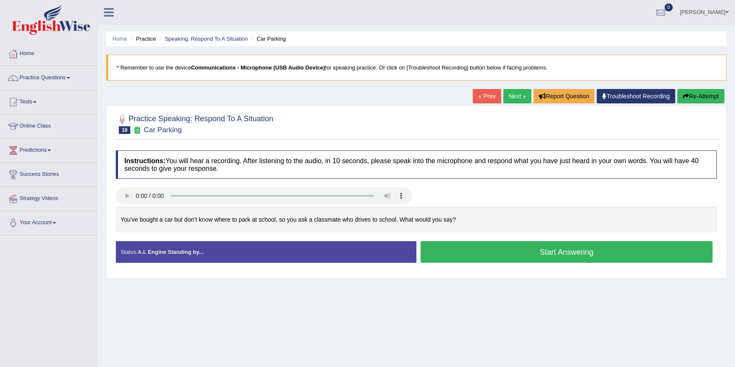
click at [618, 251] on button "Start Answering" at bounding box center [566, 252] width 292 height 22
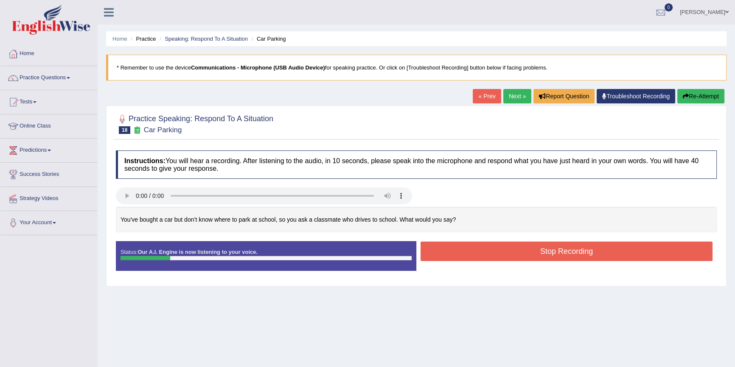
click at [694, 99] on button "Re-Attempt" at bounding box center [700, 96] width 47 height 14
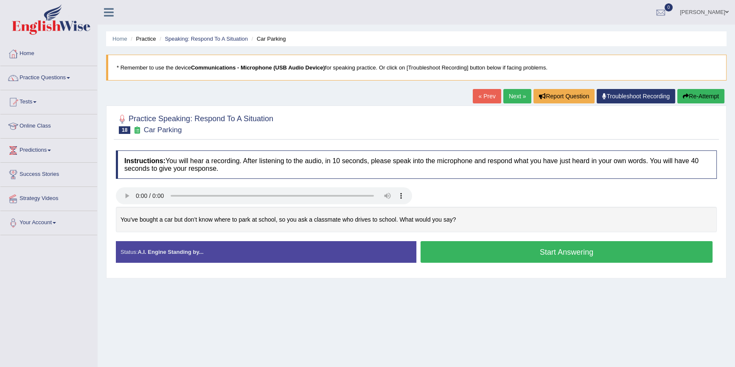
click at [517, 255] on button "Start Answering" at bounding box center [566, 252] width 292 height 22
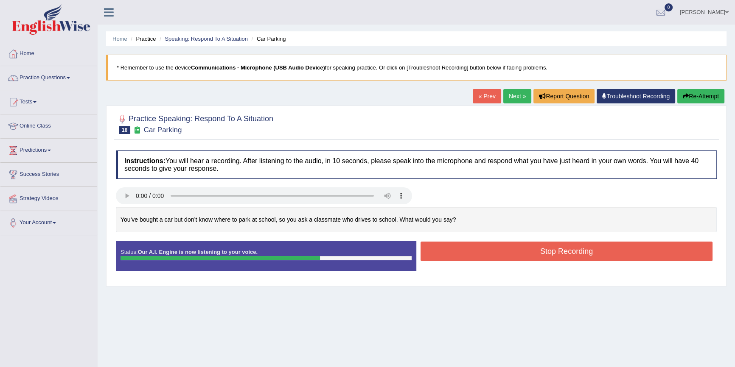
click at [507, 249] on button "Stop Recording" at bounding box center [566, 252] width 292 height 20
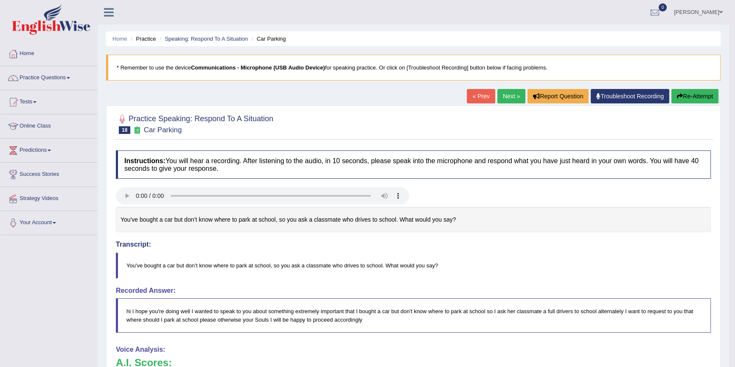
click at [505, 93] on link "Next »" at bounding box center [511, 96] width 28 height 14
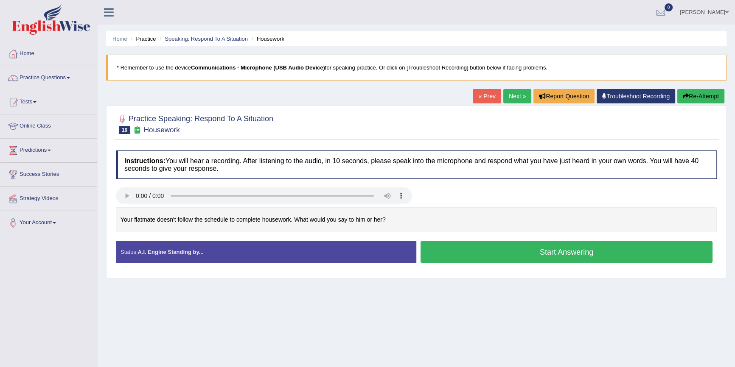
click at [443, 253] on button "Start Answering" at bounding box center [566, 252] width 292 height 22
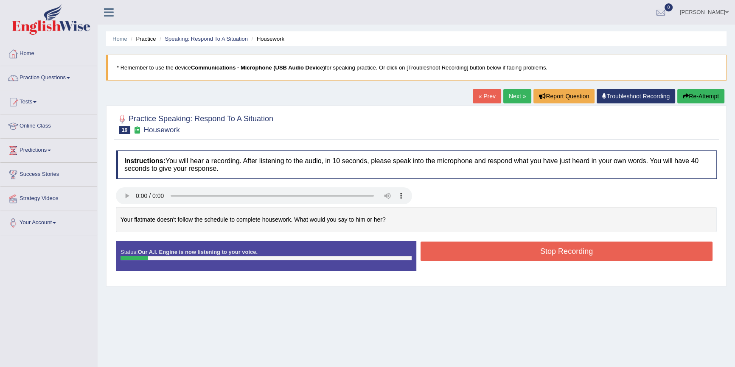
click at [704, 94] on button "Re-Attempt" at bounding box center [700, 96] width 47 height 14
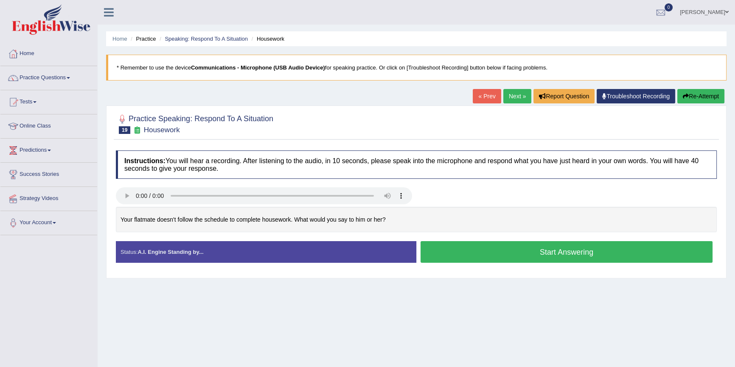
click at [489, 255] on button "Start Answering" at bounding box center [566, 252] width 292 height 22
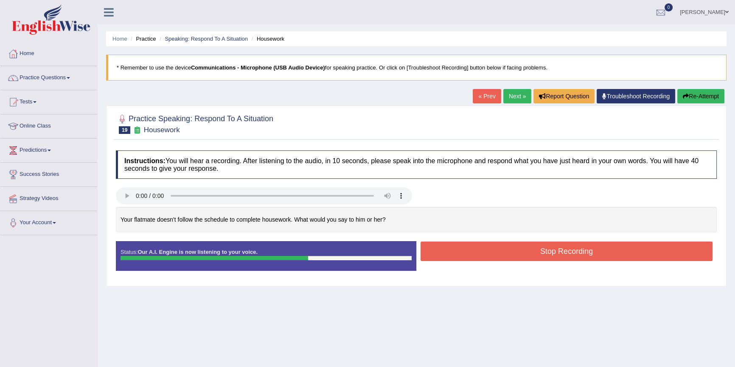
click at [487, 252] on button "Stop Recording" at bounding box center [566, 252] width 292 height 20
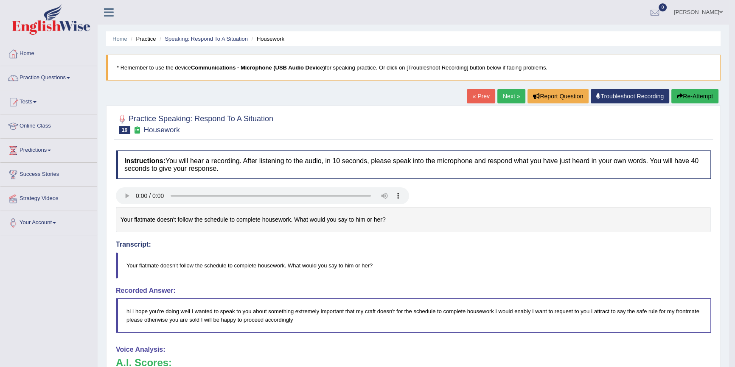
click at [698, 93] on button "Re-Attempt" at bounding box center [694, 96] width 47 height 14
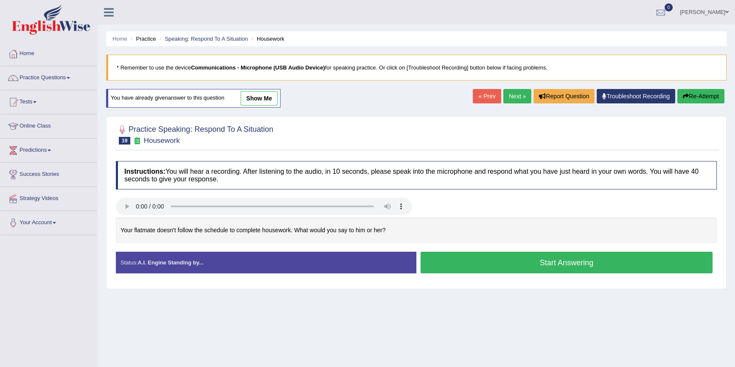
click at [516, 263] on button "Start Answering" at bounding box center [566, 263] width 292 height 22
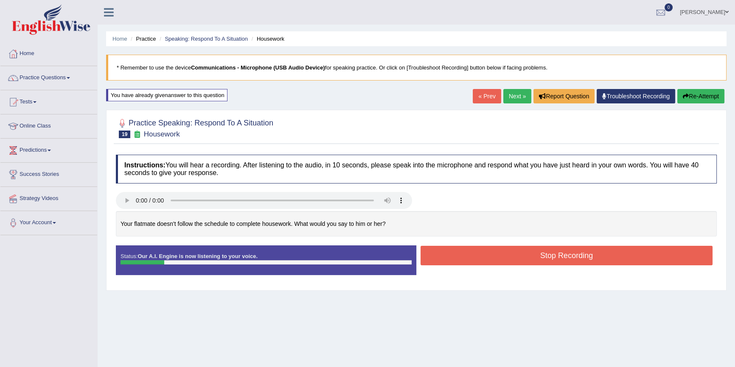
click at [700, 100] on button "Re-Attempt" at bounding box center [700, 96] width 47 height 14
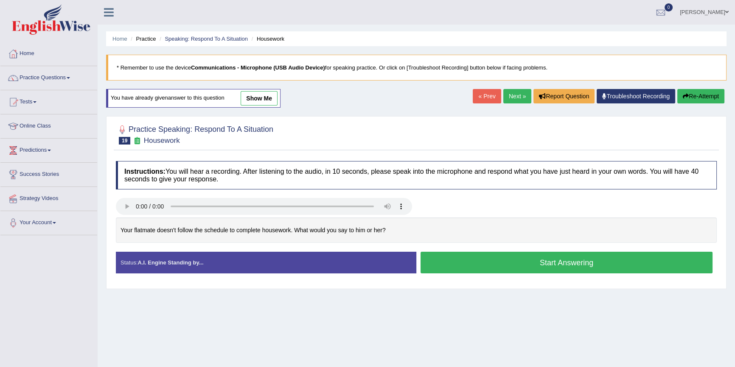
click at [572, 263] on button "Start Answering" at bounding box center [566, 263] width 292 height 22
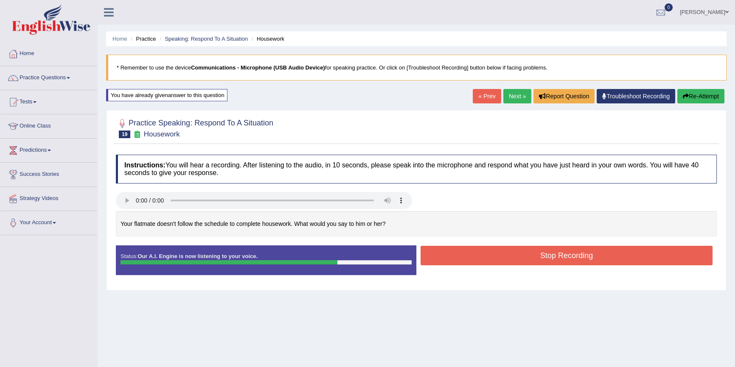
click at [517, 248] on button "Stop Recording" at bounding box center [566, 256] width 292 height 20
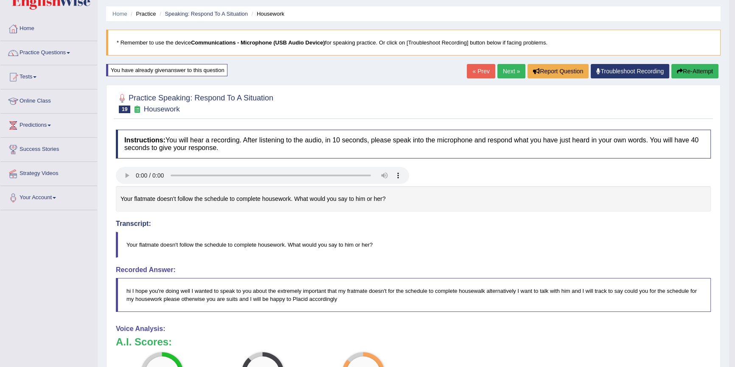
scroll to position [24, 0]
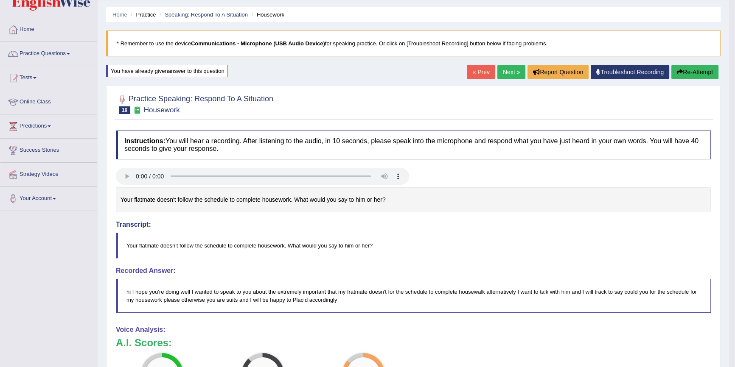
click at [515, 72] on link "Next »" at bounding box center [511, 72] width 28 height 14
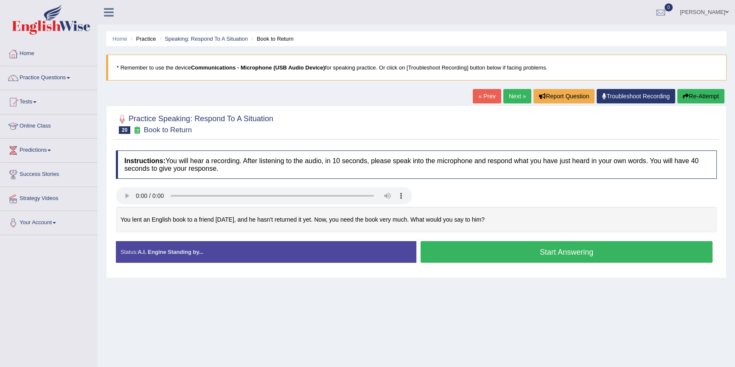
click at [454, 255] on button "Start Answering" at bounding box center [566, 252] width 292 height 22
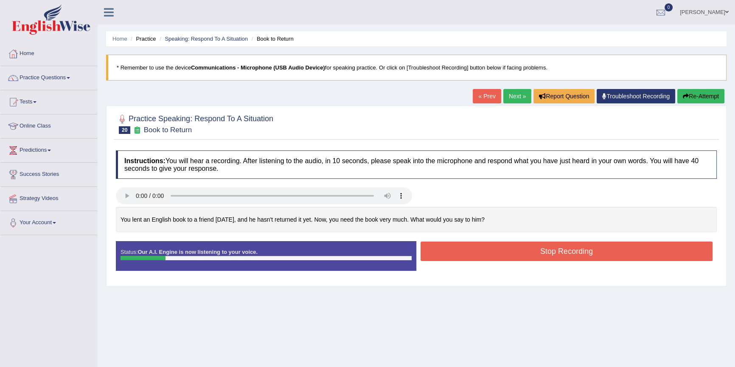
click at [718, 90] on button "Re-Attempt" at bounding box center [700, 96] width 47 height 14
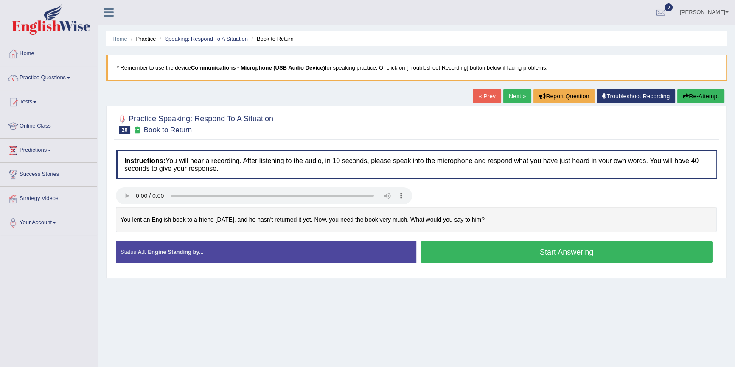
click at [572, 257] on button "Start Answering" at bounding box center [566, 252] width 292 height 22
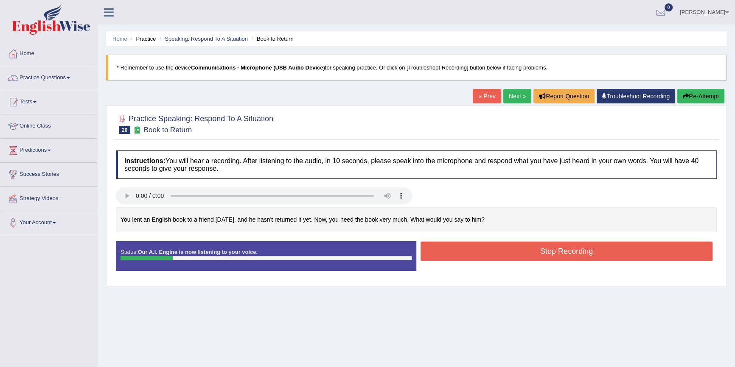
click at [703, 101] on button "Re-Attempt" at bounding box center [700, 96] width 47 height 14
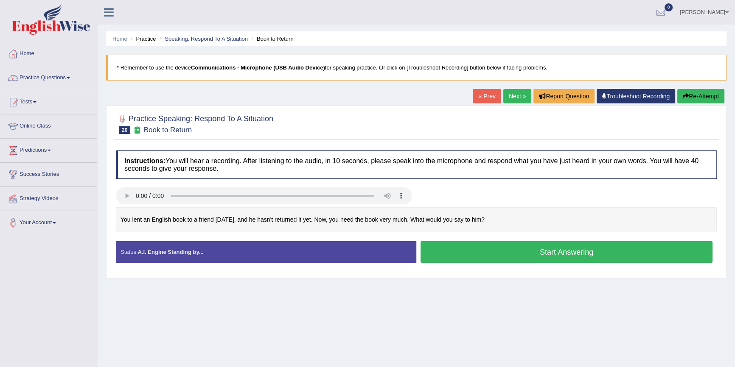
drag, startPoint x: 0, startPoint y: 0, endPoint x: 616, endPoint y: 260, distance: 668.6
click at [612, 260] on button "Start Answering" at bounding box center [566, 252] width 292 height 22
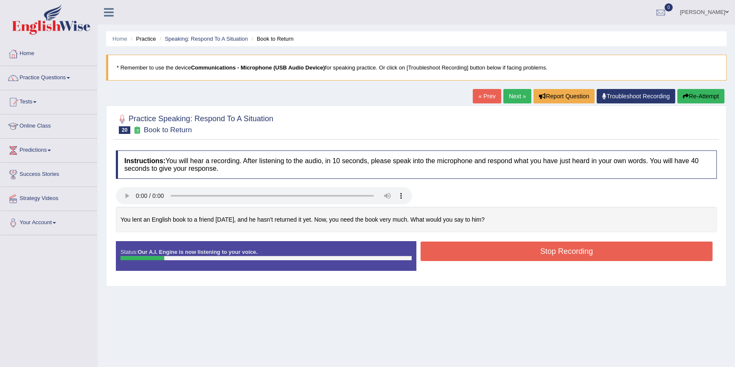
click at [706, 104] on div "« Prev Next » Report Question Troubleshoot Recording Re-Attempt" at bounding box center [600, 97] width 254 height 17
click at [705, 95] on button "Re-Attempt" at bounding box center [700, 96] width 47 height 14
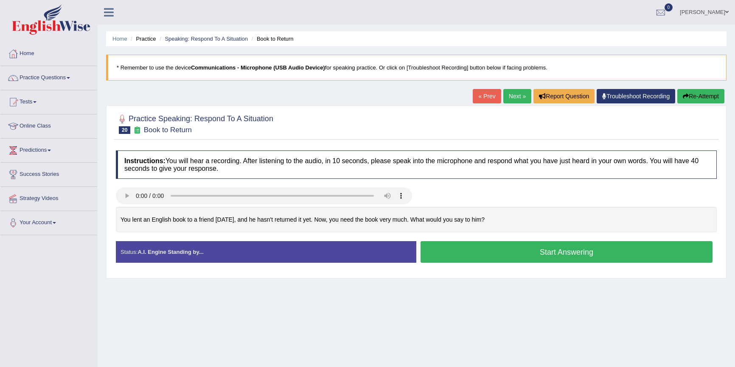
click at [491, 246] on button "Start Answering" at bounding box center [566, 252] width 292 height 22
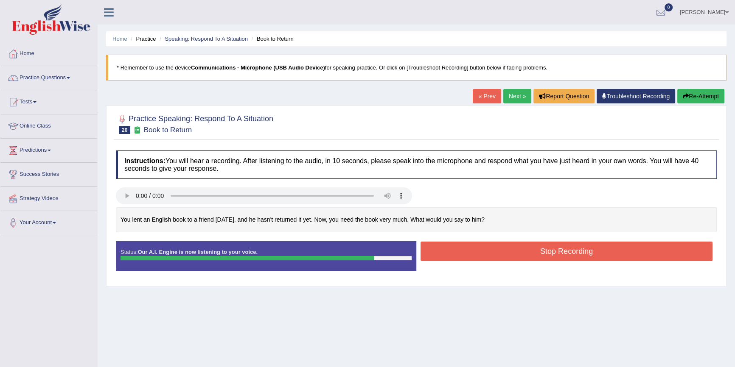
click at [443, 249] on button "Stop Recording" at bounding box center [566, 252] width 292 height 20
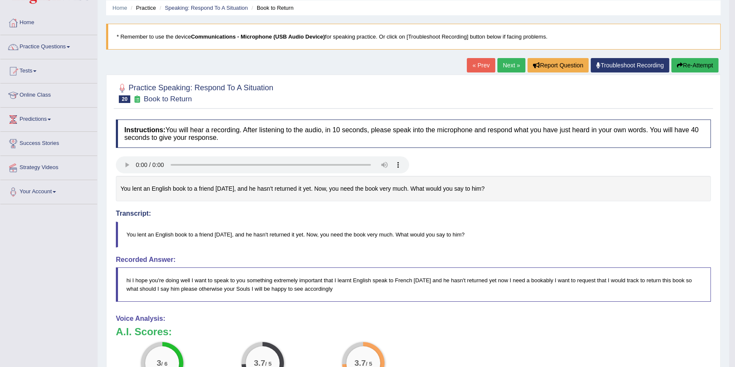
scroll to position [77, 0]
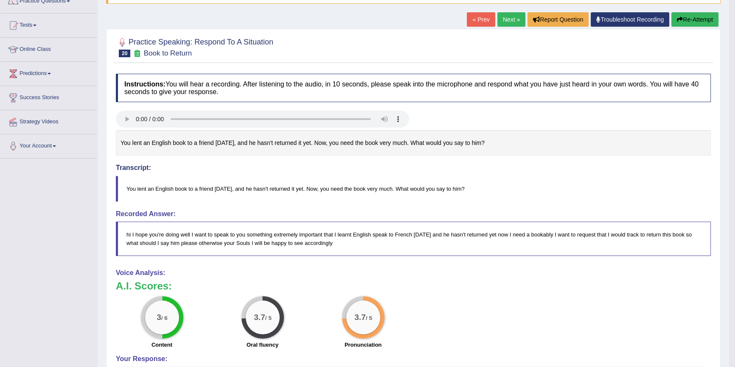
click at [513, 15] on link "Next »" at bounding box center [511, 19] width 28 height 14
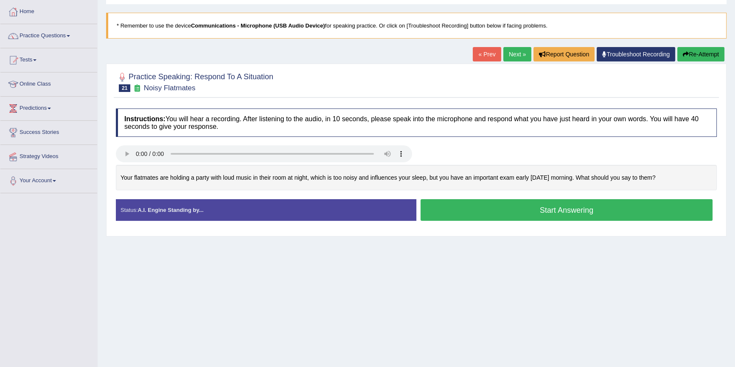
scroll to position [78, 0]
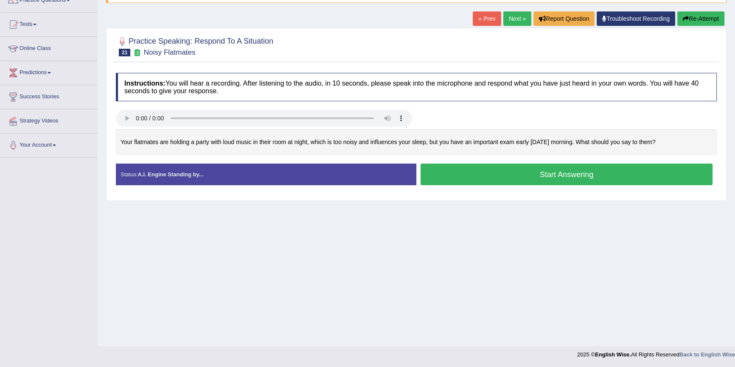
click at [563, 176] on button "Start Answering" at bounding box center [566, 175] width 292 height 22
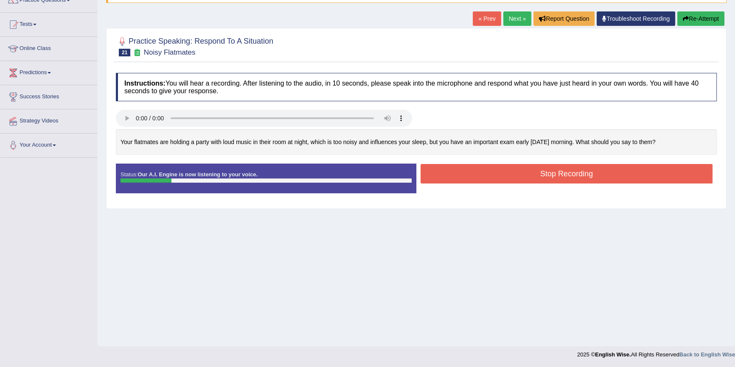
click at [695, 16] on button "Re-Attempt" at bounding box center [700, 18] width 47 height 14
click at [697, 22] on button "Re-Attempt" at bounding box center [700, 18] width 47 height 14
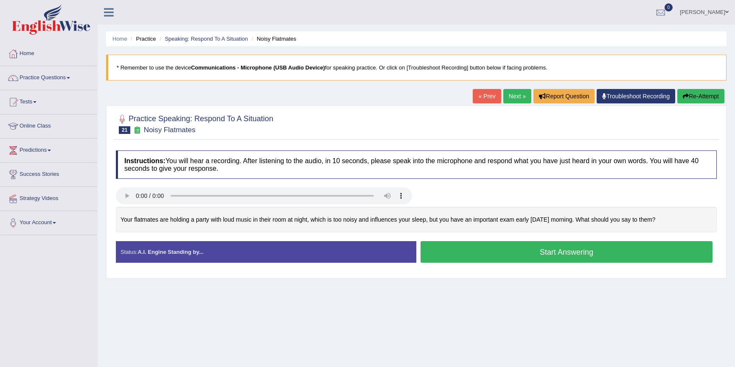
click at [530, 241] on button "Start Answering" at bounding box center [566, 252] width 292 height 22
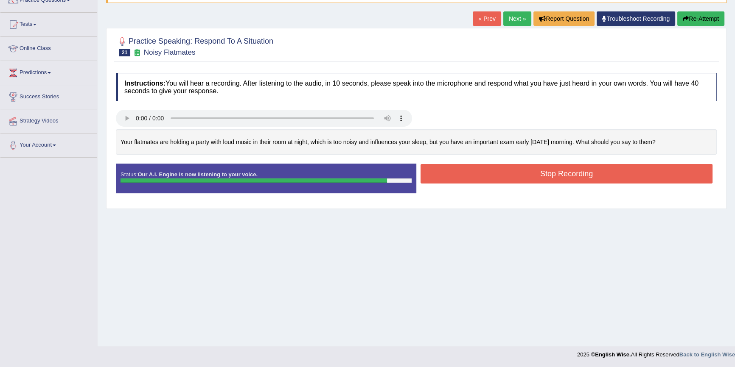
click at [596, 175] on button "Stop Recording" at bounding box center [566, 174] width 292 height 20
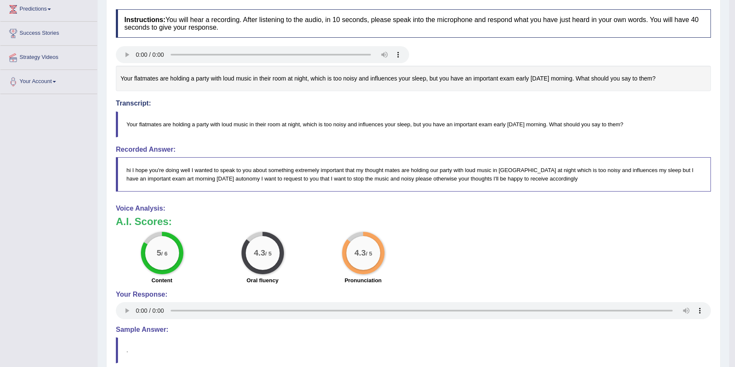
scroll to position [64, 0]
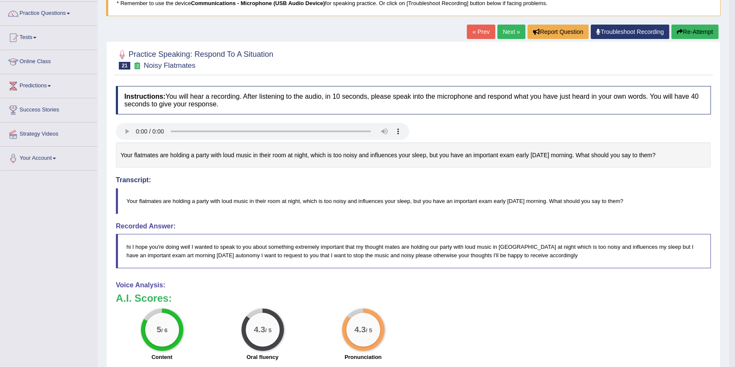
click at [502, 32] on link "Next »" at bounding box center [511, 32] width 28 height 14
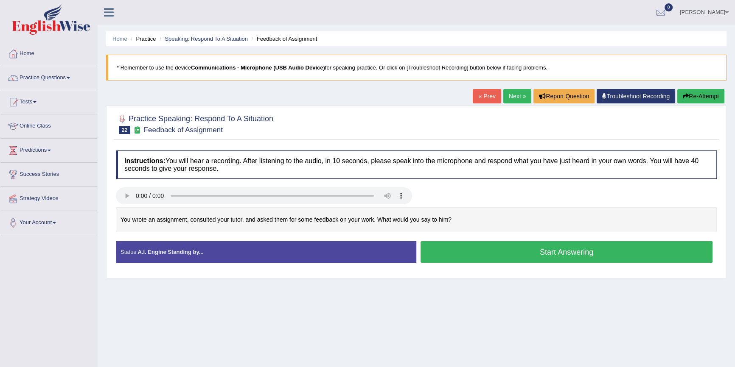
click at [457, 251] on button "Start Answering" at bounding box center [566, 252] width 292 height 22
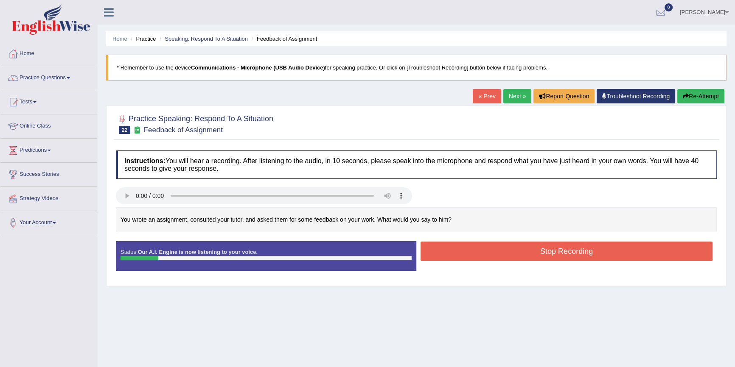
click at [702, 88] on div "Home Practice Speaking: Respond To A Situation Feedback of Assignment * Remembe…" at bounding box center [416, 212] width 637 height 424
click at [700, 93] on button "Re-Attempt" at bounding box center [700, 96] width 47 height 14
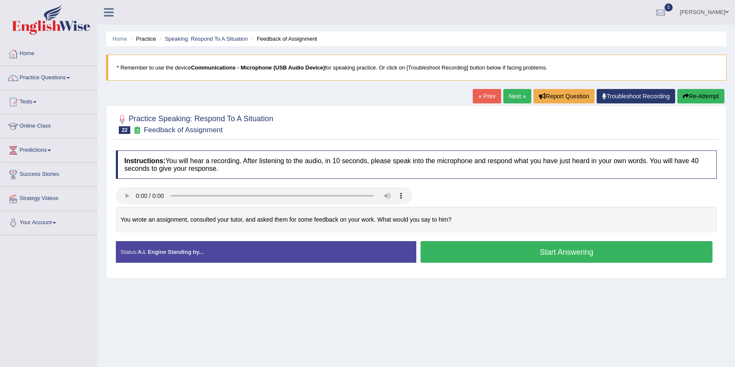
click at [550, 252] on button "Start Answering" at bounding box center [566, 252] width 292 height 22
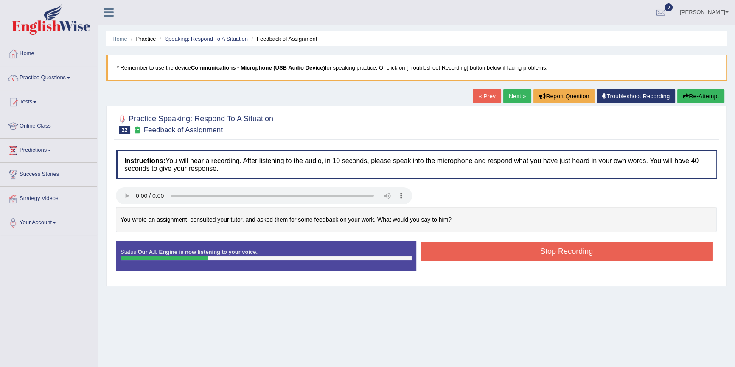
click at [685, 92] on button "Re-Attempt" at bounding box center [700, 96] width 47 height 14
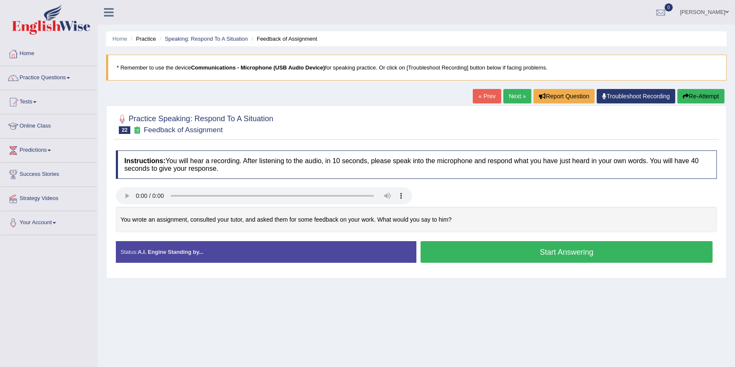
click at [583, 258] on button "Start Answering" at bounding box center [566, 252] width 292 height 22
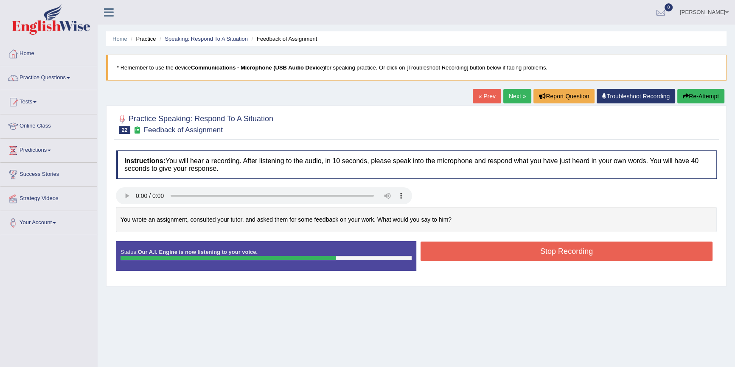
click at [569, 246] on button "Stop Recording" at bounding box center [566, 252] width 292 height 20
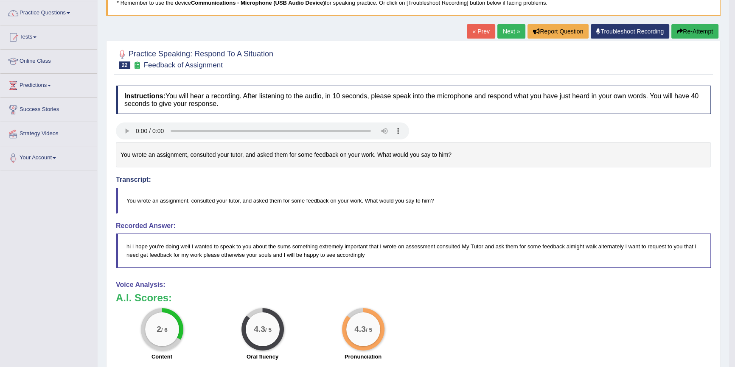
scroll to position [64, 0]
click at [693, 25] on button "Re-Attempt" at bounding box center [694, 32] width 47 height 14
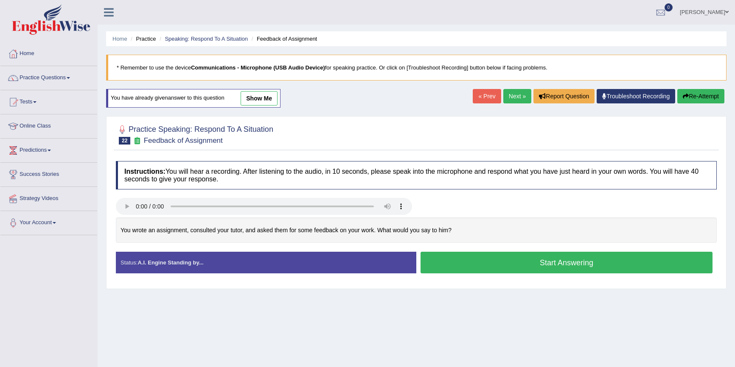
click at [589, 252] on button "Start Answering" at bounding box center [566, 263] width 292 height 22
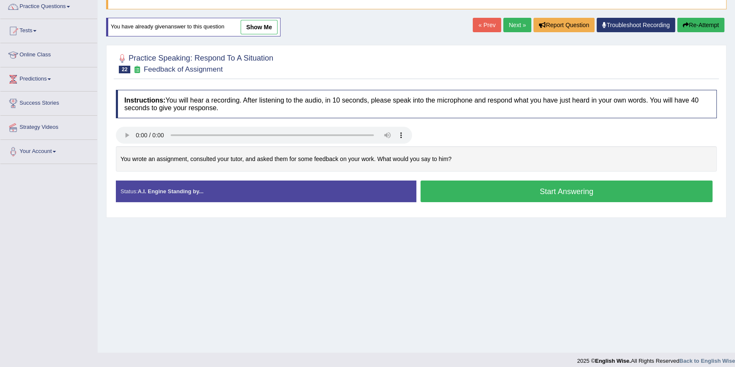
scroll to position [64, 0]
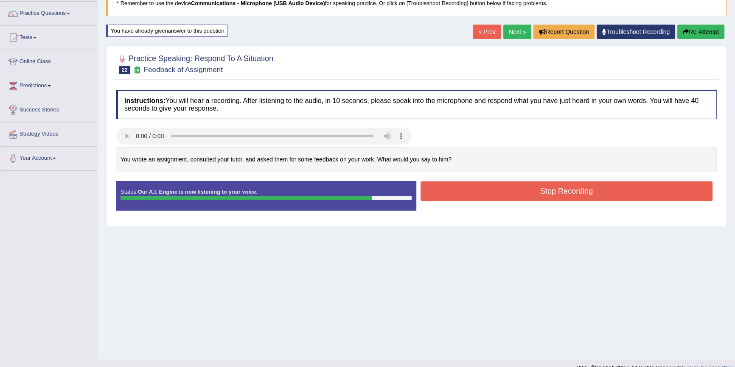
click at [526, 189] on button "Stop Recording" at bounding box center [566, 192] width 292 height 20
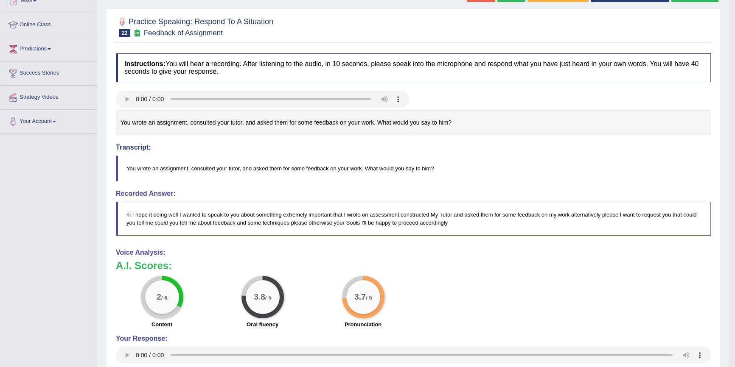
scroll to position [0, 0]
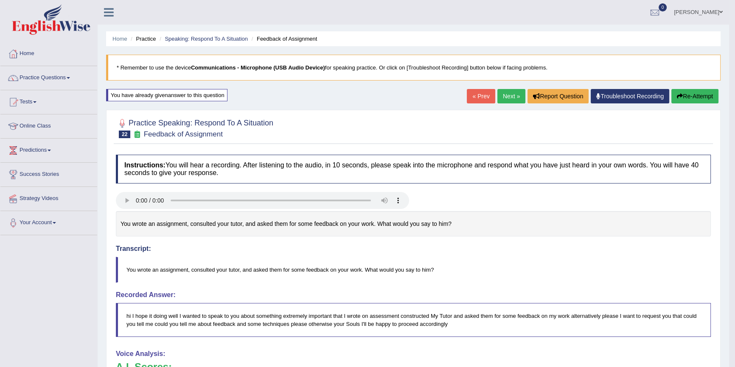
click at [506, 95] on link "Next »" at bounding box center [511, 96] width 28 height 14
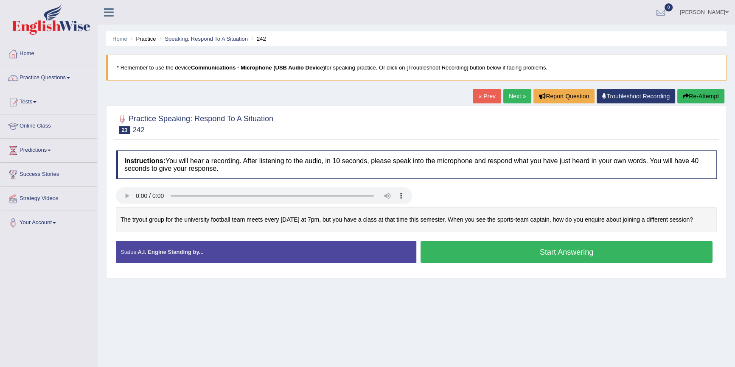
click at [608, 255] on button "Start Answering" at bounding box center [566, 252] width 292 height 22
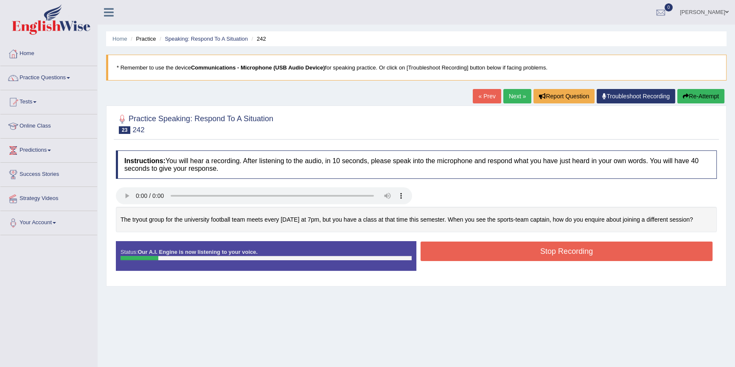
click at [700, 93] on button "Re-Attempt" at bounding box center [700, 96] width 47 height 14
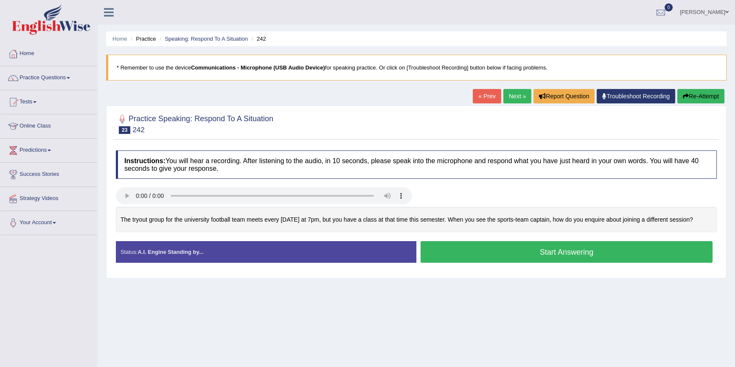
click at [646, 253] on button "Start Answering" at bounding box center [566, 252] width 292 height 22
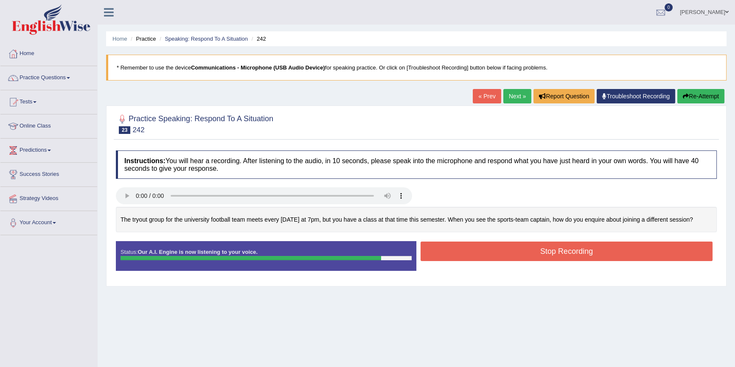
click at [669, 244] on button "Stop Recording" at bounding box center [566, 252] width 292 height 20
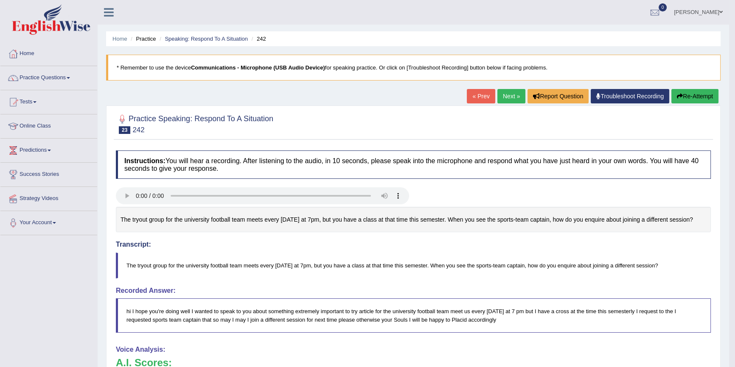
click at [504, 102] on link "Next »" at bounding box center [511, 96] width 28 height 14
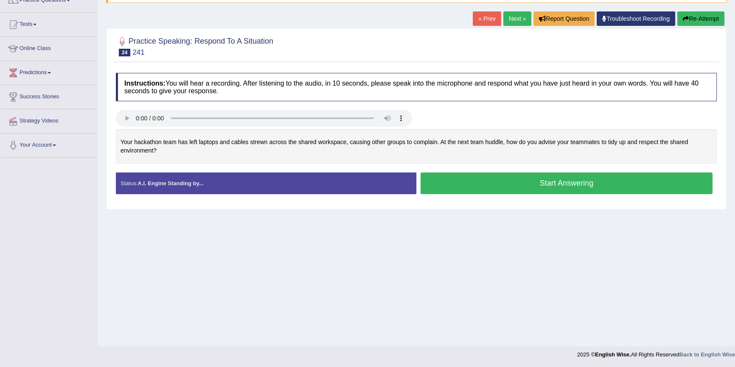
scroll to position [78, 0]
click at [596, 186] on button "Start Answering" at bounding box center [566, 184] width 292 height 22
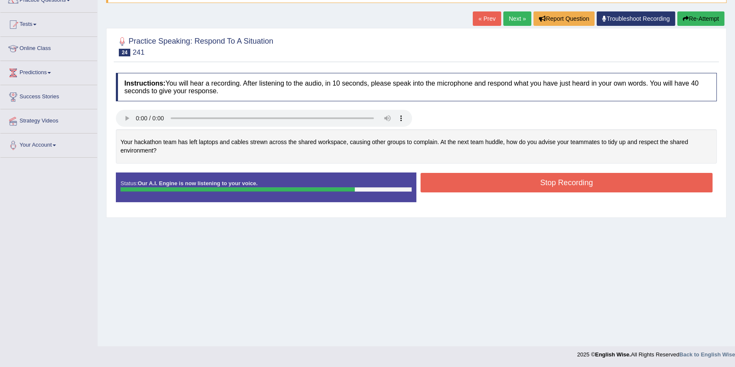
click at [613, 177] on button "Stop Recording" at bounding box center [566, 183] width 292 height 20
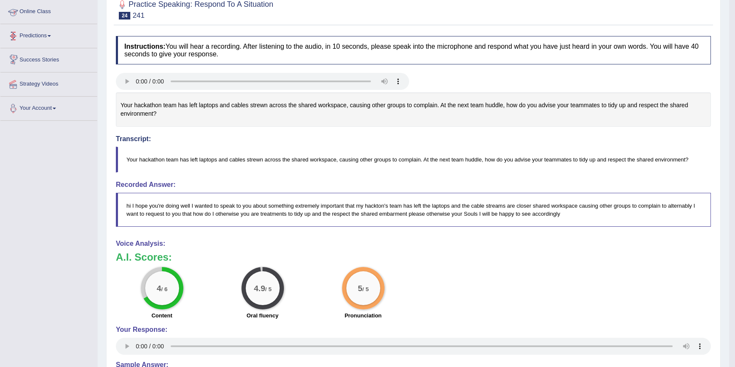
scroll to position [0, 0]
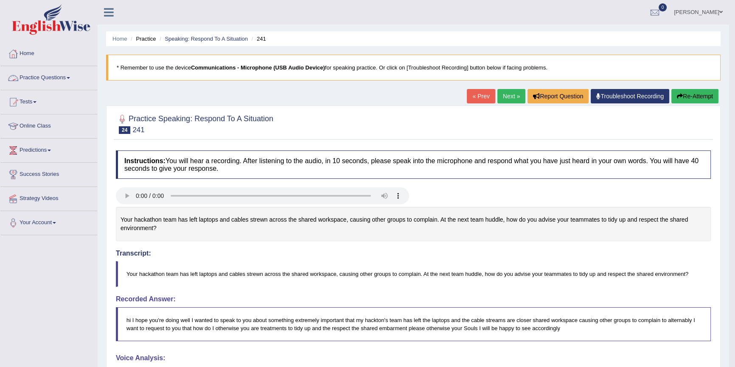
click at [53, 80] on link "Practice Questions" at bounding box center [48, 76] width 97 height 21
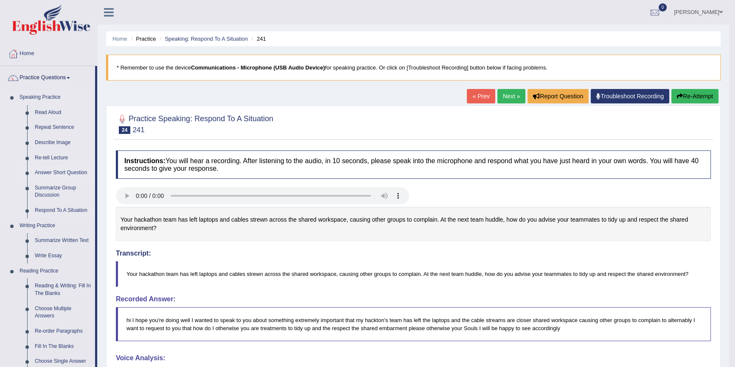
click at [50, 174] on link "Answer Short Question" at bounding box center [63, 172] width 64 height 15
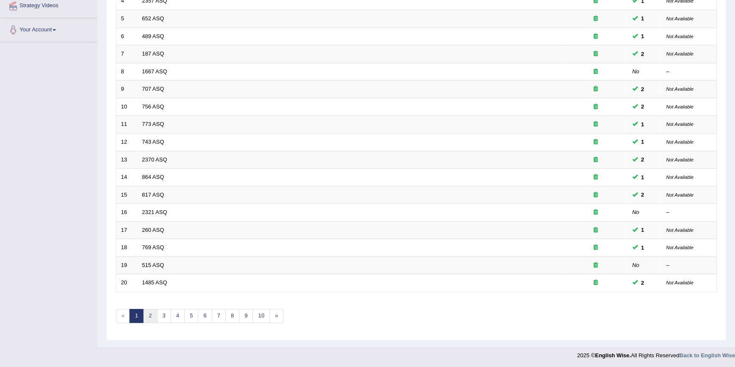
click at [152, 315] on link "2" at bounding box center [150, 316] width 14 height 14
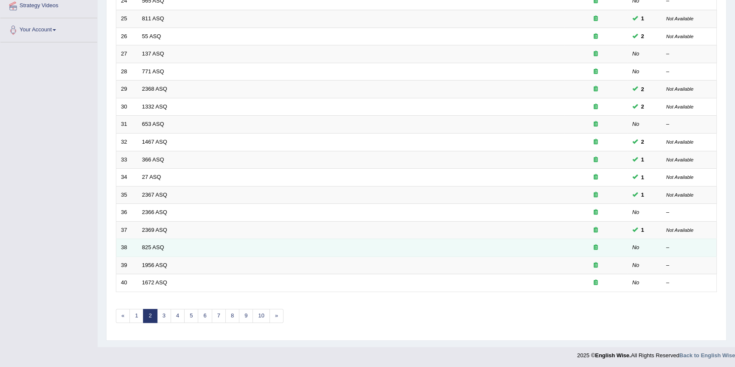
click at [460, 243] on td "825 ASQ" at bounding box center [350, 248] width 426 height 18
click at [156, 245] on link "825 ASQ" at bounding box center [153, 247] width 22 height 6
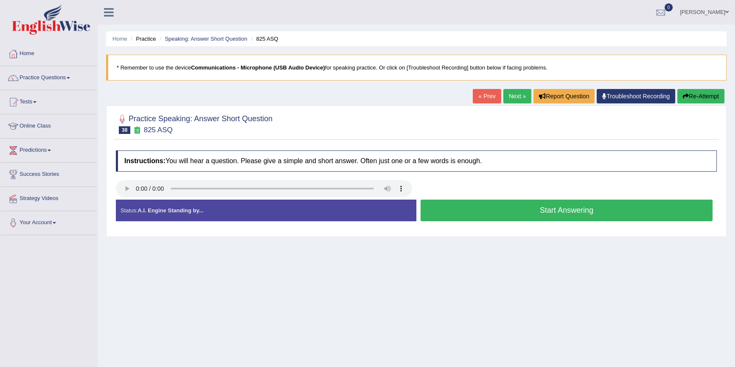
click at [480, 219] on button "Start Answering" at bounding box center [566, 211] width 292 height 22
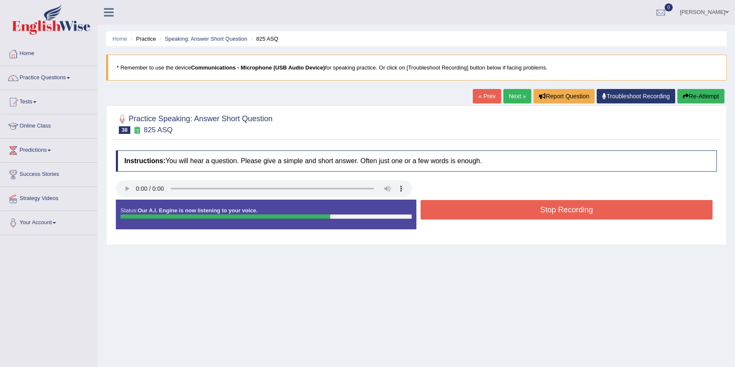
click at [480, 219] on button "Stop Recording" at bounding box center [566, 210] width 292 height 20
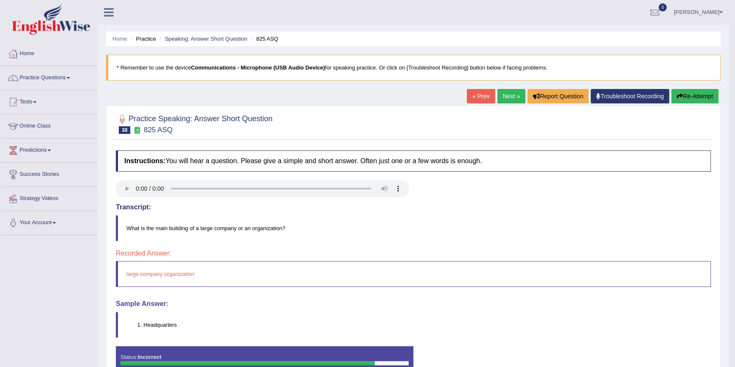
click at [502, 92] on link "Next »" at bounding box center [511, 96] width 28 height 14
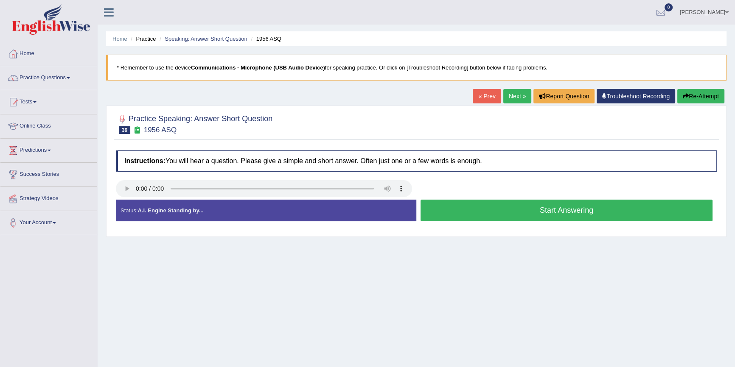
click at [450, 216] on button "Start Answering" at bounding box center [566, 211] width 292 height 22
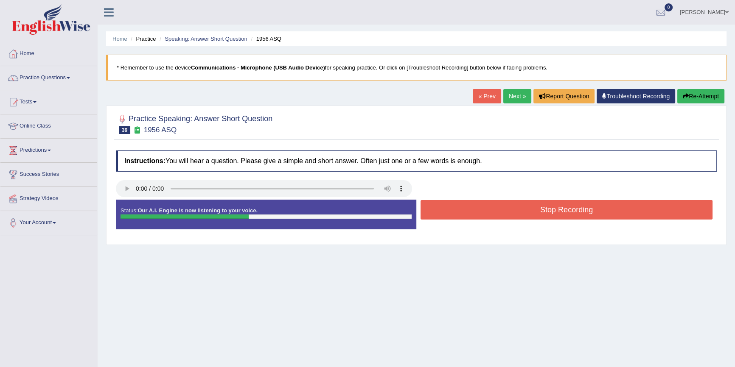
click at [449, 216] on button "Stop Recording" at bounding box center [566, 210] width 292 height 20
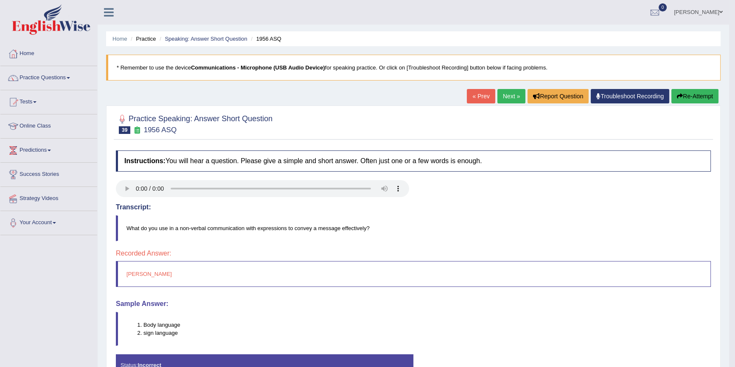
click at [701, 100] on button "Re-Attempt" at bounding box center [694, 96] width 47 height 14
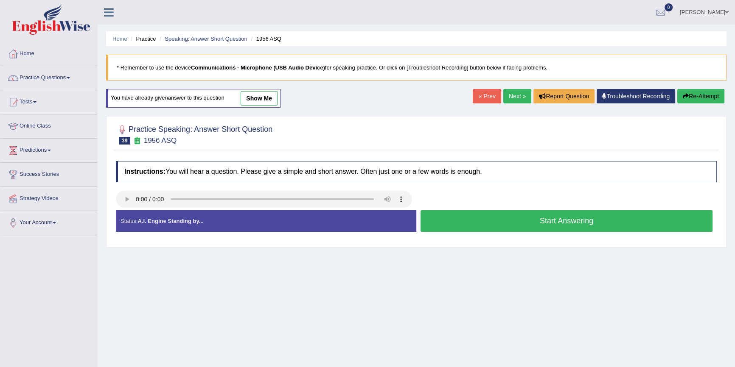
click at [625, 221] on button "Start Answering" at bounding box center [566, 221] width 292 height 22
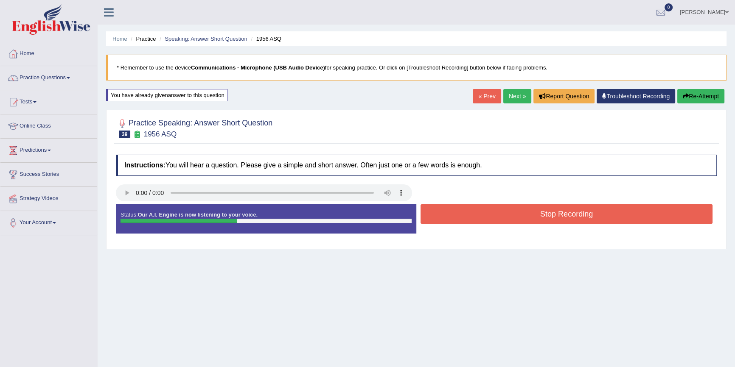
click at [622, 209] on button "Stop Recording" at bounding box center [566, 215] width 292 height 20
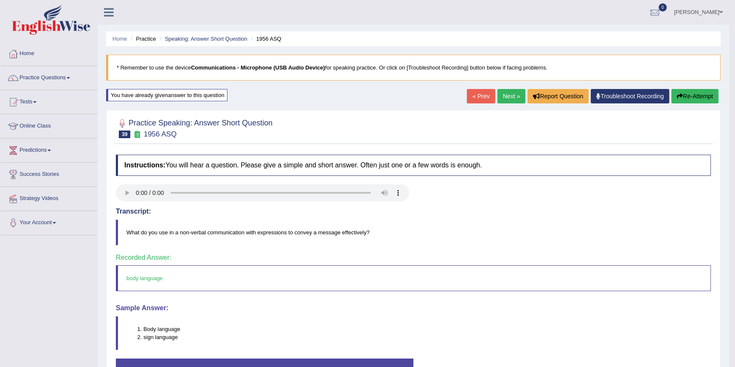
click at [504, 91] on link "Next »" at bounding box center [511, 96] width 28 height 14
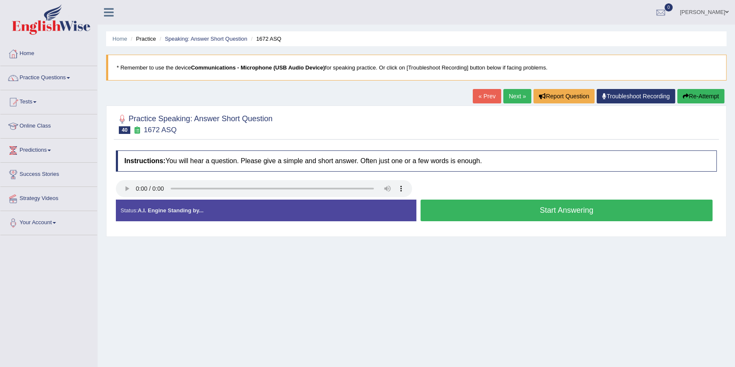
click at [450, 213] on button "Start Answering" at bounding box center [566, 211] width 292 height 22
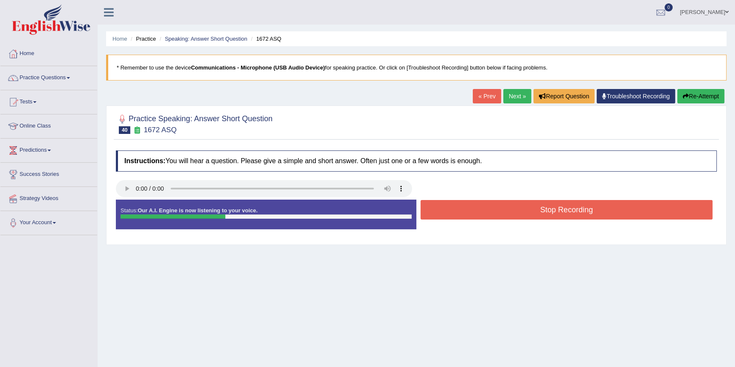
click at [449, 213] on button "Stop Recording" at bounding box center [566, 210] width 292 height 20
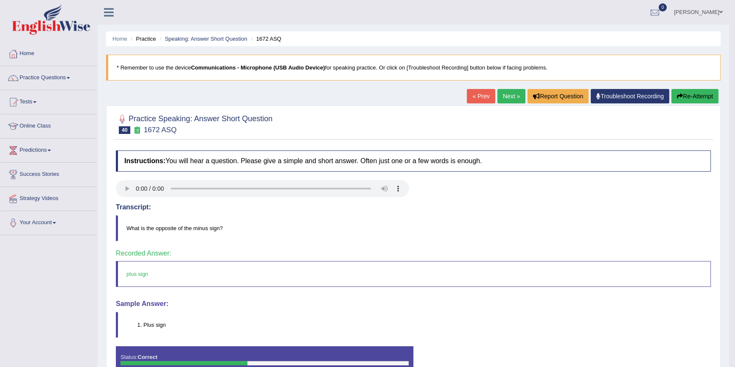
click at [499, 100] on link "Next »" at bounding box center [511, 96] width 28 height 14
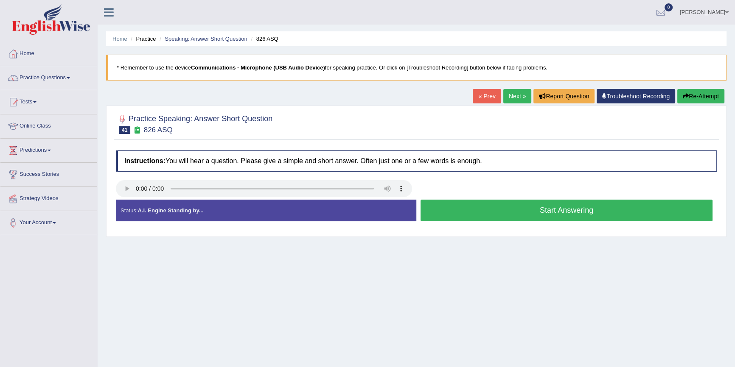
click at [527, 212] on button "Start Answering" at bounding box center [566, 211] width 292 height 22
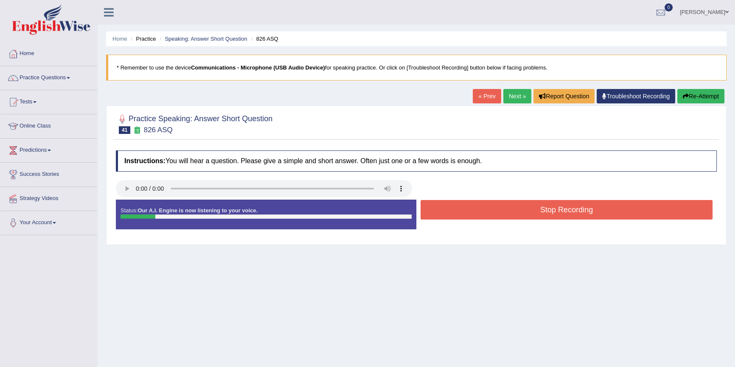
click at [527, 212] on button "Stop Recording" at bounding box center [566, 210] width 292 height 20
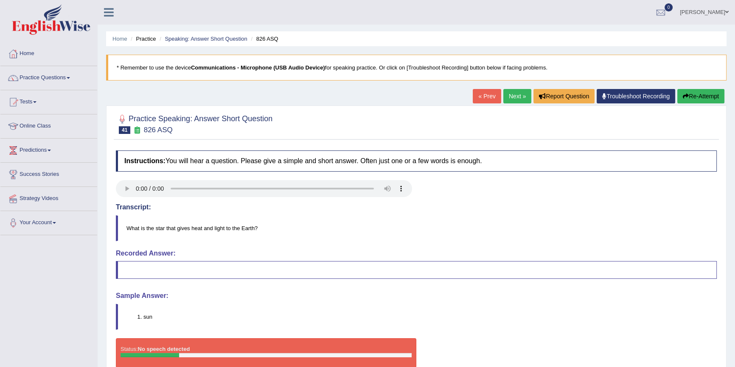
click at [505, 94] on link "Next »" at bounding box center [517, 96] width 28 height 14
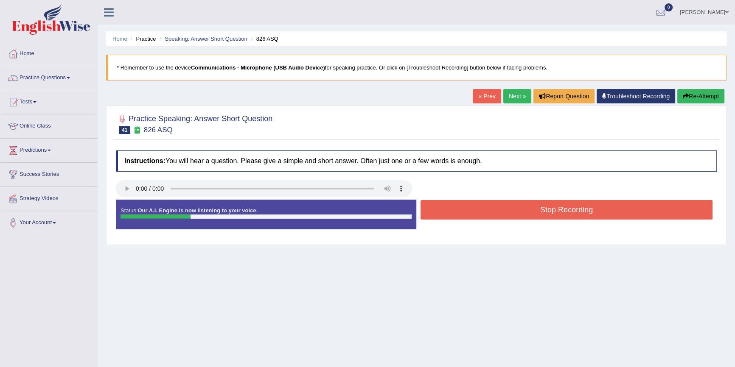
click at [501, 209] on button "Stop Recording" at bounding box center [566, 210] width 292 height 20
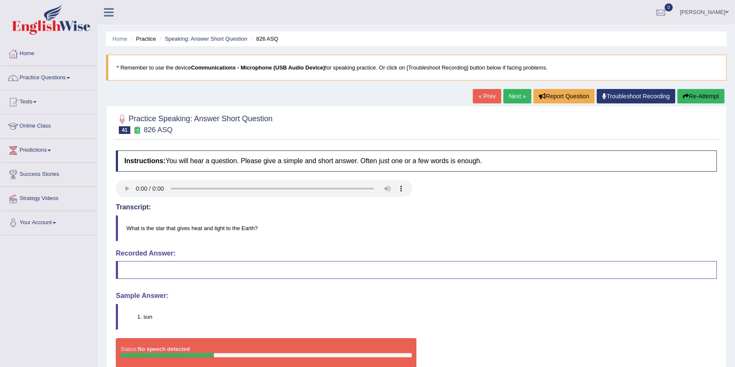
click at [510, 97] on link "Next »" at bounding box center [517, 96] width 28 height 14
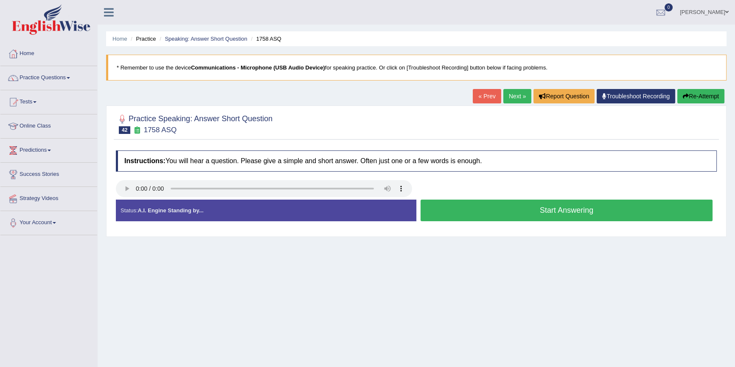
click at [470, 210] on button "Start Answering" at bounding box center [566, 211] width 292 height 22
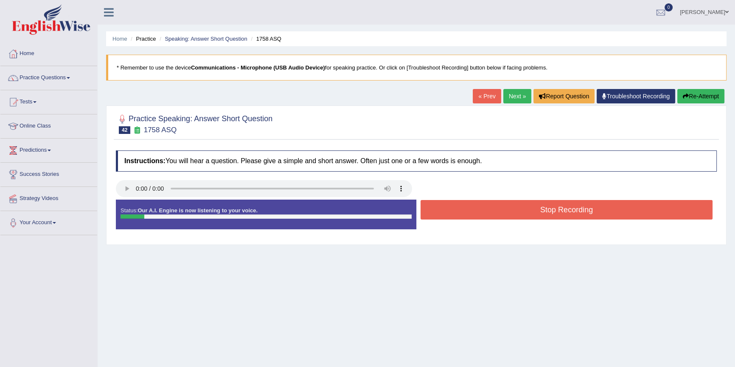
click at [470, 210] on button "Stop Recording" at bounding box center [566, 210] width 292 height 20
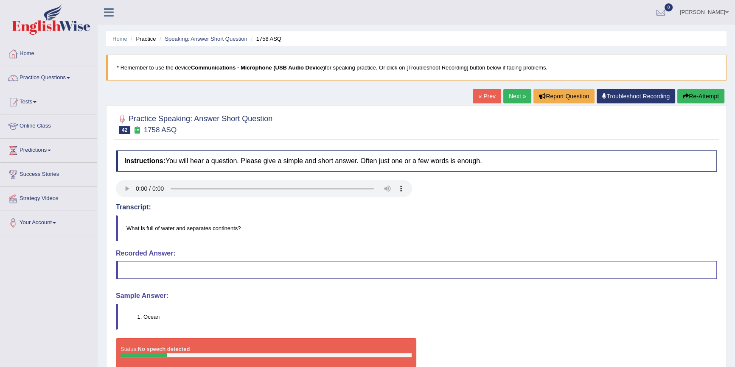
click at [684, 92] on button "Re-Attempt" at bounding box center [700, 96] width 47 height 14
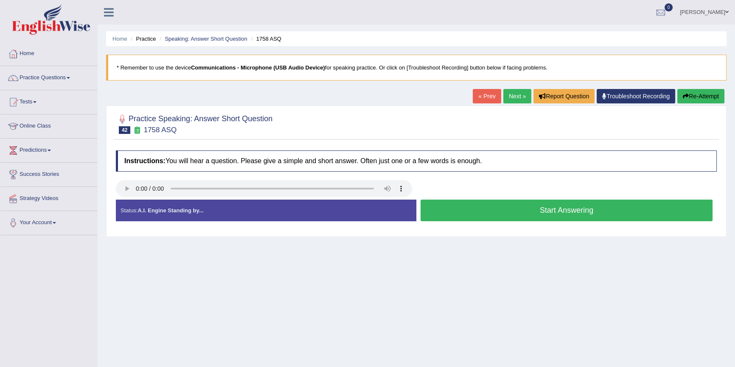
click at [480, 206] on button "Start Answering" at bounding box center [566, 211] width 292 height 22
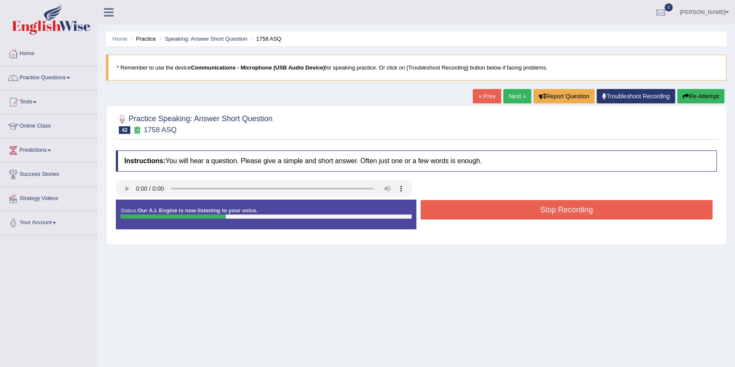
click at [480, 206] on button "Stop Recording" at bounding box center [566, 210] width 292 height 20
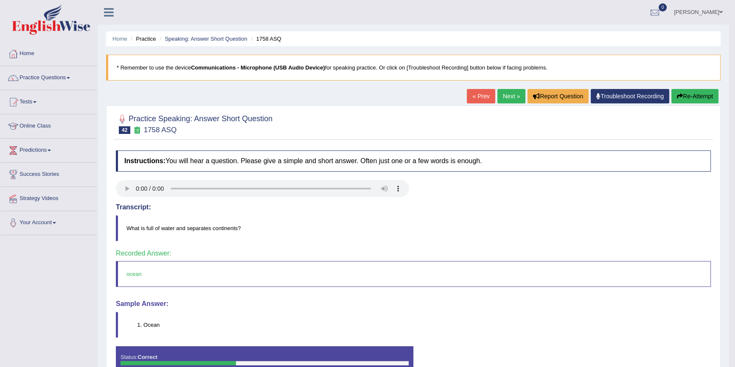
click at [507, 97] on link "Next »" at bounding box center [511, 96] width 28 height 14
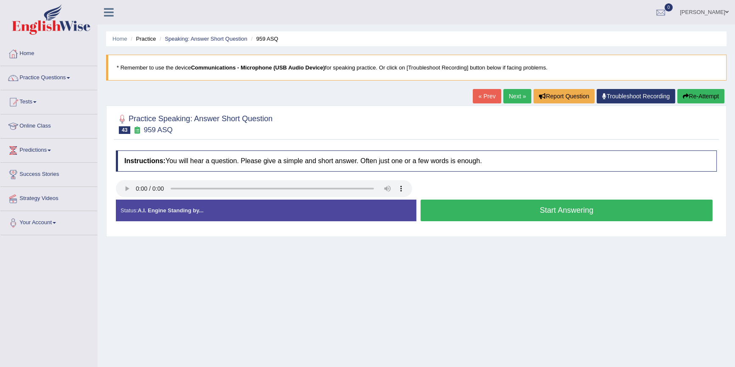
click at [454, 212] on button "Start Answering" at bounding box center [566, 211] width 292 height 22
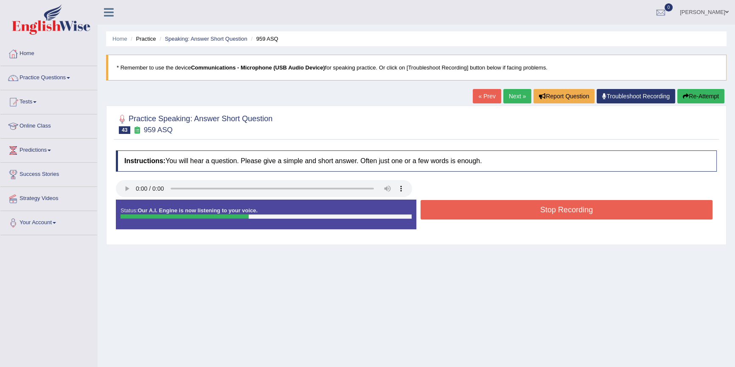
click at [454, 212] on button "Stop Recording" at bounding box center [566, 210] width 292 height 20
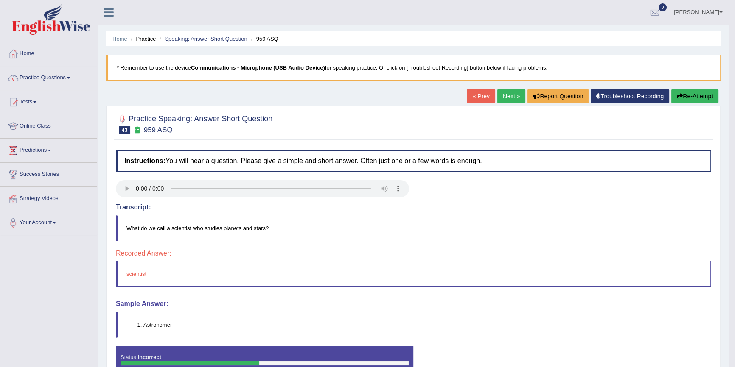
click at [513, 93] on link "Next »" at bounding box center [511, 96] width 28 height 14
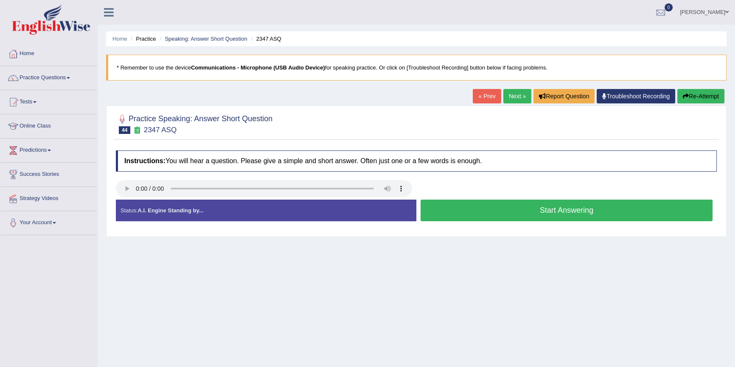
click at [528, 207] on button "Start Answering" at bounding box center [566, 211] width 292 height 22
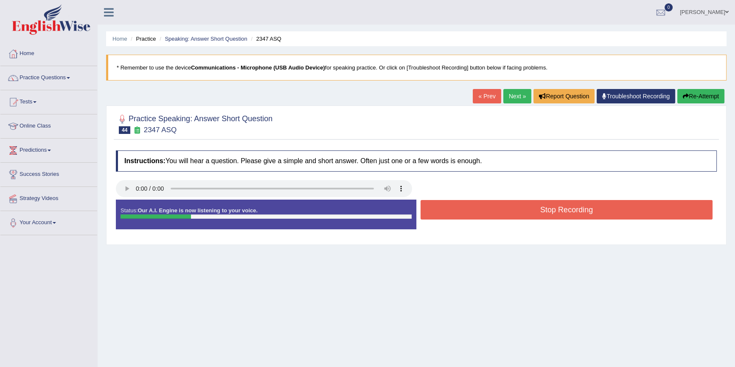
click at [528, 207] on button "Stop Recording" at bounding box center [566, 210] width 292 height 20
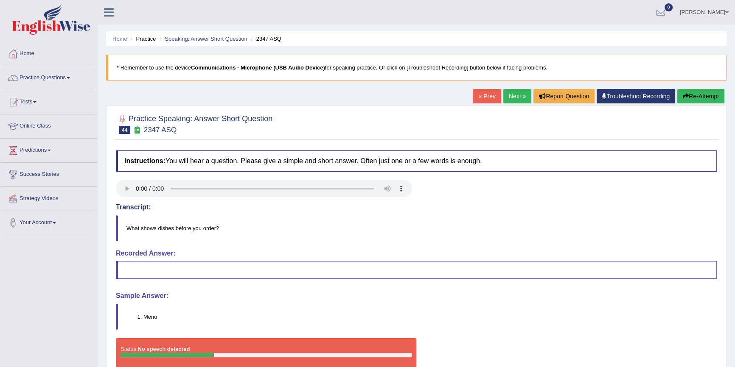
click at [504, 93] on link "Next »" at bounding box center [517, 96] width 28 height 14
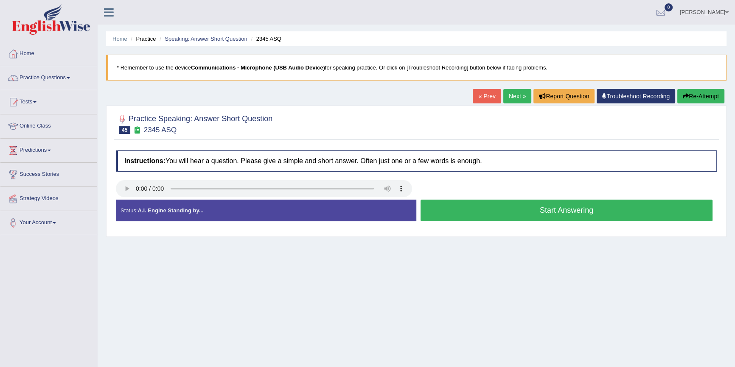
click at [494, 215] on button "Start Answering" at bounding box center [566, 211] width 292 height 22
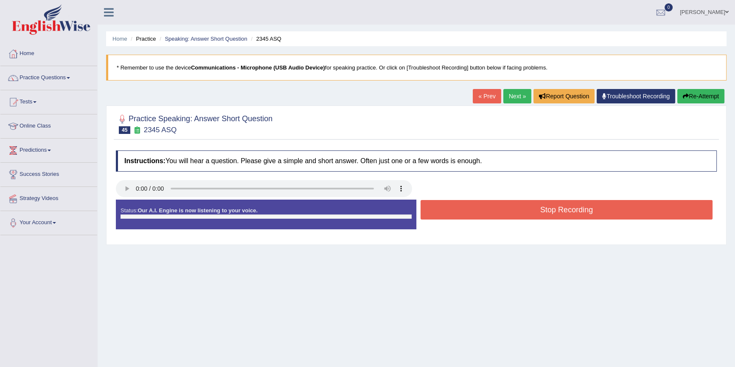
click at [494, 215] on button "Stop Recording" at bounding box center [566, 210] width 292 height 20
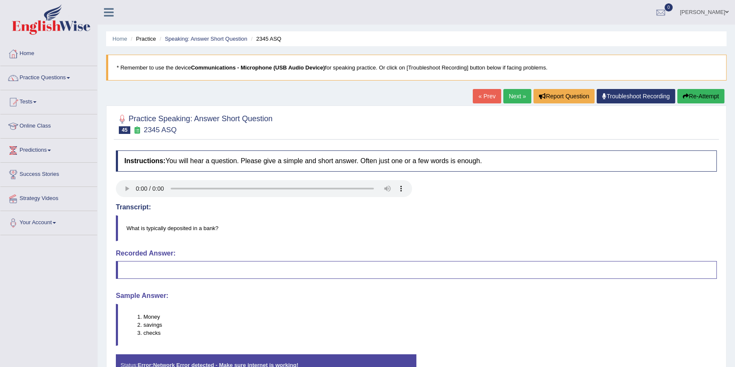
click at [711, 93] on button "Re-Attempt" at bounding box center [700, 96] width 47 height 14
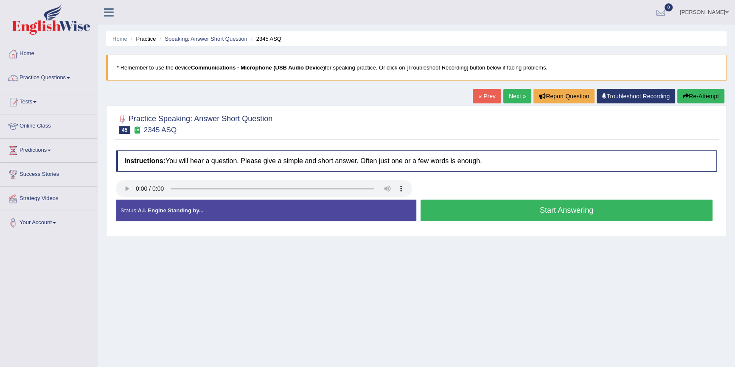
click at [556, 208] on button "Start Answering" at bounding box center [566, 211] width 292 height 22
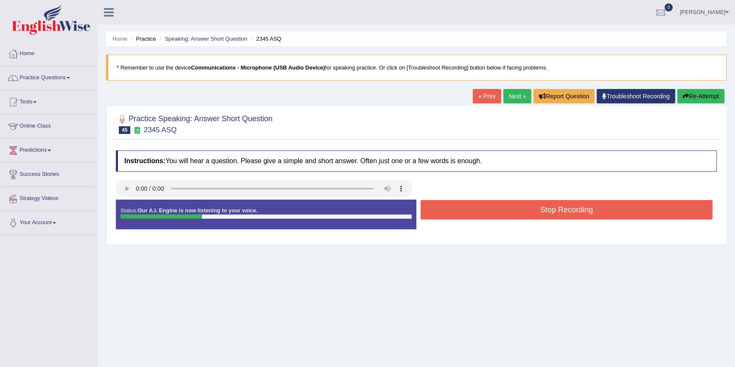
click at [556, 208] on button "Stop Recording" at bounding box center [566, 210] width 292 height 20
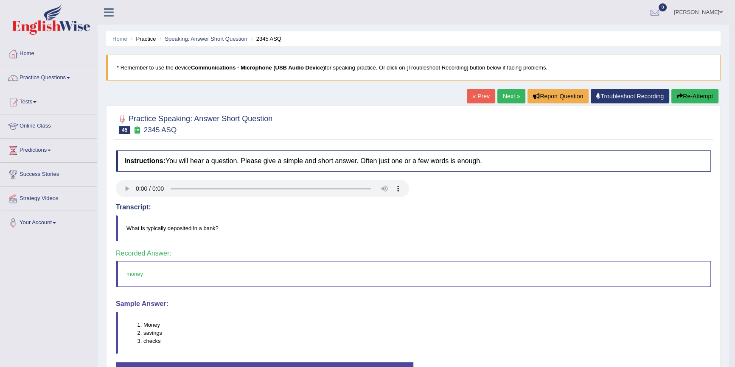
click at [510, 95] on link "Next »" at bounding box center [511, 96] width 28 height 14
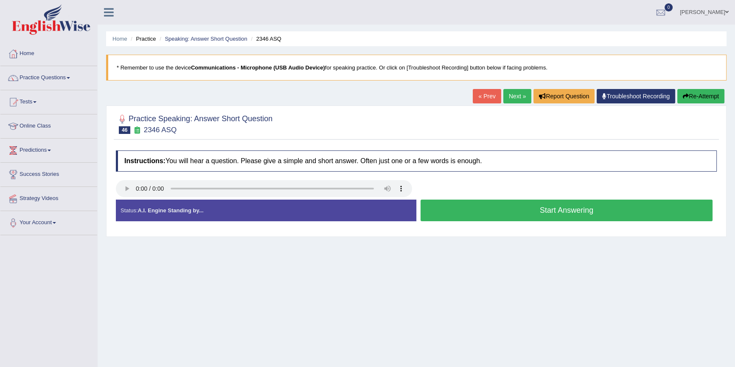
click at [476, 216] on button "Start Answering" at bounding box center [566, 211] width 292 height 22
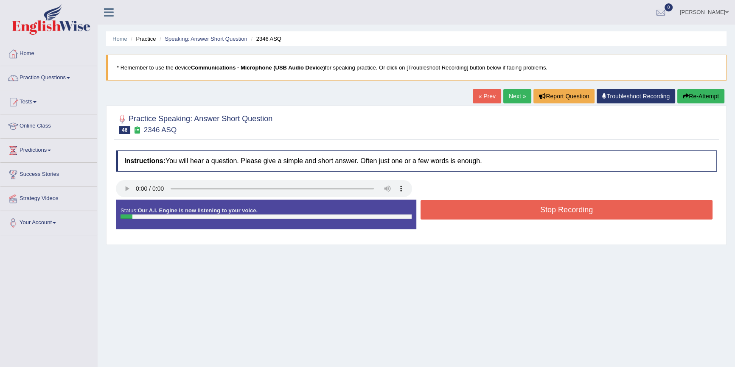
click at [476, 216] on button "Stop Recording" at bounding box center [566, 210] width 292 height 20
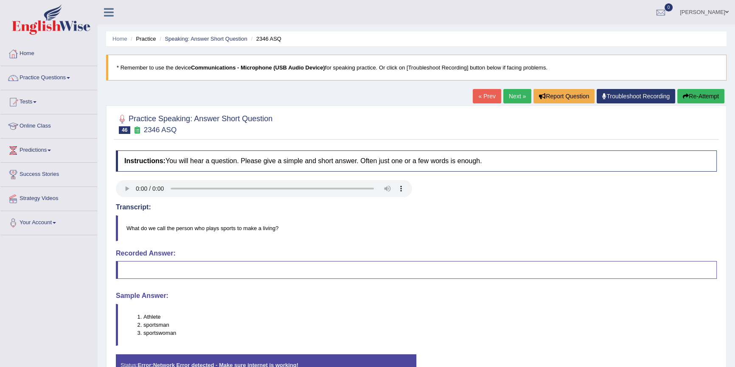
click at [699, 89] on button "Re-Attempt" at bounding box center [700, 96] width 47 height 14
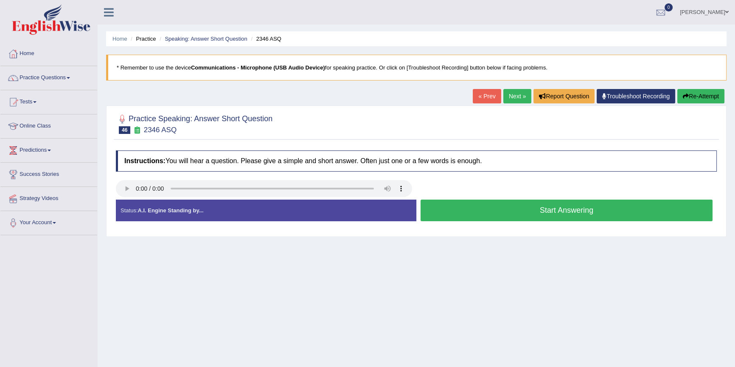
click at [492, 209] on button "Start Answering" at bounding box center [566, 211] width 292 height 22
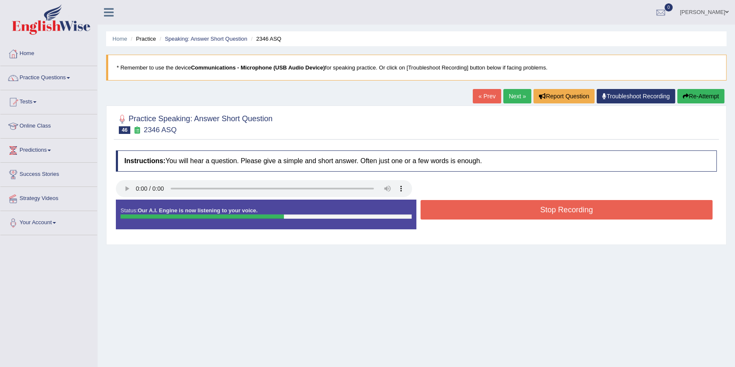
click at [495, 209] on button "Stop Recording" at bounding box center [566, 210] width 292 height 20
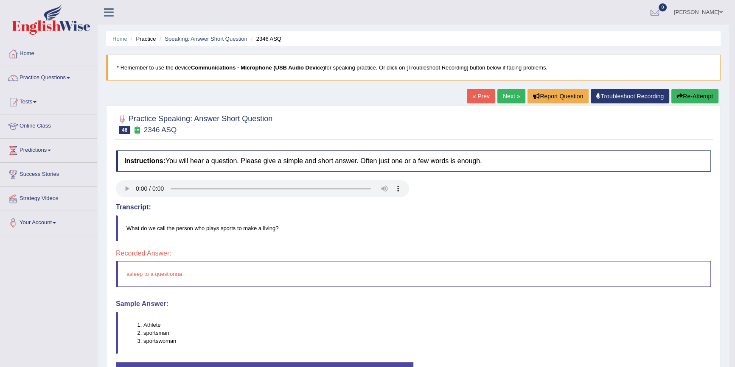
click at [513, 91] on link "Next »" at bounding box center [511, 96] width 28 height 14
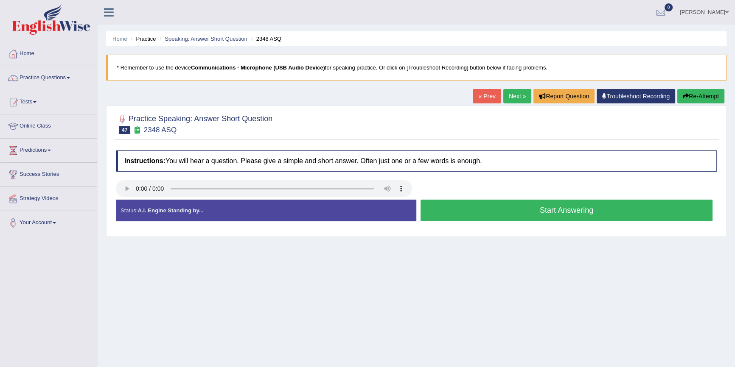
click at [485, 210] on button "Start Answering" at bounding box center [566, 211] width 292 height 22
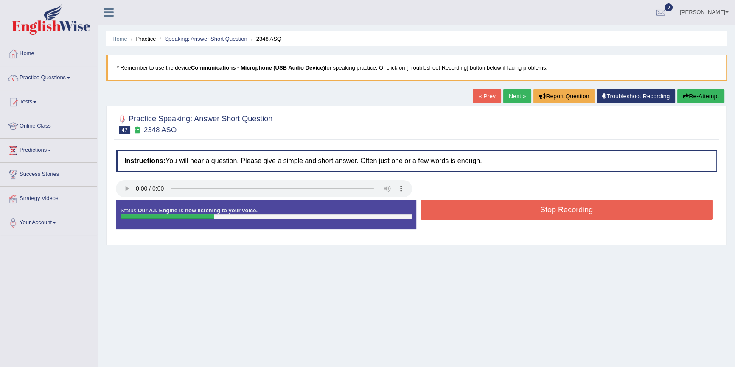
click at [485, 210] on button "Stop Recording" at bounding box center [566, 210] width 292 height 20
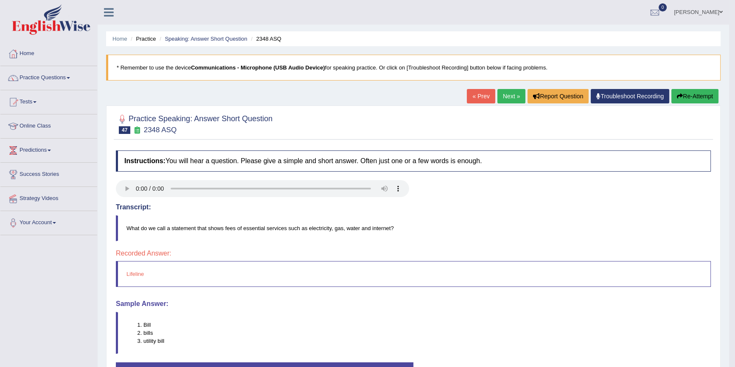
click at [696, 99] on button "Re-Attempt" at bounding box center [694, 96] width 47 height 14
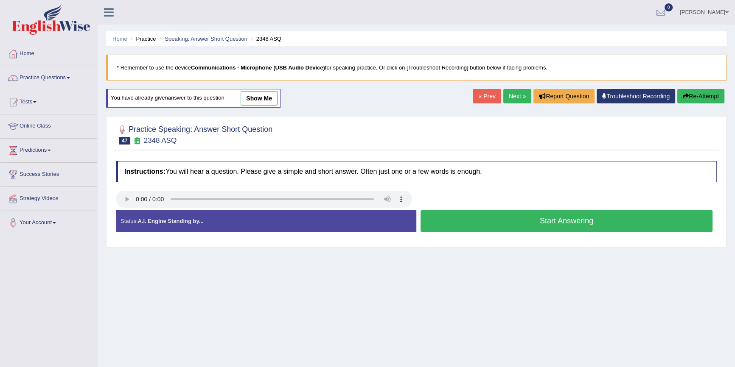
click at [533, 213] on button "Start Answering" at bounding box center [566, 221] width 292 height 22
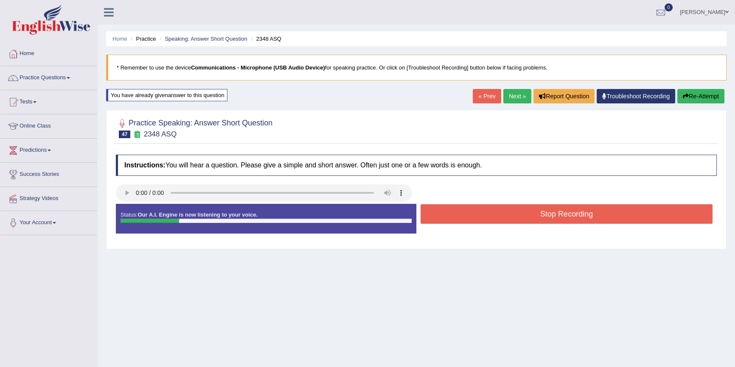
click at [527, 206] on button "Stop Recording" at bounding box center [566, 215] width 292 height 20
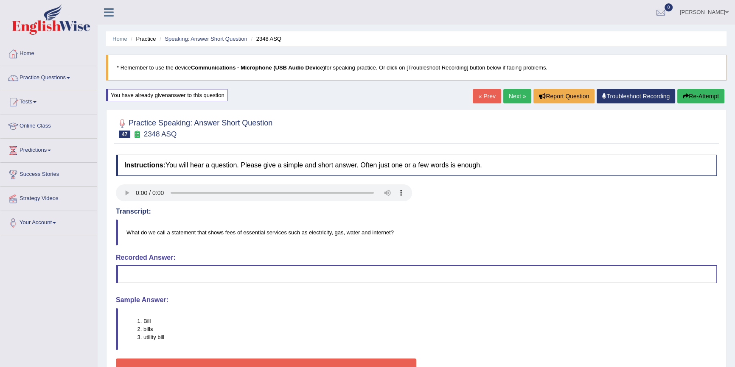
click at [512, 97] on link "Next »" at bounding box center [517, 96] width 28 height 14
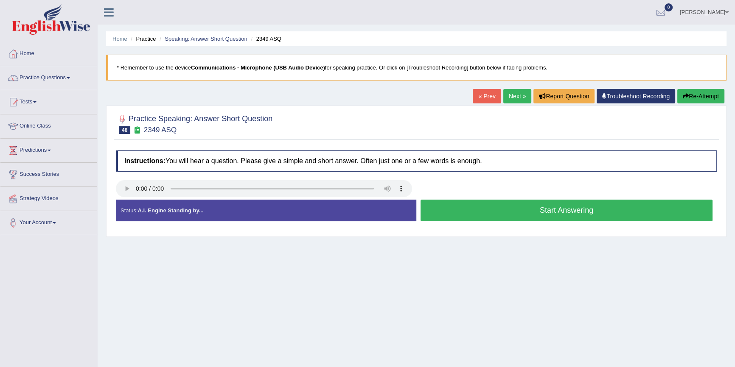
click at [506, 215] on button "Start Answering" at bounding box center [566, 211] width 292 height 22
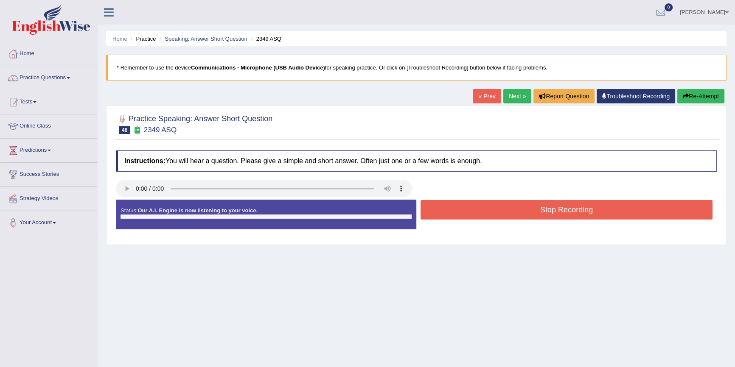
click at [506, 215] on button "Stop Recording" at bounding box center [566, 210] width 292 height 20
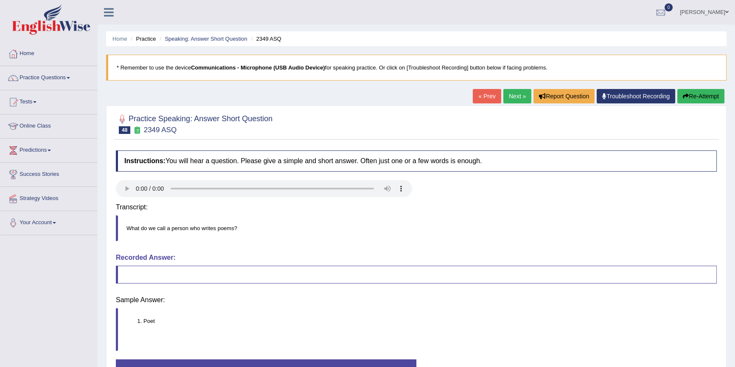
click at [506, 216] on blockquote "What do we call a person who writes poems?" at bounding box center [416, 229] width 601 height 26
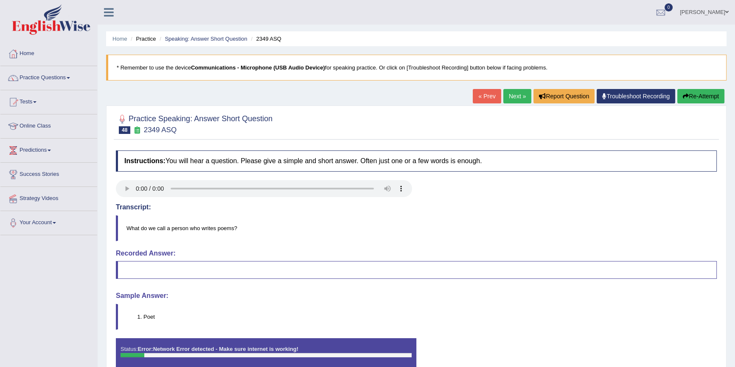
click at [506, 101] on link "Next »" at bounding box center [517, 96] width 28 height 14
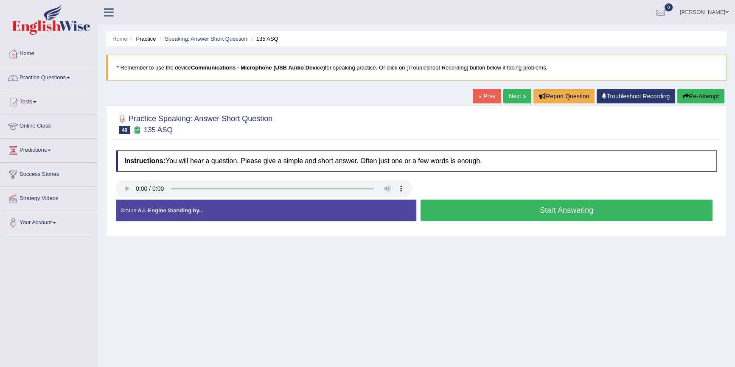
click at [492, 207] on button "Start Answering" at bounding box center [566, 211] width 292 height 22
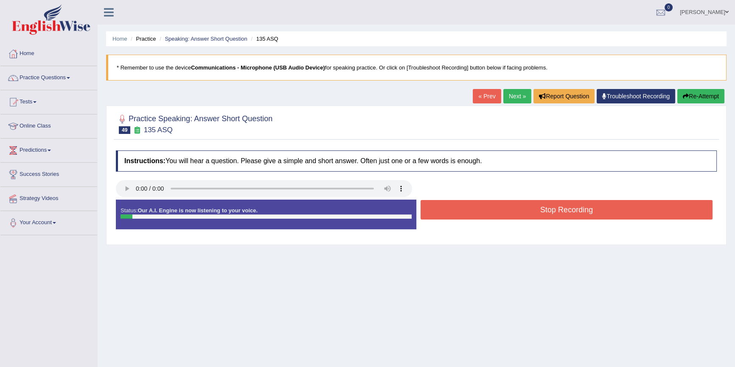
click at [492, 207] on button "Stop Recording" at bounding box center [566, 210] width 292 height 20
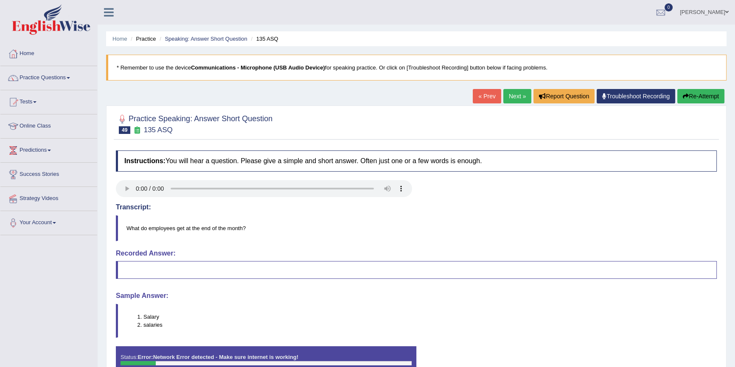
click at [694, 94] on button "Re-Attempt" at bounding box center [700, 96] width 47 height 14
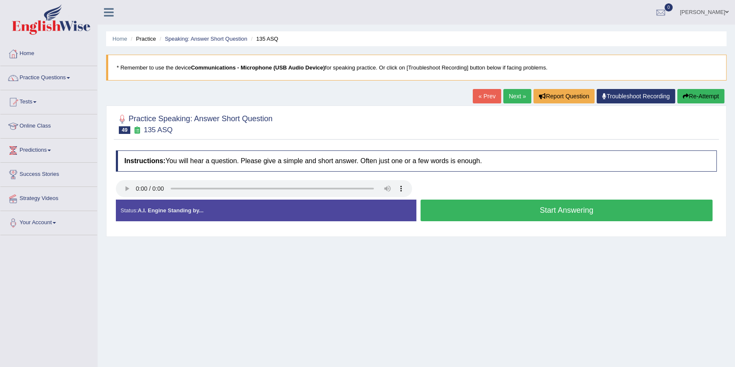
click at [462, 210] on button "Start Answering" at bounding box center [566, 211] width 292 height 22
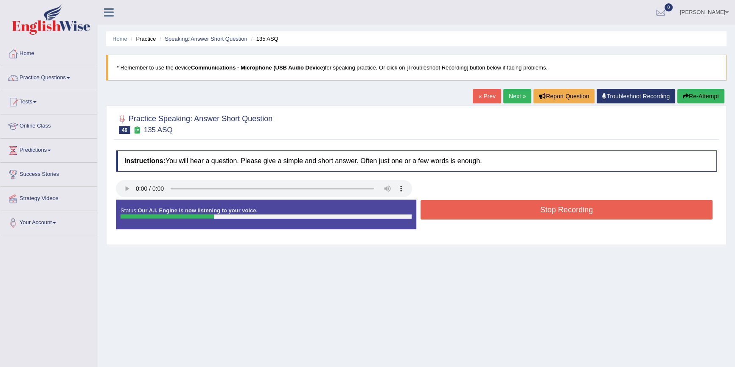
click at [461, 211] on button "Stop Recording" at bounding box center [566, 210] width 292 height 20
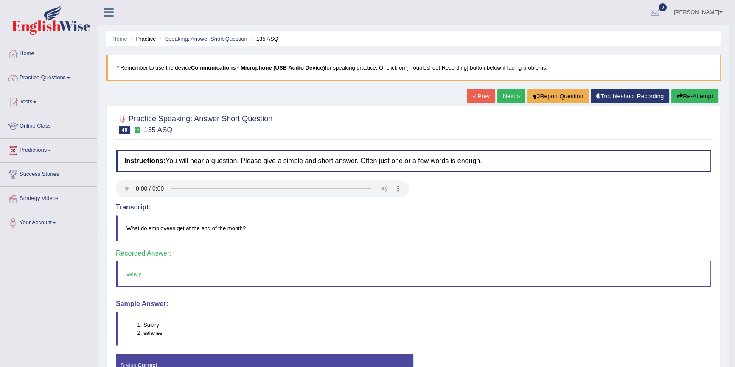
click at [509, 93] on link "Next »" at bounding box center [511, 96] width 28 height 14
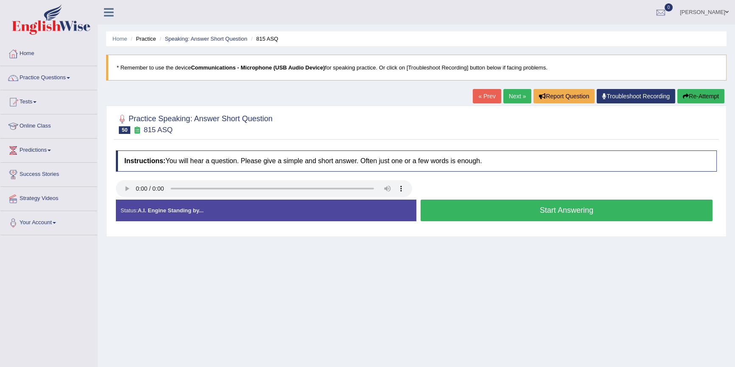
click at [471, 212] on button "Start Answering" at bounding box center [566, 211] width 292 height 22
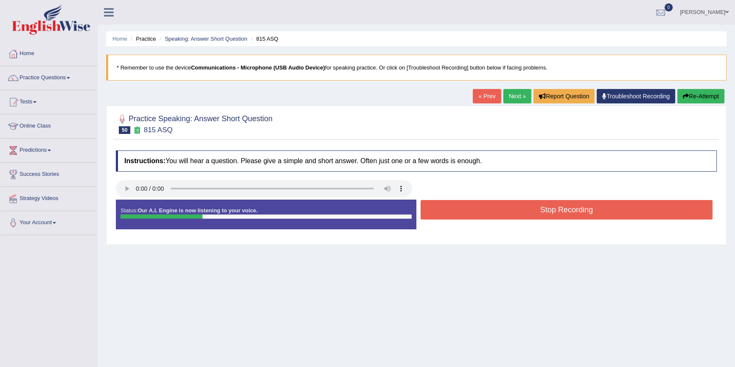
click at [471, 212] on button "Stop Recording" at bounding box center [566, 210] width 292 height 20
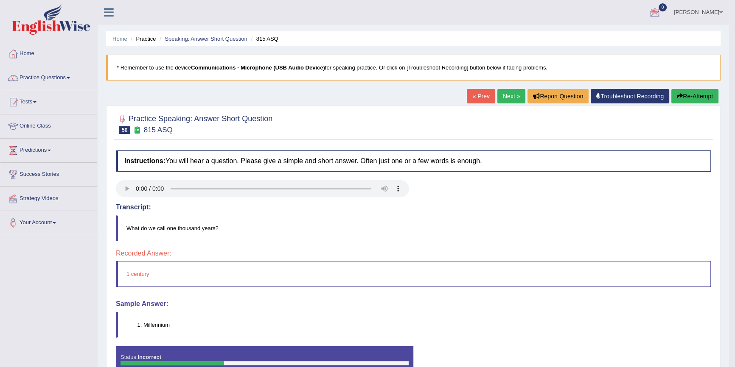
click at [509, 101] on link "Next »" at bounding box center [511, 96] width 28 height 14
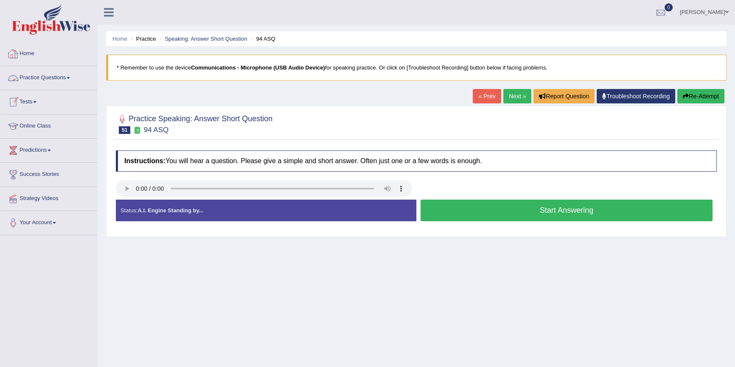
click at [107, 17] on icon at bounding box center [109, 12] width 10 height 11
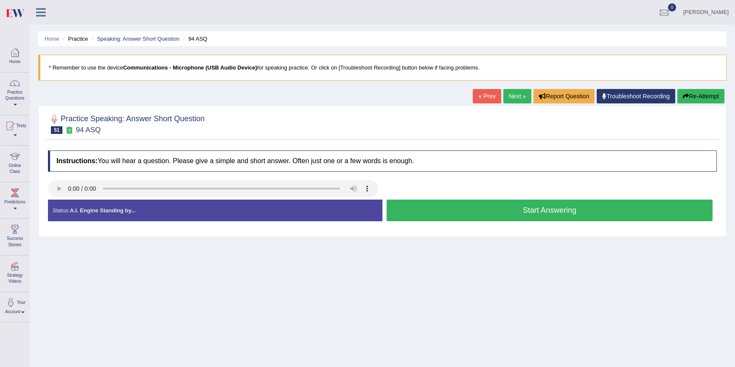
click at [42, 11] on icon at bounding box center [41, 12] width 10 height 11
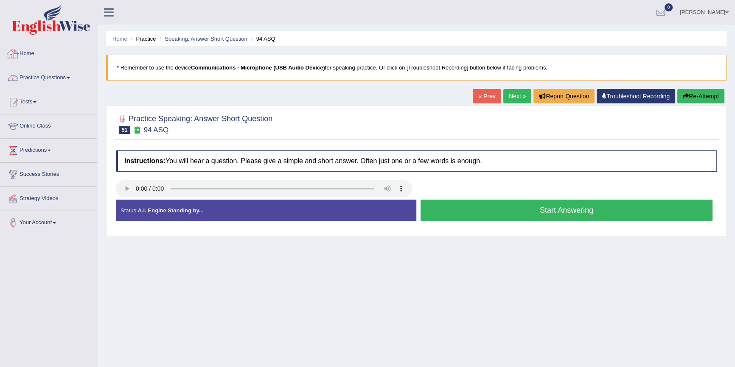
click at [23, 52] on link "Home" at bounding box center [48, 52] width 97 height 21
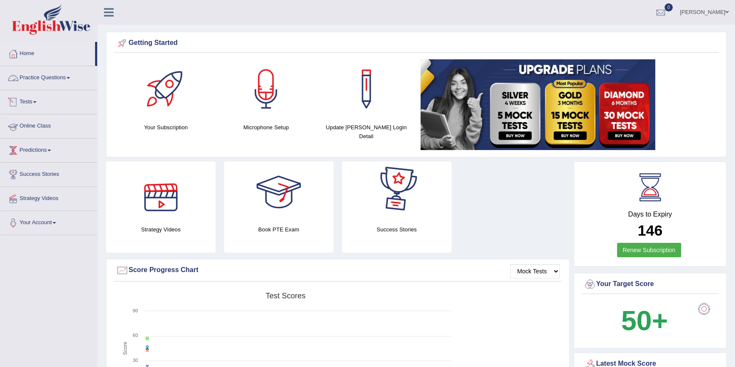
click at [55, 76] on link "Practice Questions" at bounding box center [48, 76] width 97 height 21
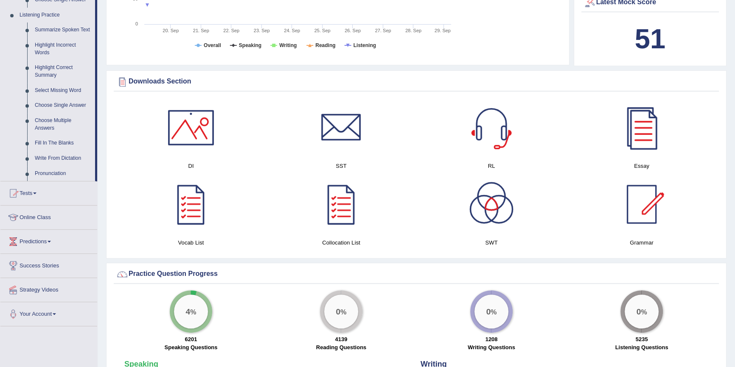
scroll to position [308, 0]
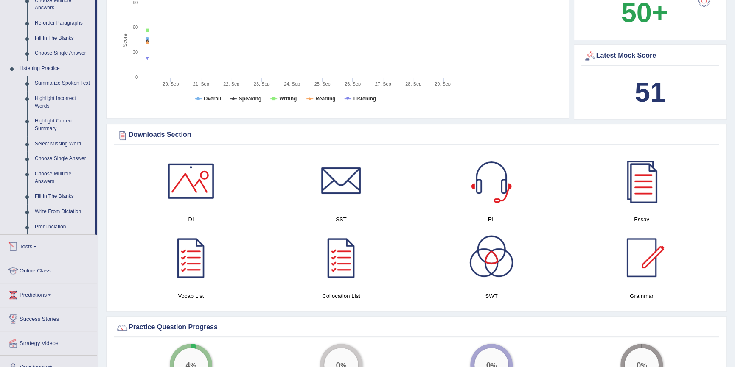
click at [36, 247] on span at bounding box center [34, 247] width 3 height 2
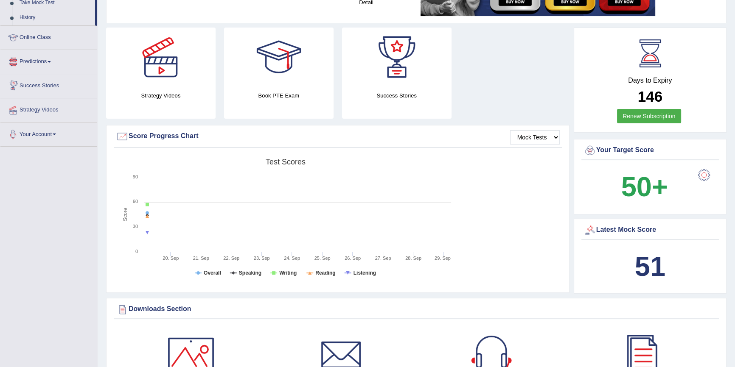
scroll to position [54, 0]
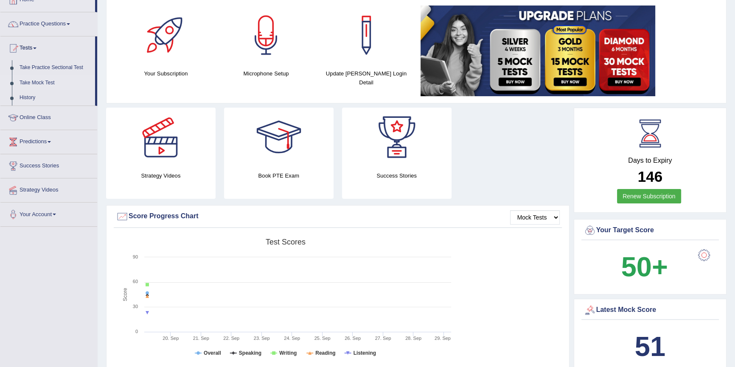
click at [42, 82] on link "Take Mock Test" at bounding box center [55, 83] width 79 height 15
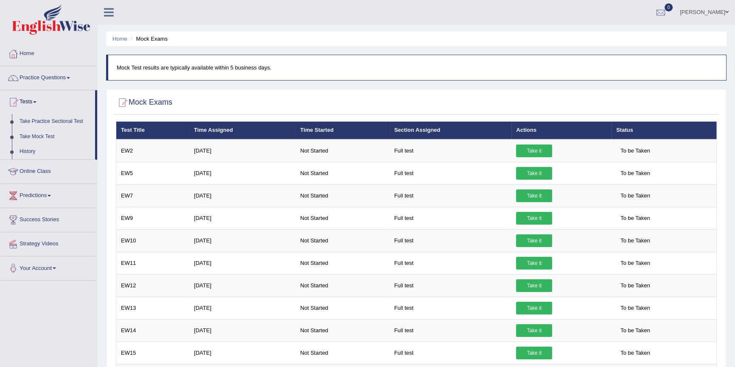
click at [40, 121] on link "Take Practice Sectional Test" at bounding box center [55, 121] width 79 height 15
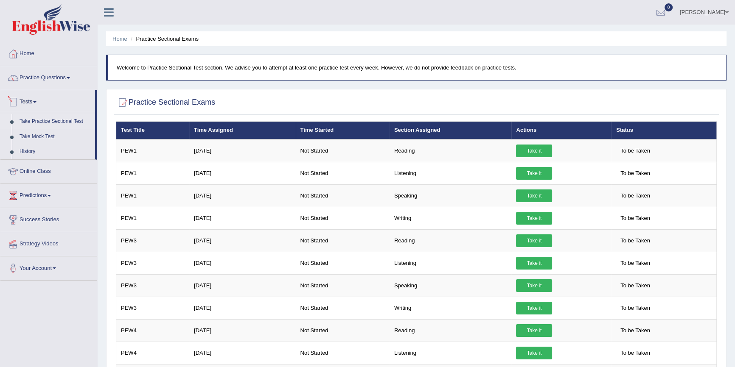
click at [25, 104] on link "Tests" at bounding box center [47, 100] width 95 height 21
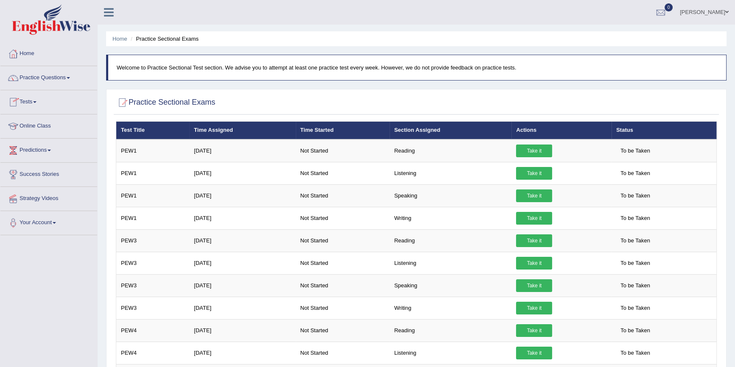
click at [25, 104] on link "Tests" at bounding box center [48, 100] width 97 height 21
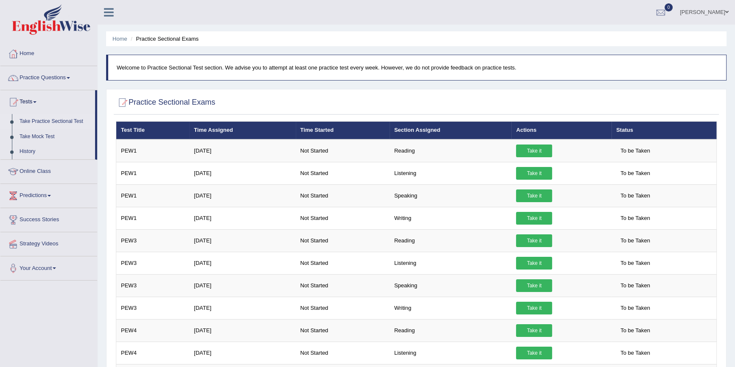
click at [25, 123] on link "Take Practice Sectional Test" at bounding box center [55, 121] width 79 height 15
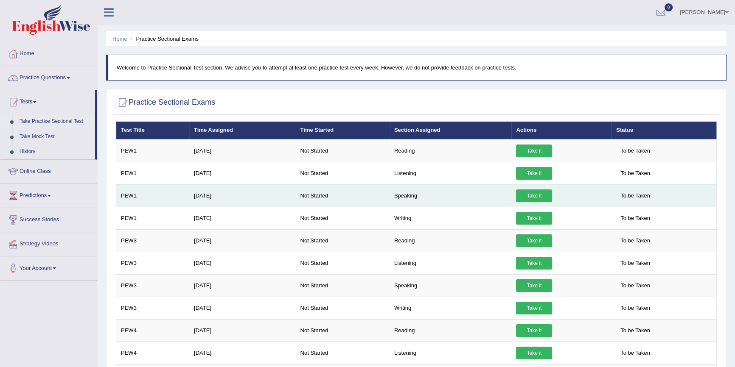
click at [521, 198] on link "Take it" at bounding box center [534, 196] width 36 height 13
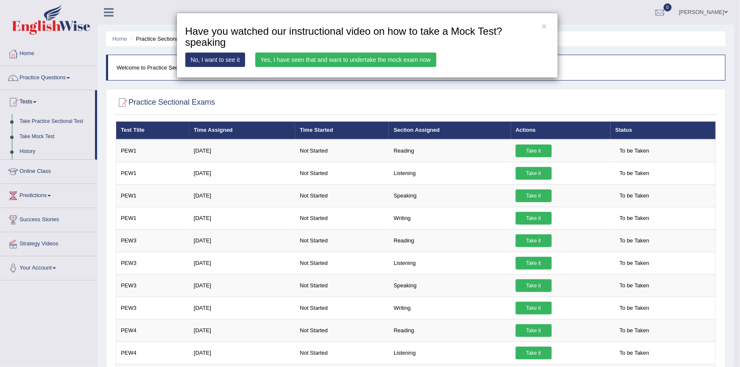
click at [288, 61] on link "Yes, I have seen that and want to undertake the mock exam now" at bounding box center [345, 60] width 181 height 14
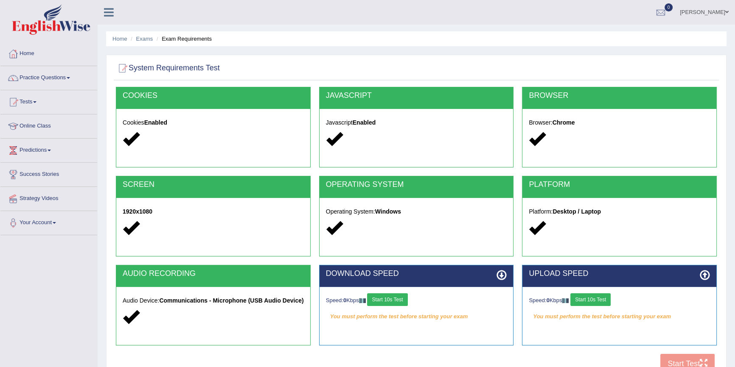
click at [389, 297] on button "Start 10s Test" at bounding box center [387, 300] width 40 height 13
click at [600, 297] on button "Start 10s Test" at bounding box center [590, 300] width 40 height 13
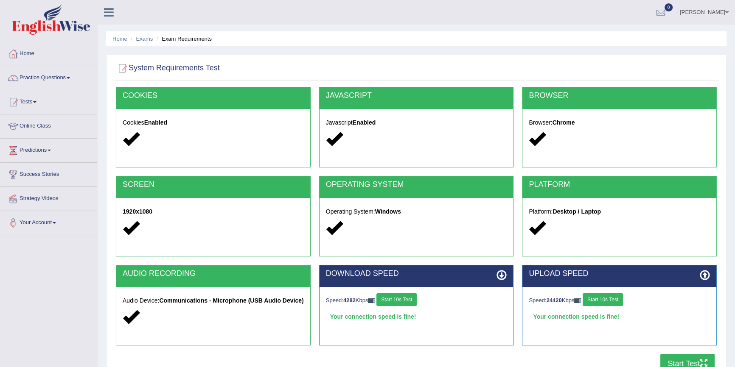
click at [690, 359] on button "Start Test" at bounding box center [687, 364] width 54 height 20
